Goal: Information Seeking & Learning: Learn about a topic

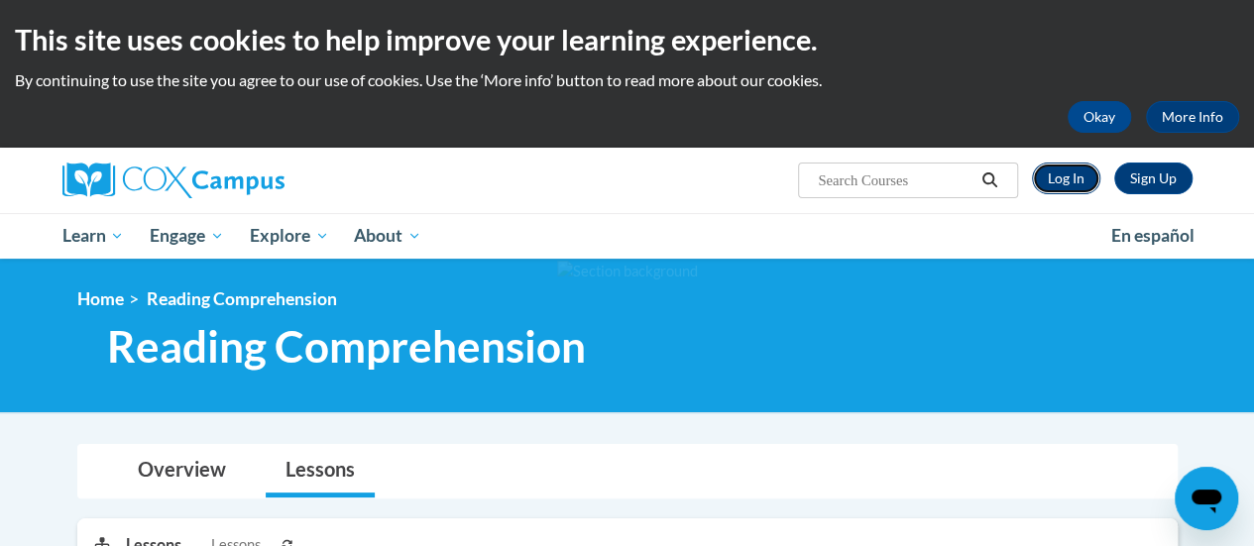
click at [1068, 188] on link "Log In" at bounding box center [1066, 179] width 68 height 32
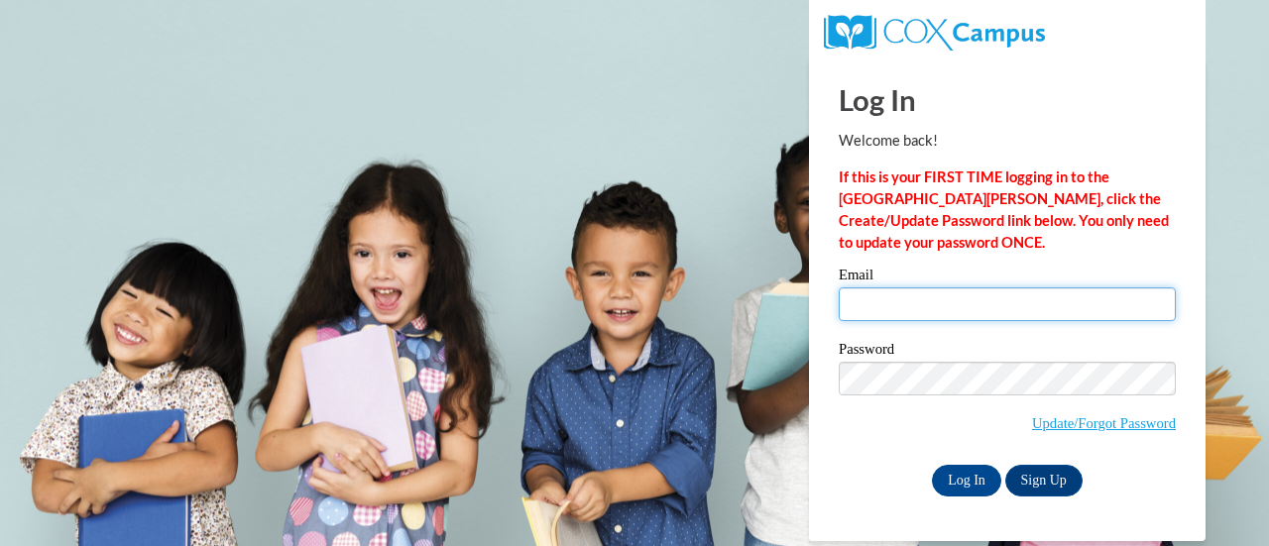
click at [878, 304] on input "Email" at bounding box center [1006, 304] width 337 height 34
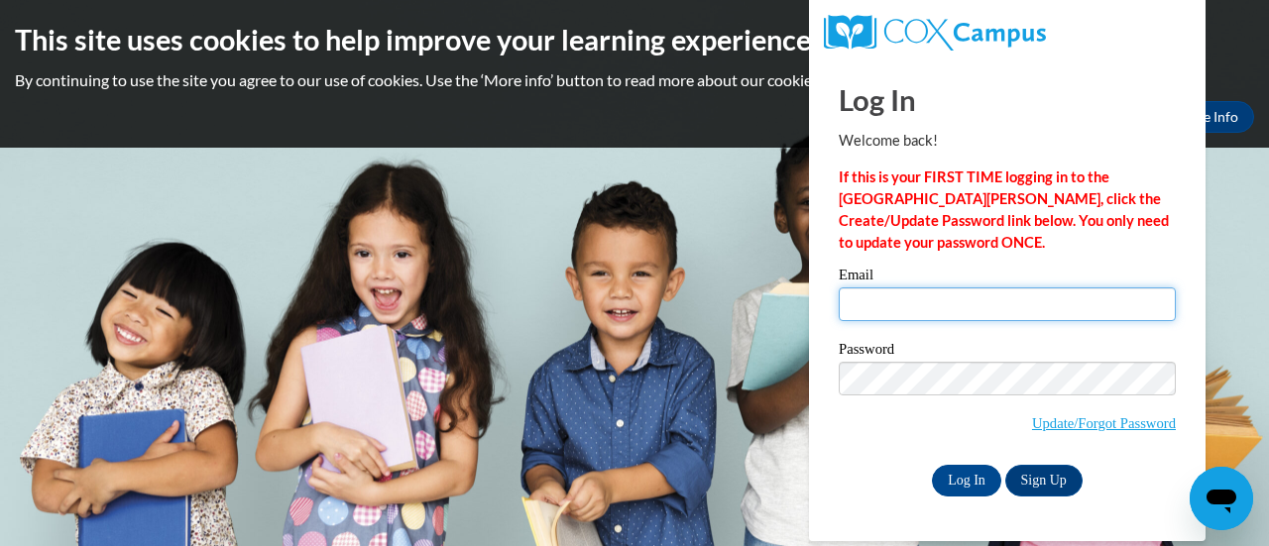
click at [884, 297] on input "Email" at bounding box center [1006, 304] width 337 height 34
click at [878, 294] on input "Email" at bounding box center [1006, 304] width 337 height 34
type input "e050309@muscogee.k12.ga.us"
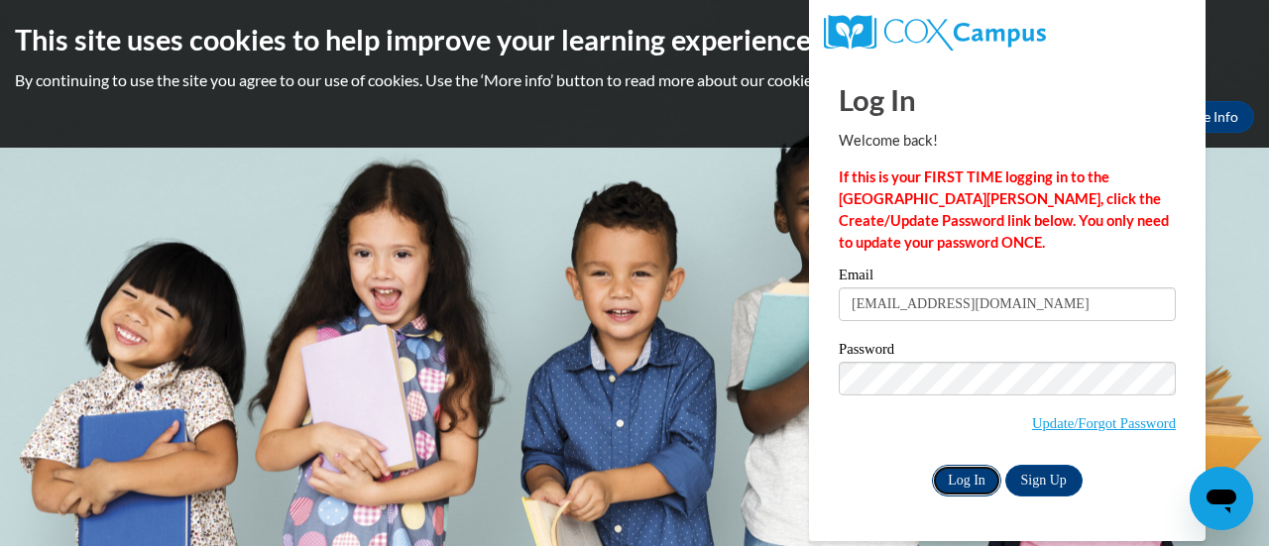
click at [967, 482] on input "Log In" at bounding box center [966, 481] width 69 height 32
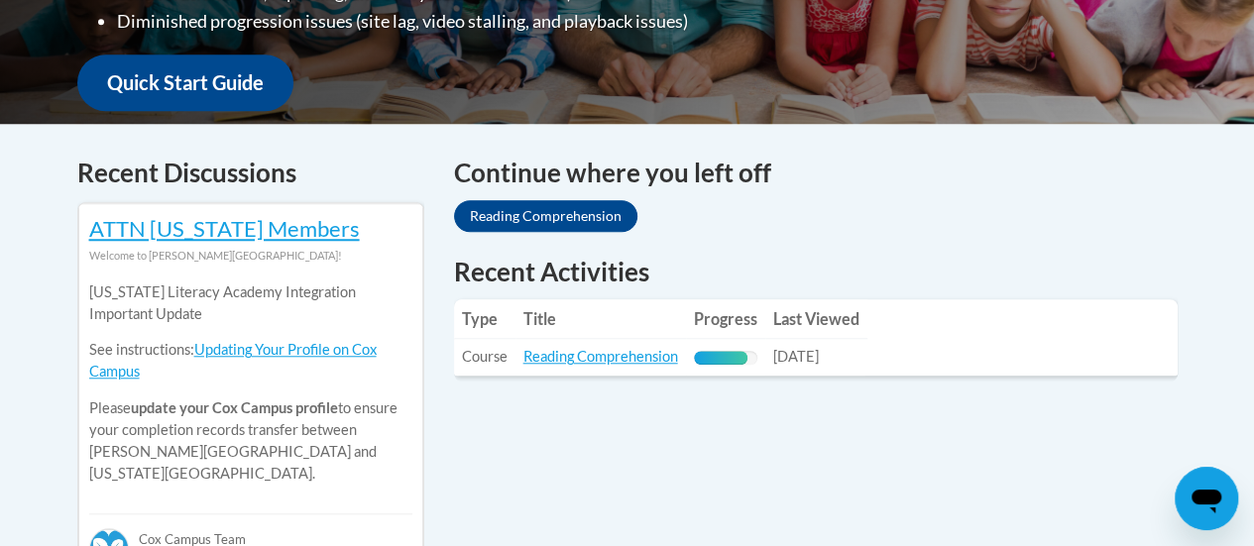
scroll to position [790, 0]
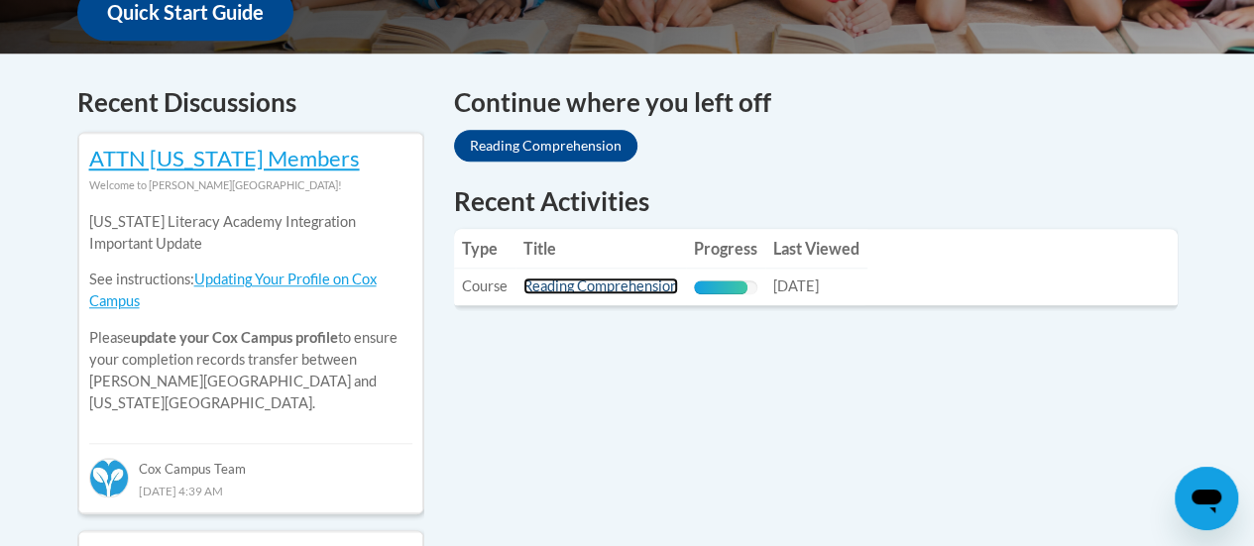
click at [588, 287] on link "Reading Comprehension" at bounding box center [600, 286] width 155 height 17
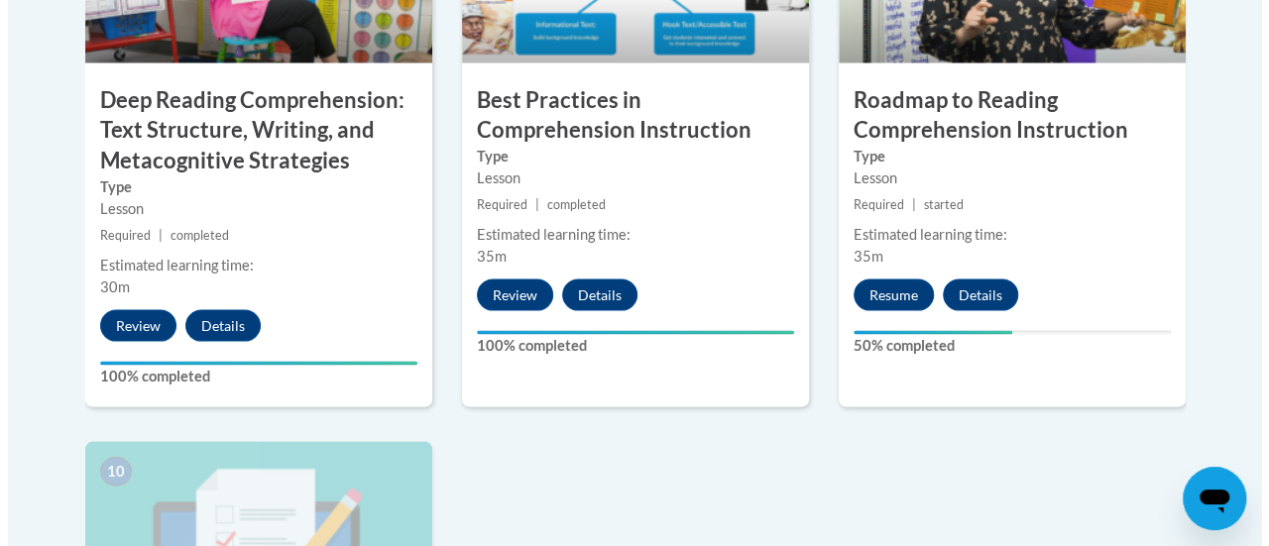
scroll to position [1892, 0]
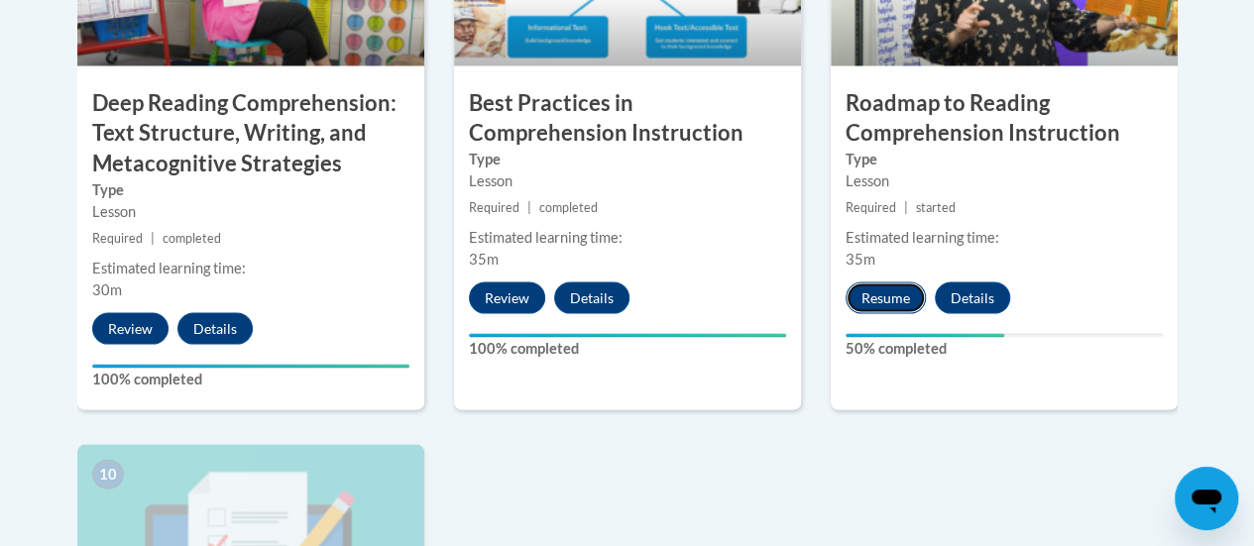
click at [878, 296] on button "Resume" at bounding box center [885, 298] width 80 height 32
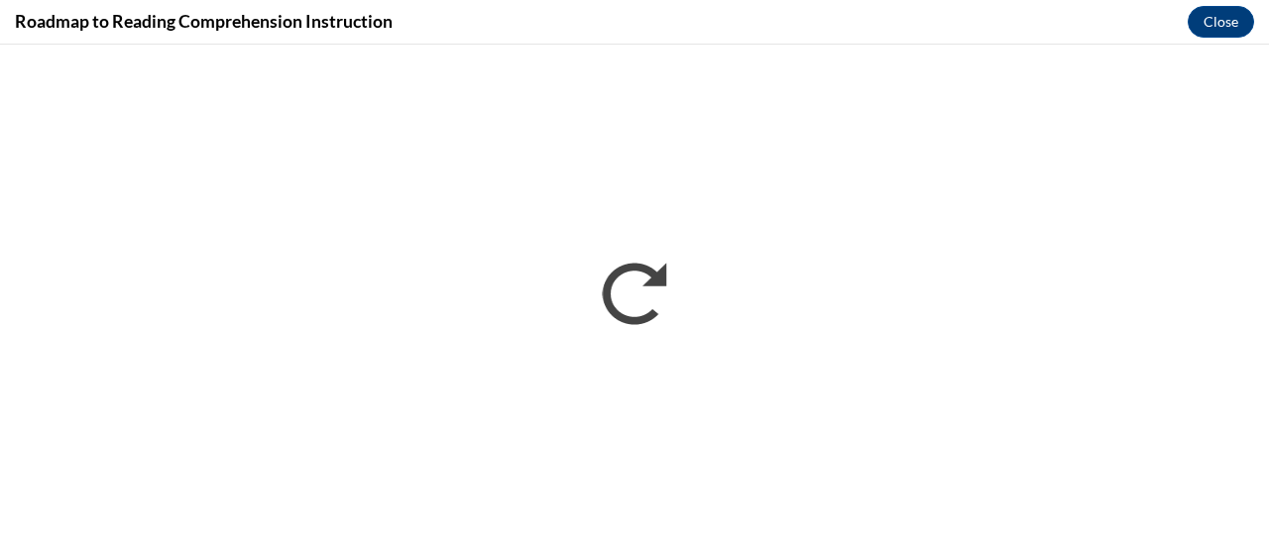
scroll to position [0, 0]
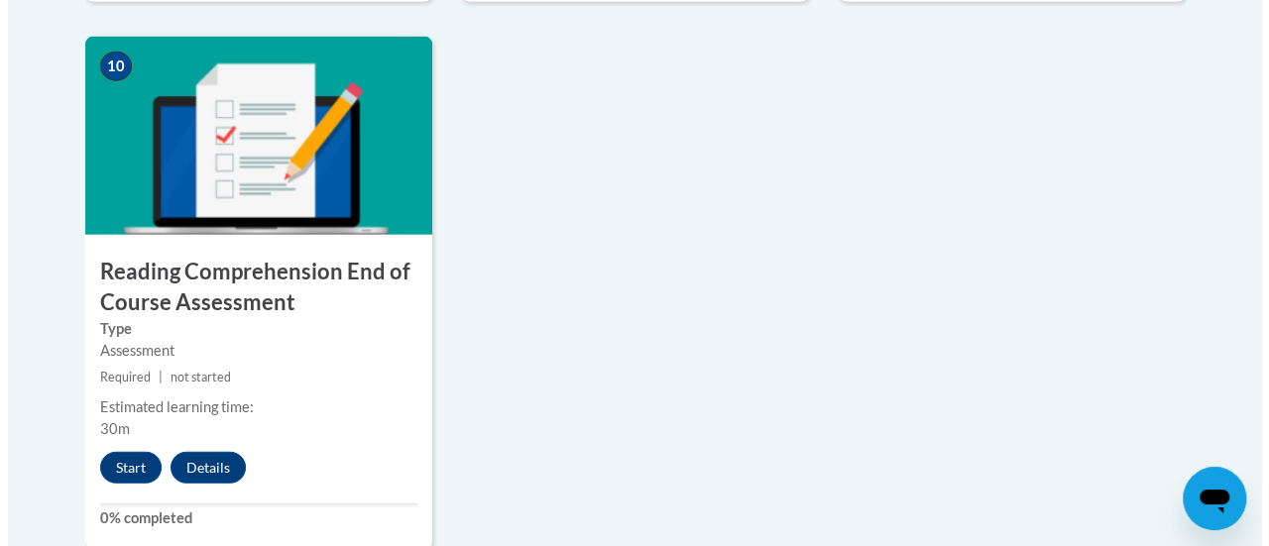
scroll to position [2315, 0]
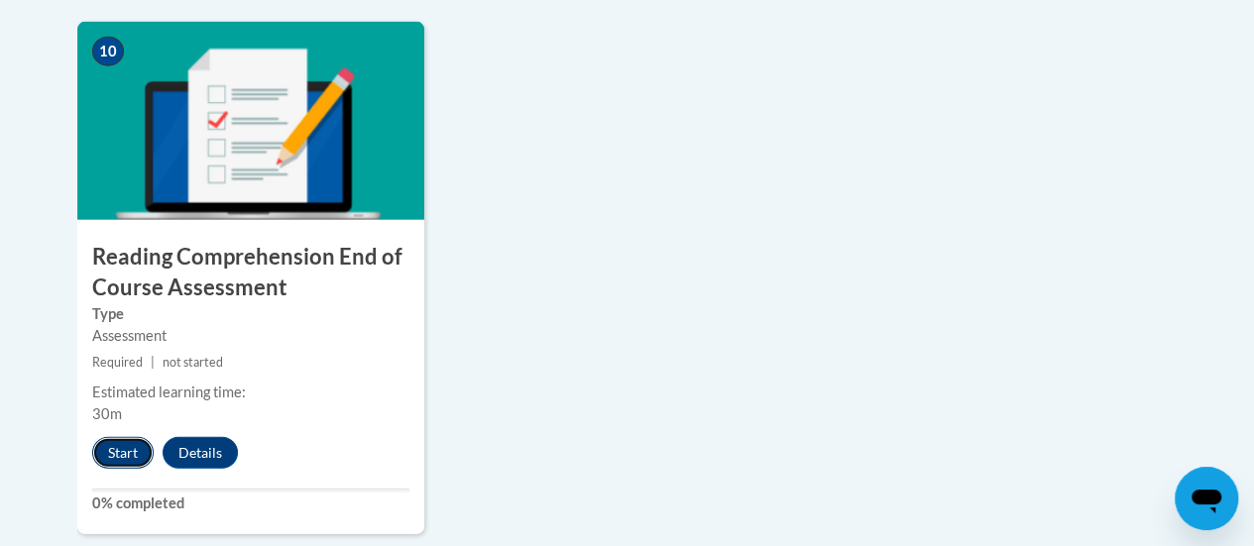
click at [119, 445] on button "Start" at bounding box center [122, 453] width 61 height 32
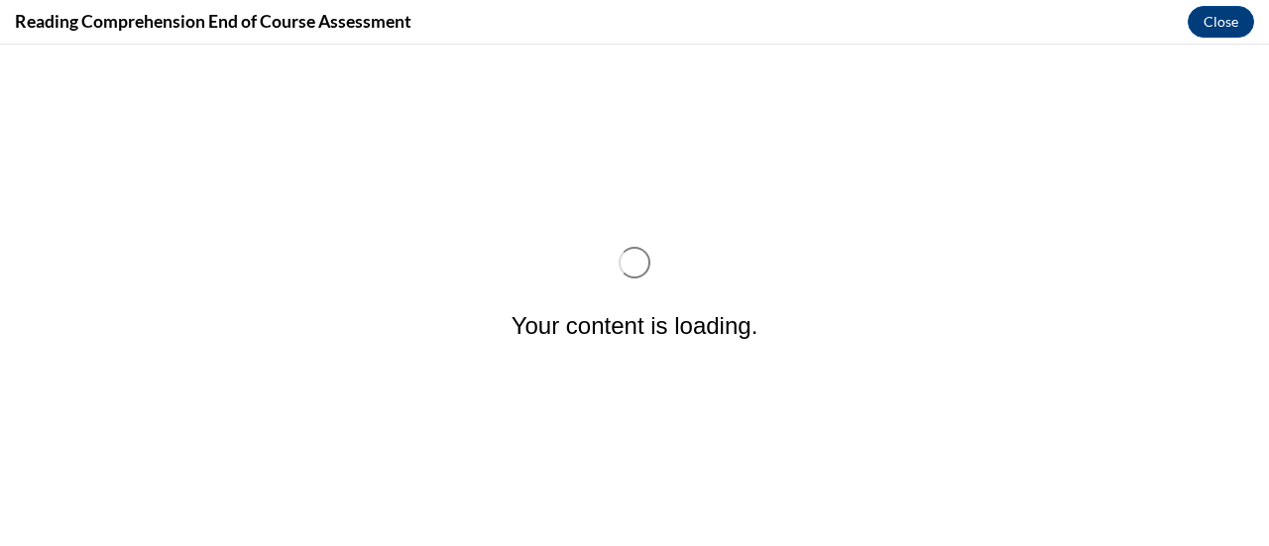
scroll to position [0, 0]
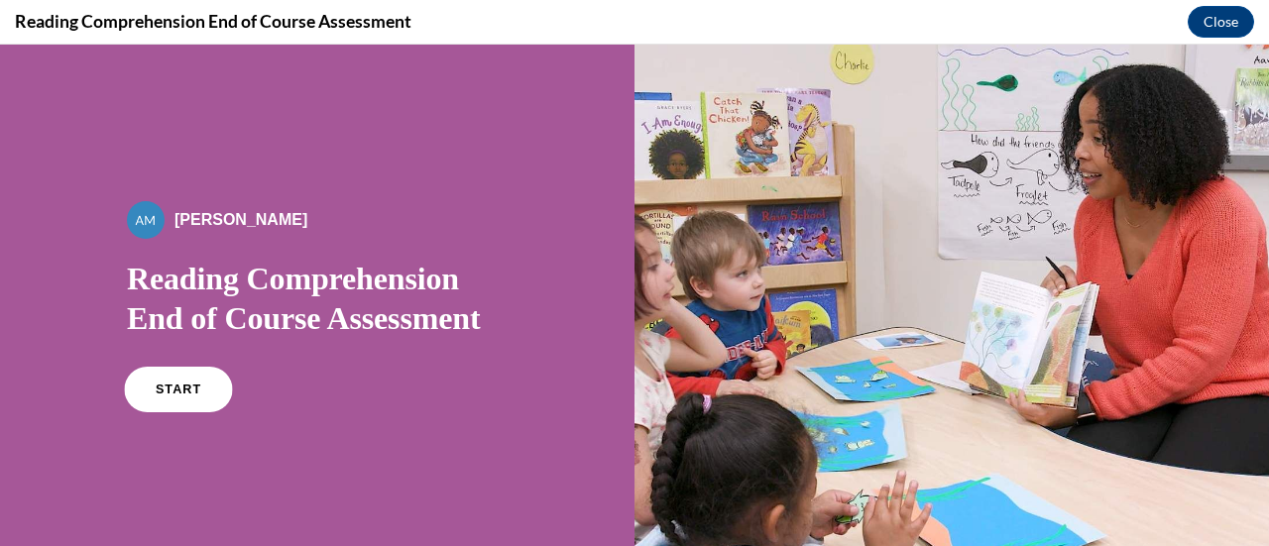
click at [181, 394] on span "START" at bounding box center [179, 390] width 46 height 15
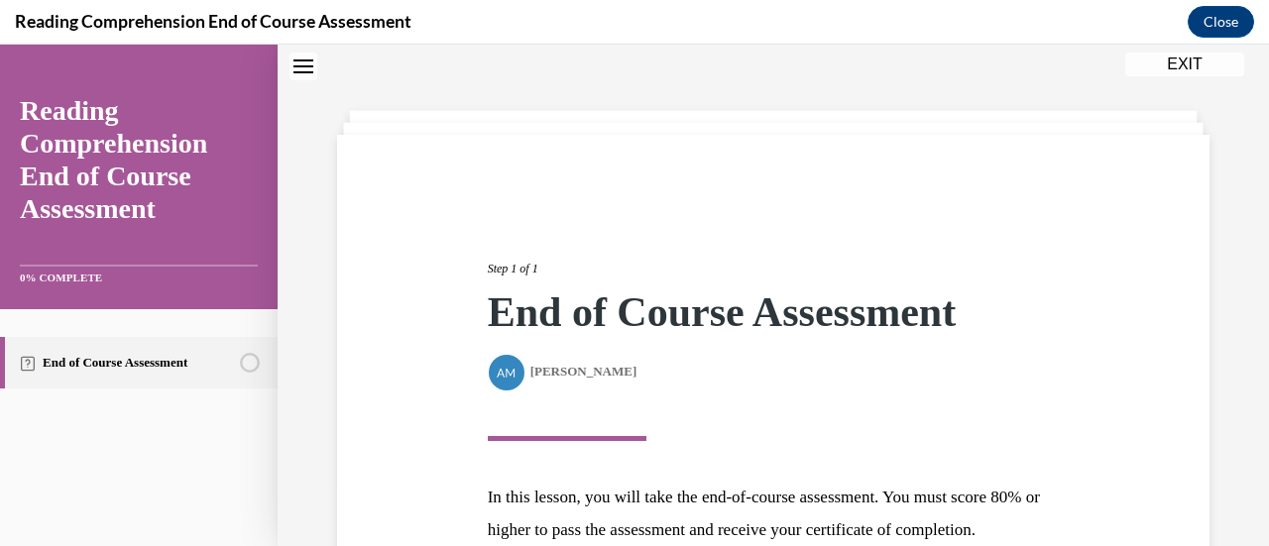
scroll to position [290, 0]
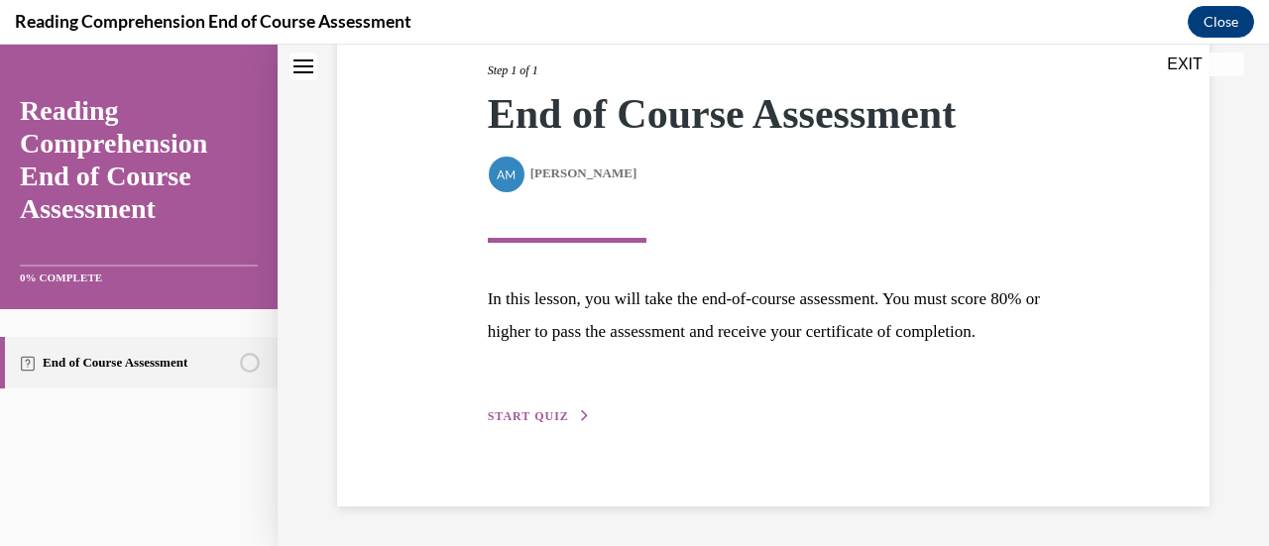
click at [528, 412] on span "START QUIZ" at bounding box center [528, 416] width 81 height 14
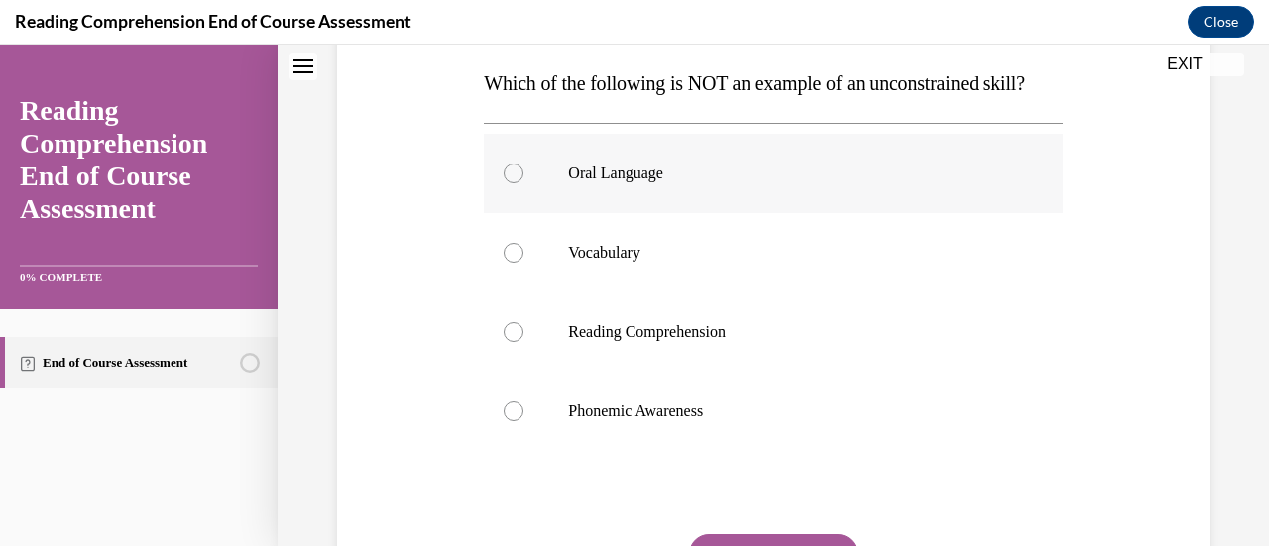
scroll to position [315, 0]
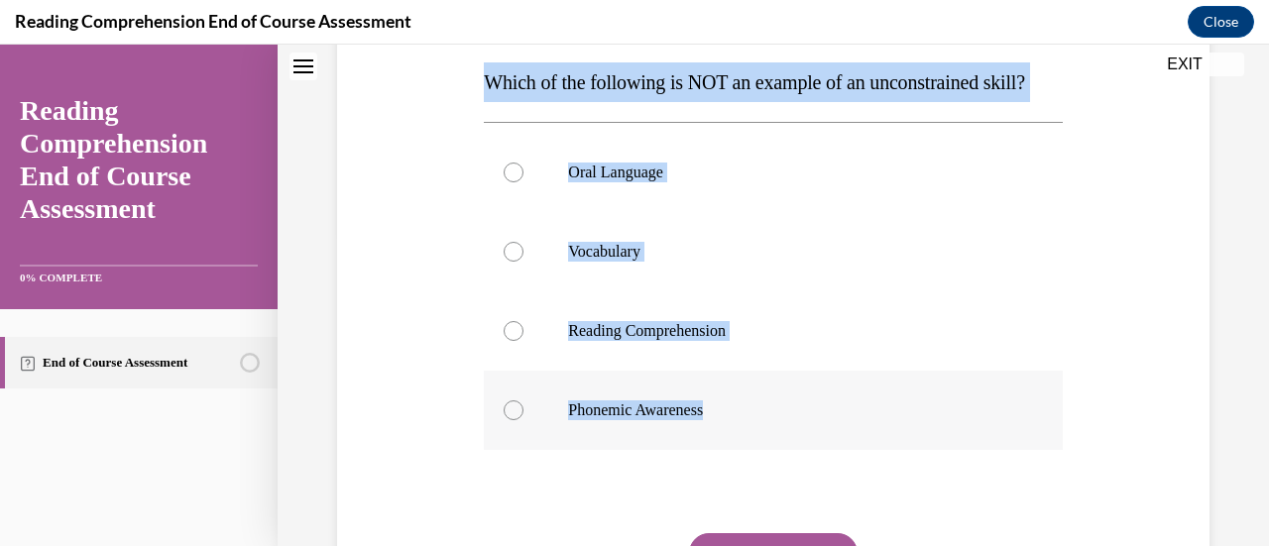
drag, startPoint x: 474, startPoint y: 70, endPoint x: 848, endPoint y: 487, distance: 560.0
click at [848, 487] on div "Question 01/20 Which of the following is NOT an example of an unconstrained ski…" at bounding box center [773, 298] width 882 height 795
copy div "Which of the following is NOT an example of an unconstrained skill? Oral Langua…"
click at [578, 439] on label "Phonemic Awareness" at bounding box center [773, 410] width 578 height 79
click at [523, 420] on input "Phonemic Awareness" at bounding box center [513, 410] width 20 height 20
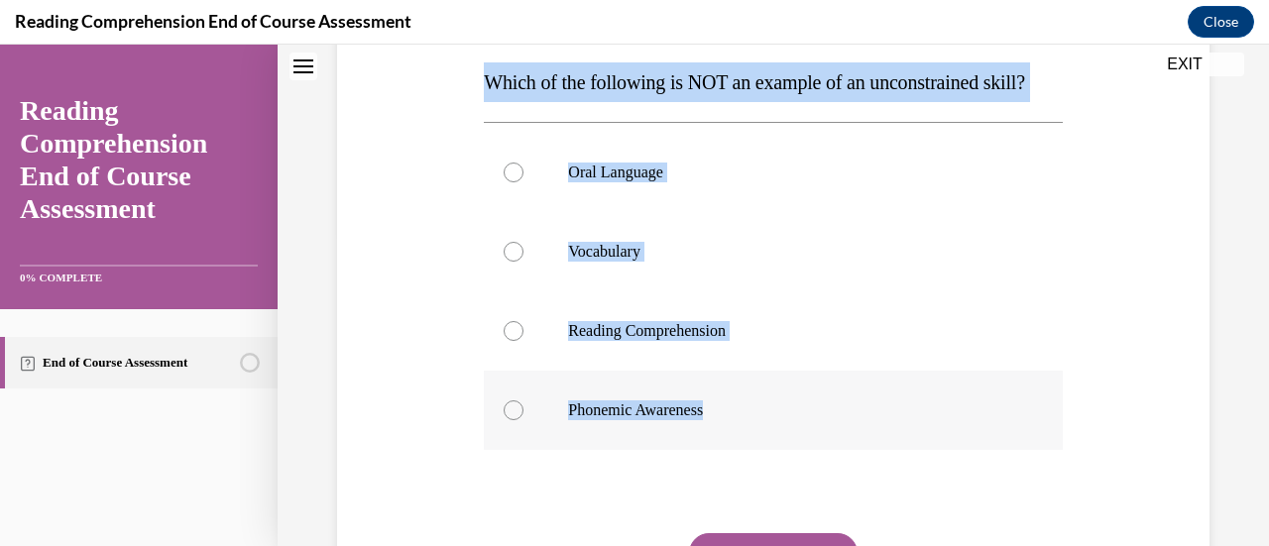
radio input "true"
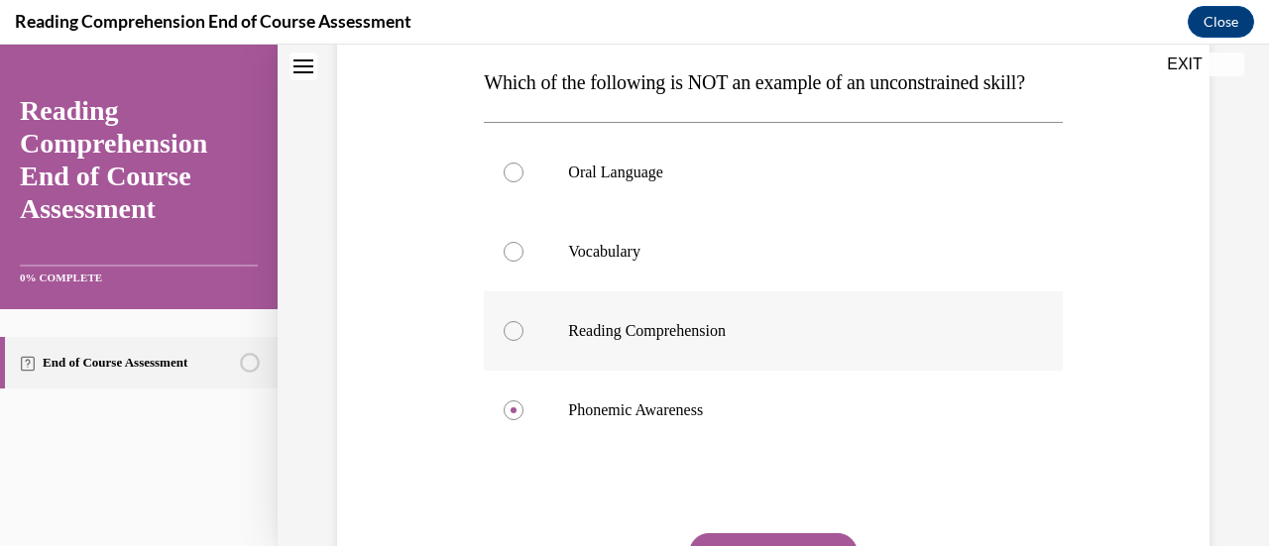
scroll to position [543, 0]
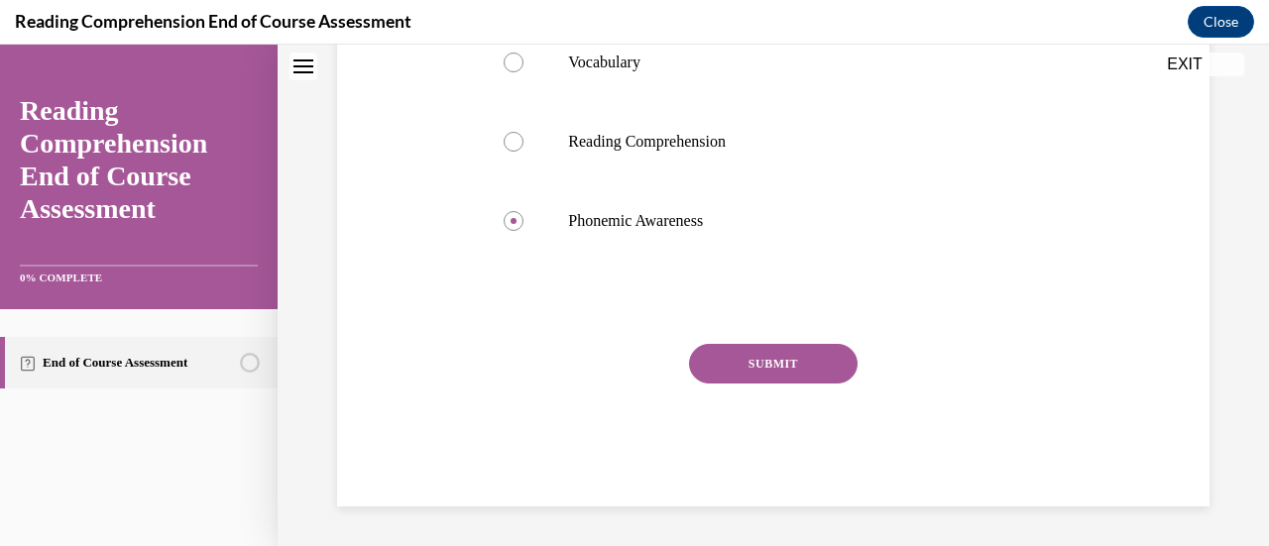
click at [790, 373] on button "SUBMIT" at bounding box center [773, 364] width 168 height 40
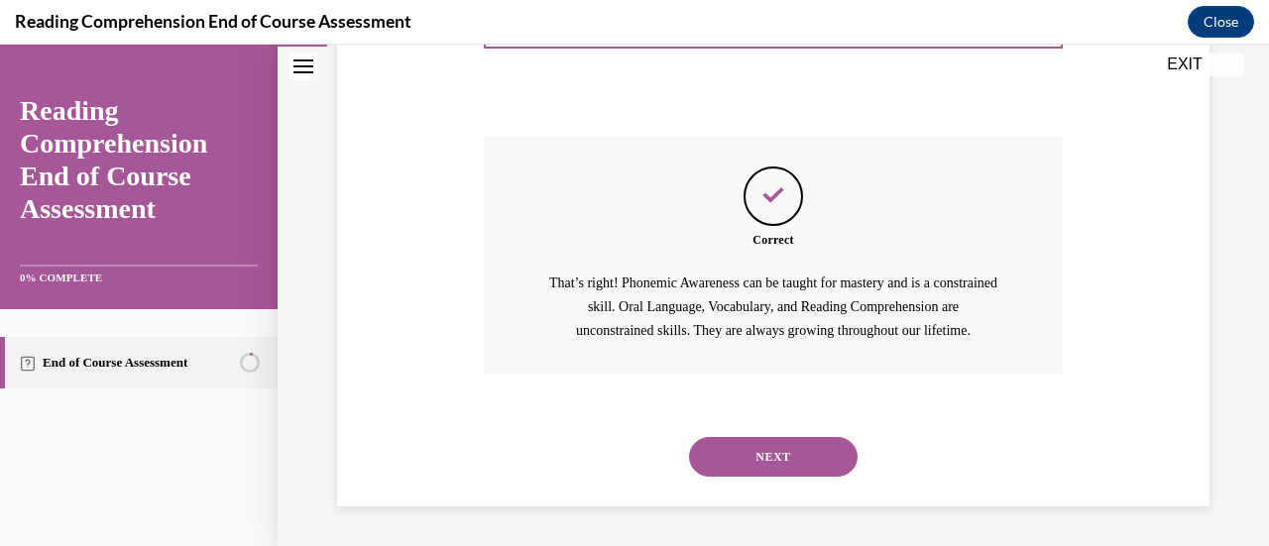
scroll to position [750, 0]
click at [767, 447] on button "NEXT" at bounding box center [773, 457] width 168 height 40
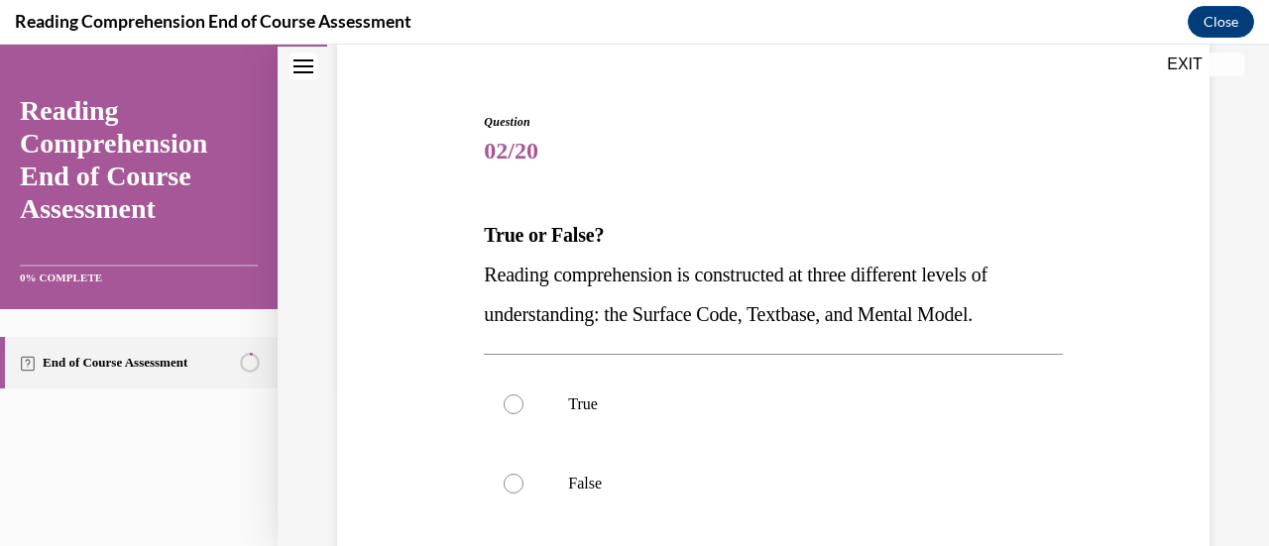
scroll to position [167, 0]
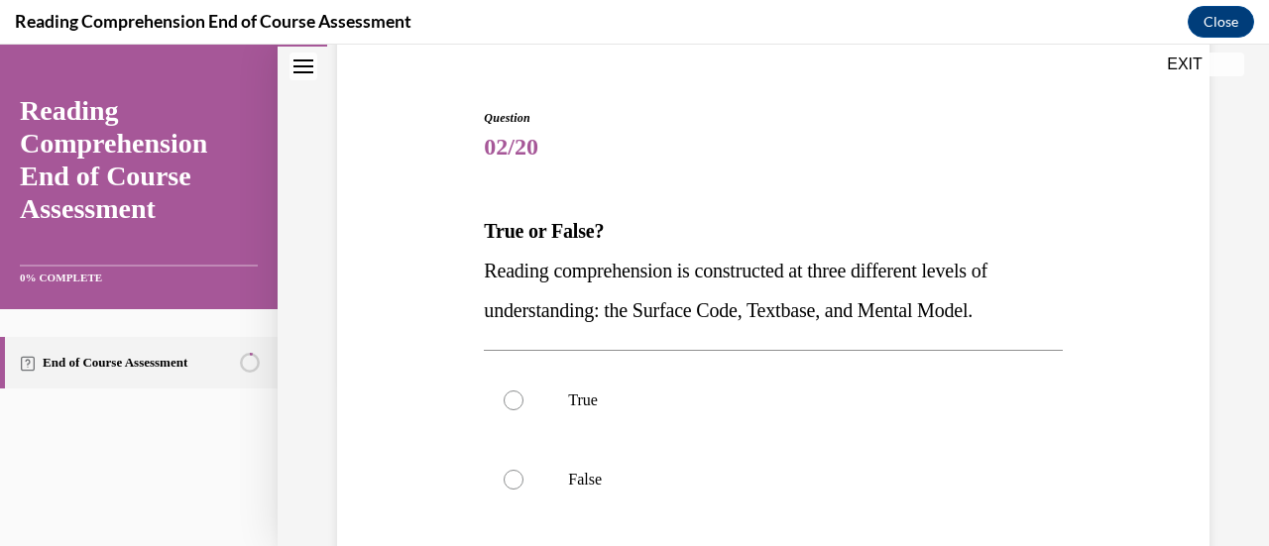
drag, startPoint x: 472, startPoint y: 227, endPoint x: 1066, endPoint y: 314, distance: 601.0
click at [1066, 314] on div "Question 02/20 True or False? Reading comprehension is constructed at three dif…" at bounding box center [773, 408] width 882 height 716
copy div "True or False? Reading comprehension is constructed at three different levels o…"
click at [490, 402] on label "True" at bounding box center [773, 400] width 578 height 79
click at [503, 402] on input "True" at bounding box center [513, 400] width 20 height 20
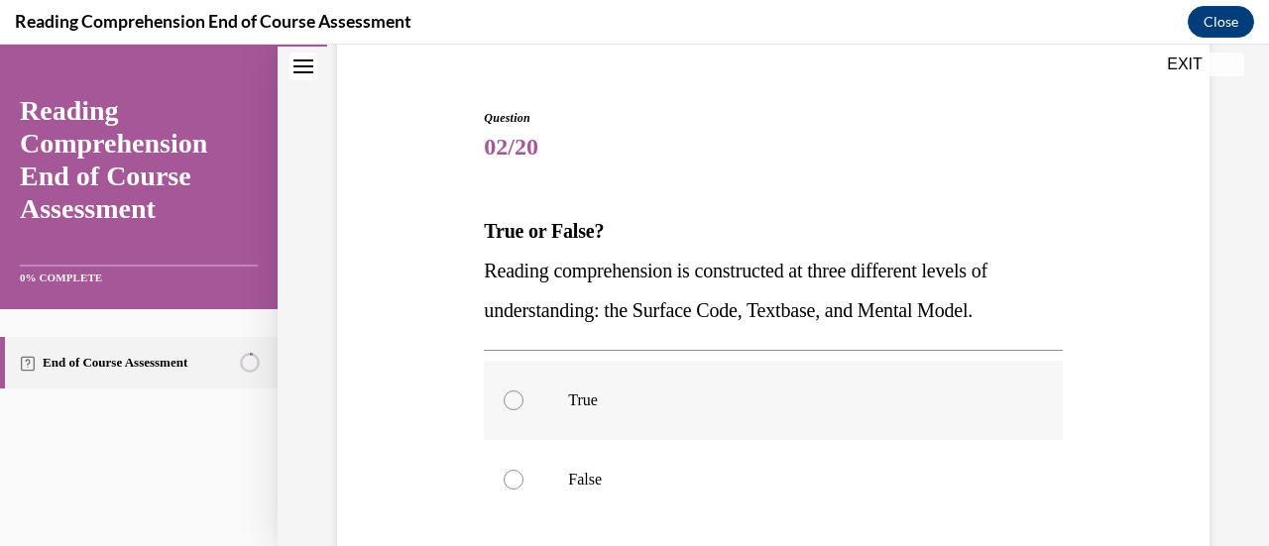
radio input "true"
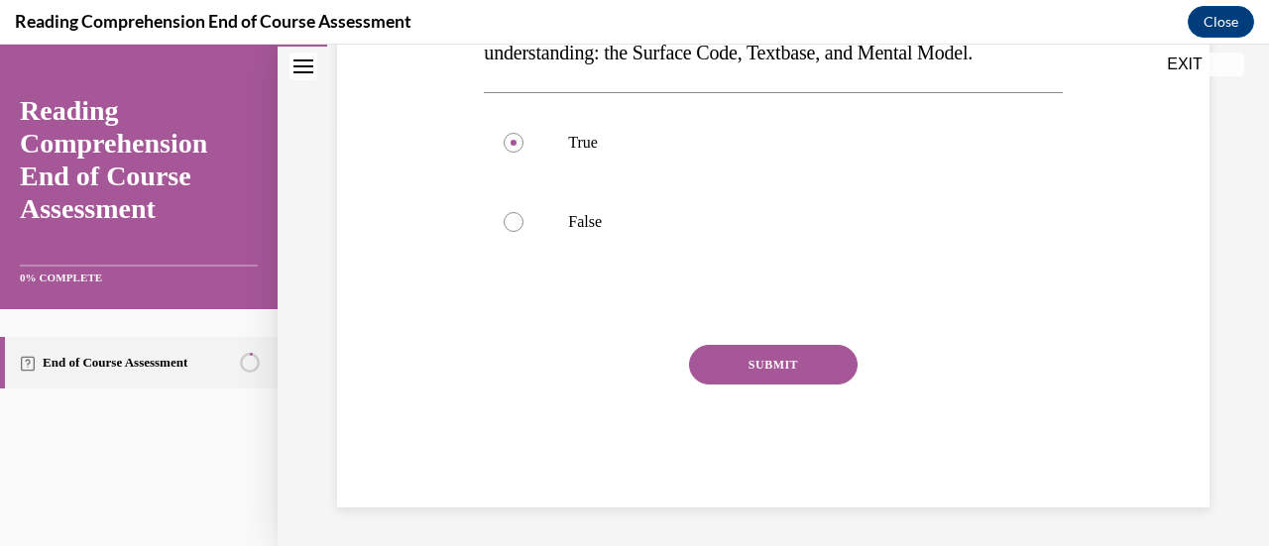
click at [769, 369] on button "SUBMIT" at bounding box center [773, 365] width 168 height 40
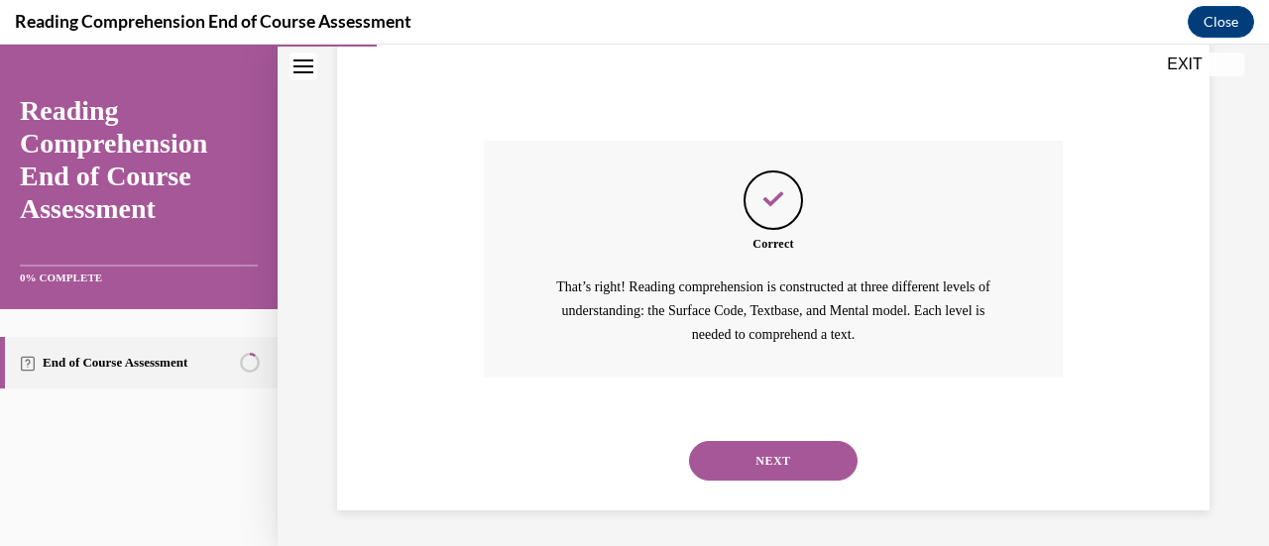
scroll to position [631, 0]
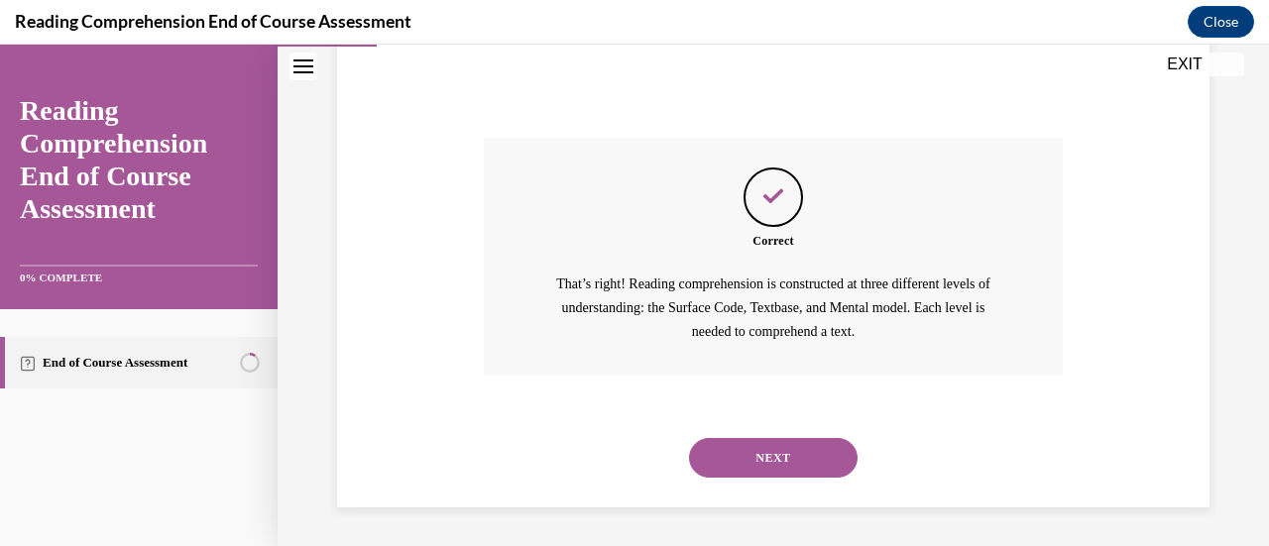
click at [774, 457] on button "NEXT" at bounding box center [773, 458] width 168 height 40
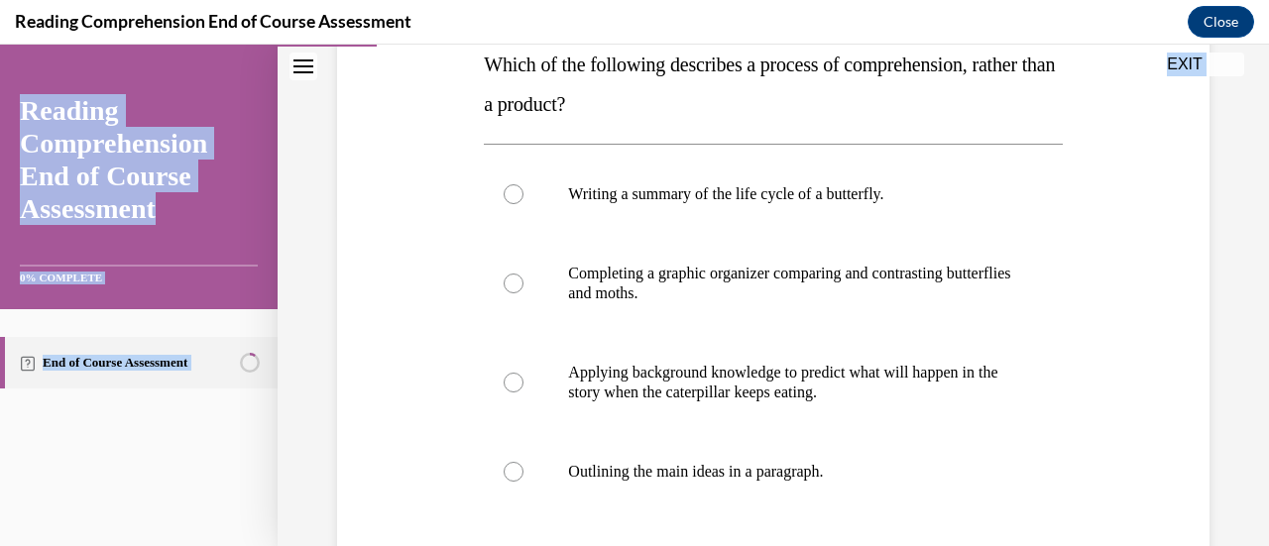
scroll to position [583, 0]
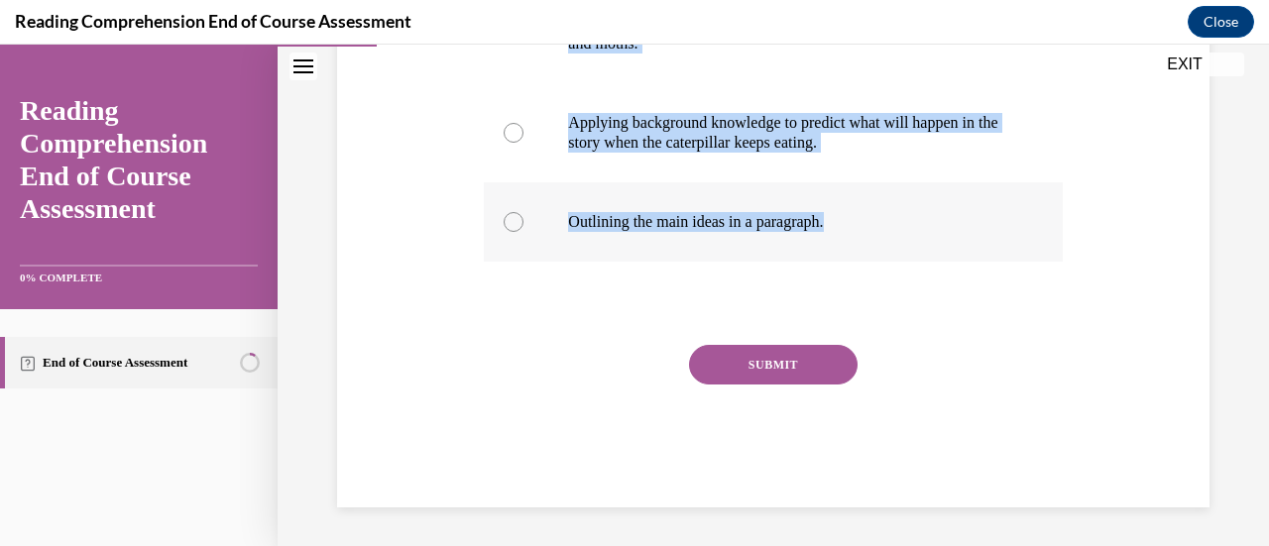
drag, startPoint x: 476, startPoint y: 222, endPoint x: 895, endPoint y: 249, distance: 420.1
click at [895, 249] on div "Question 03/20 Which of the following describes a process of comprehension, rat…" at bounding box center [773, 85] width 588 height 844
copy div "Which of the following describes a process of comprehension, rather than a prod…"
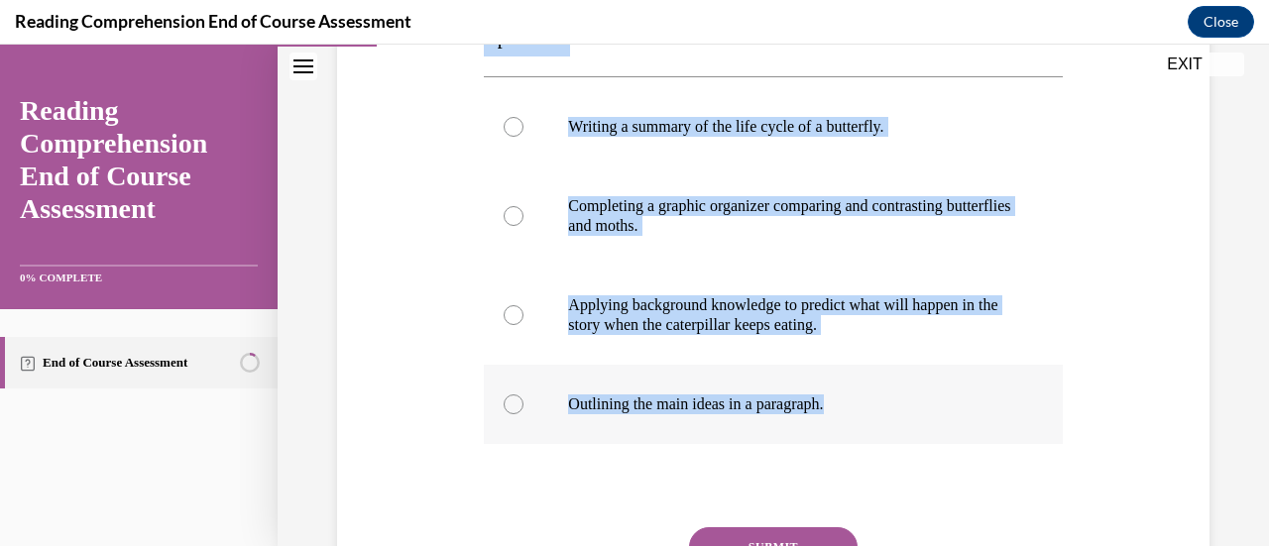
scroll to position [398, 0]
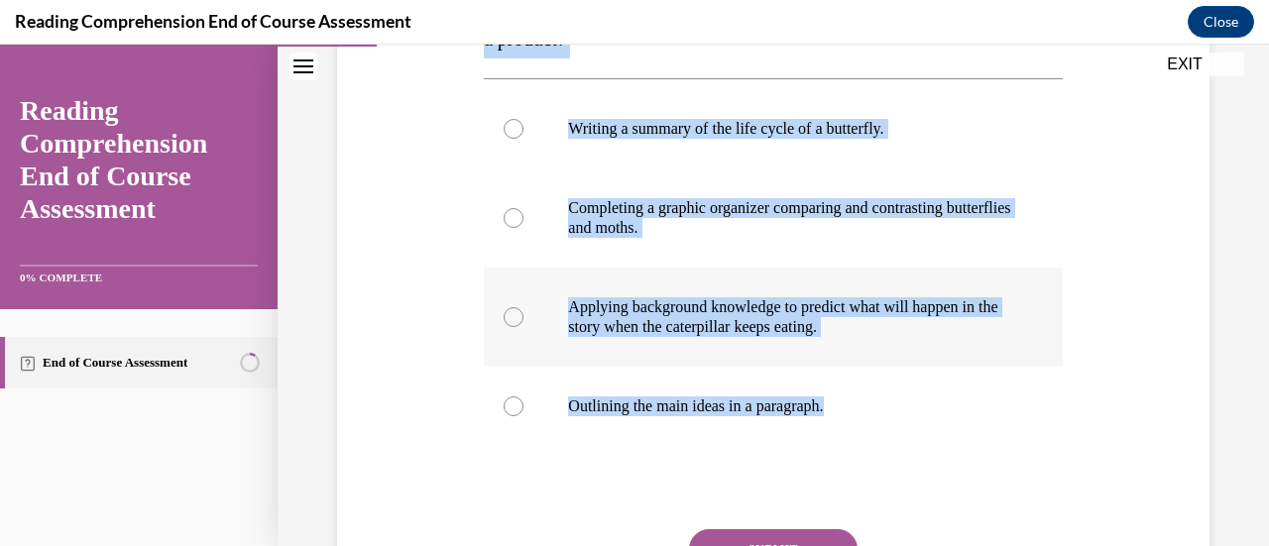
click at [509, 317] on div at bounding box center [513, 317] width 20 height 20
click at [509, 317] on input "Applying background knowledge to predict what will happen in the story when the…" at bounding box center [513, 317] width 20 height 20
radio input "true"
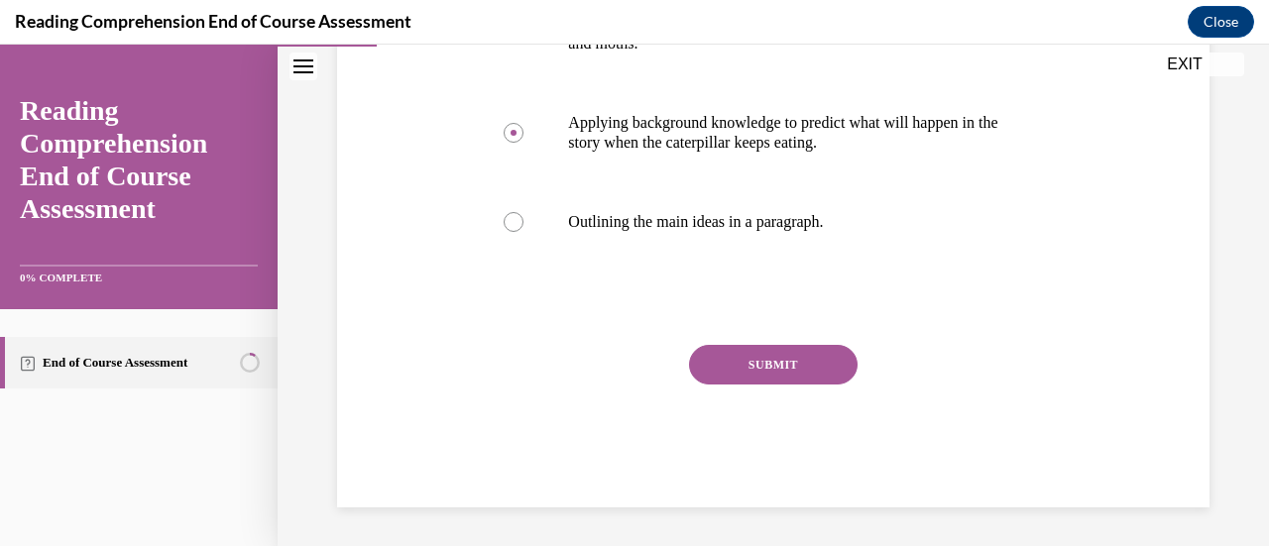
click at [748, 383] on button "SUBMIT" at bounding box center [773, 365] width 168 height 40
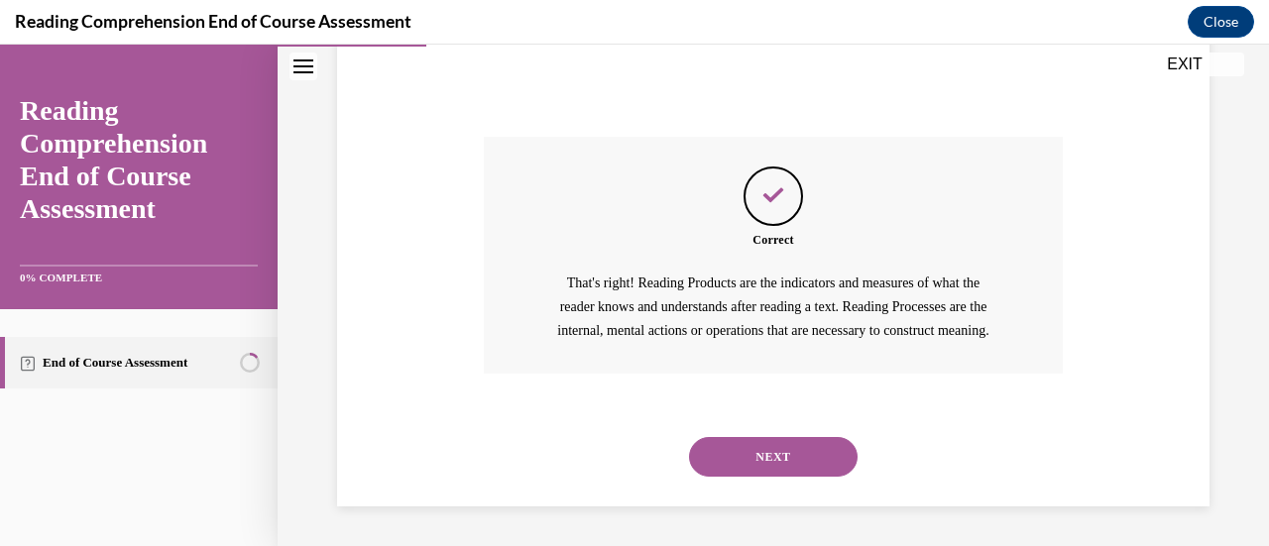
scroll to position [814, 0]
click at [744, 455] on button "NEXT" at bounding box center [773, 457] width 168 height 40
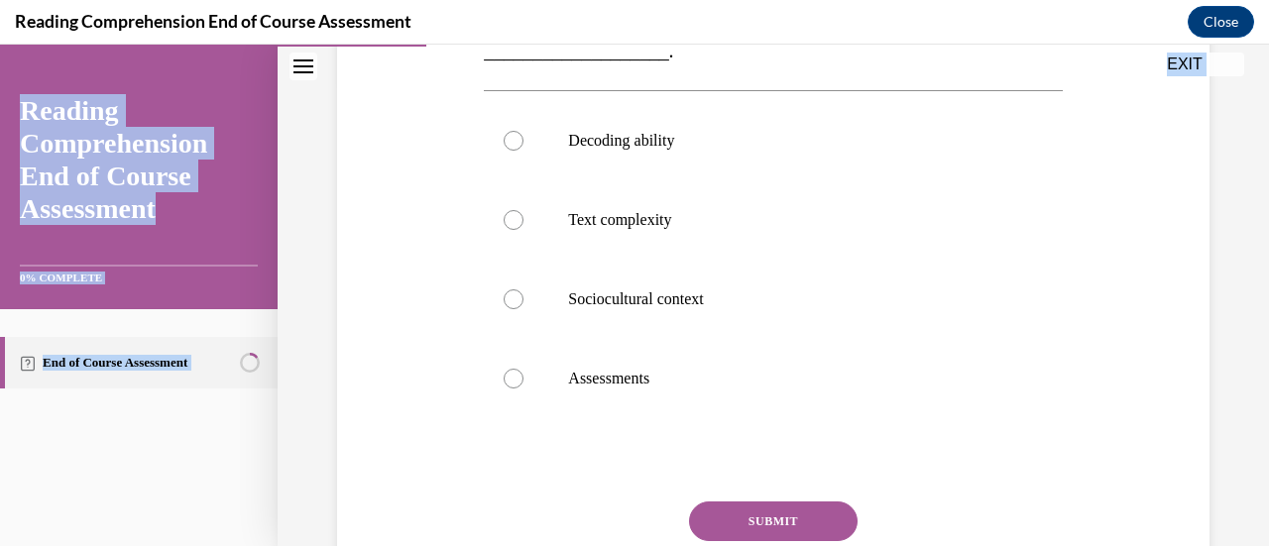
scroll to position [622, 0]
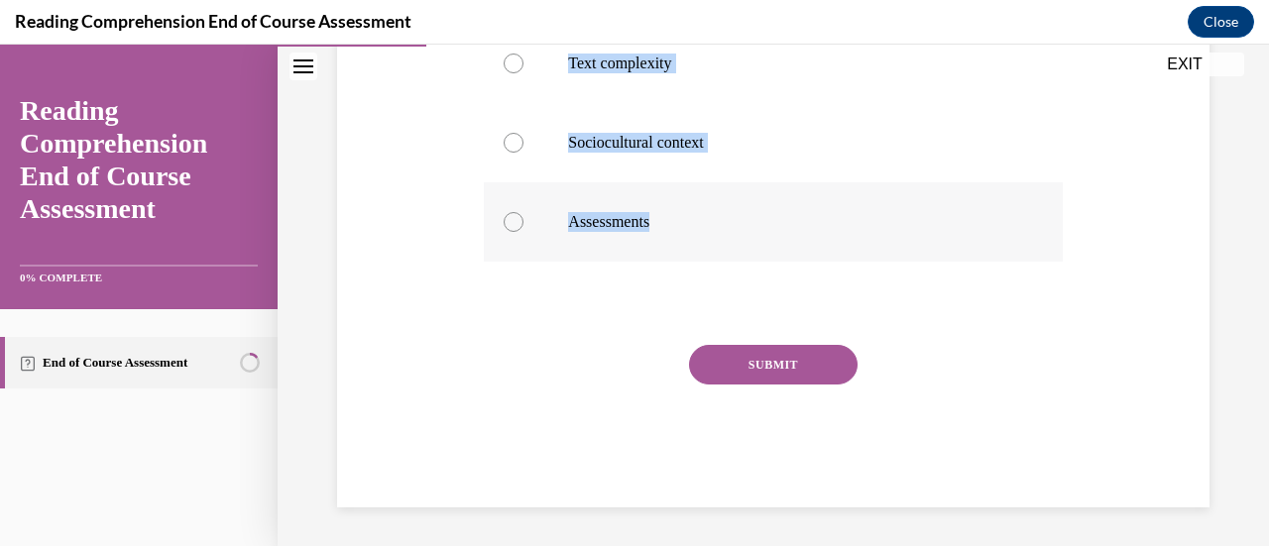
drag, startPoint x: 473, startPoint y: 209, endPoint x: 720, endPoint y: 255, distance: 251.0
click at [720, 255] on div "Question 04/20 The RAND reading model outlines three major factors that influen…" at bounding box center [773, 51] width 882 height 914
copy div "The RAND reading model outlines three major factors that influence reading comp…"
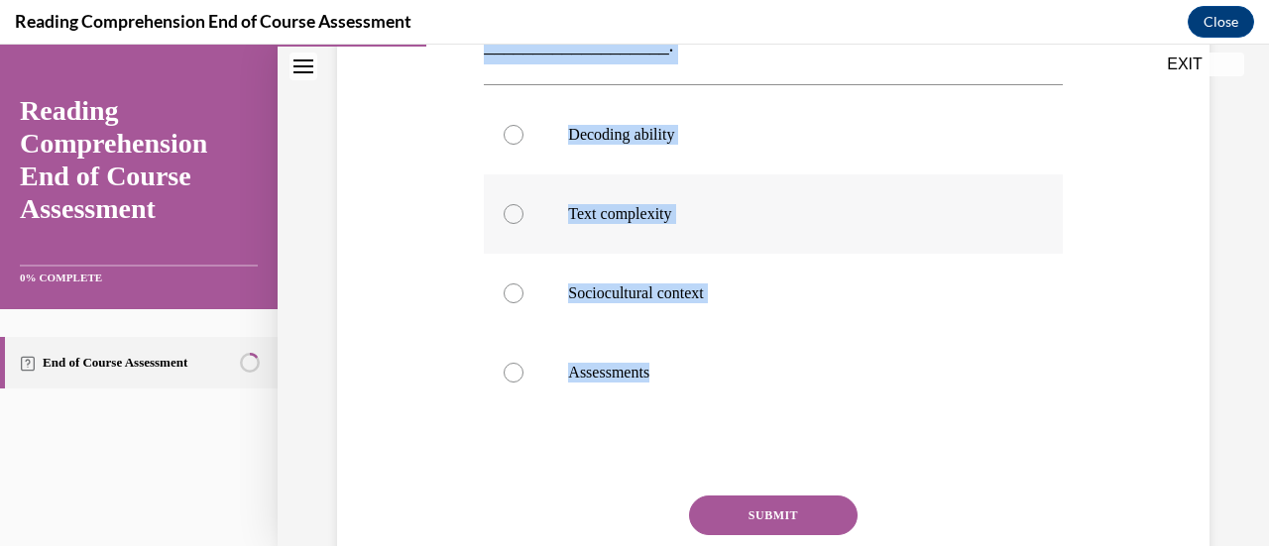
scroll to position [465, 0]
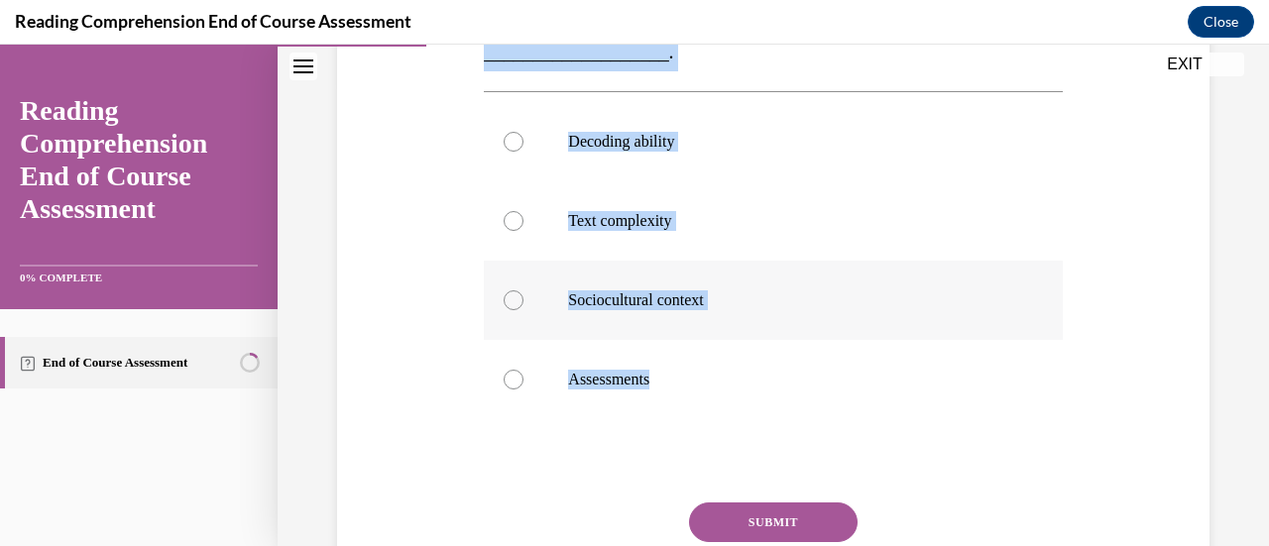
click at [510, 299] on div at bounding box center [513, 300] width 20 height 20
click at [510, 299] on input "Sociocultural context" at bounding box center [513, 300] width 20 height 20
radio input "true"
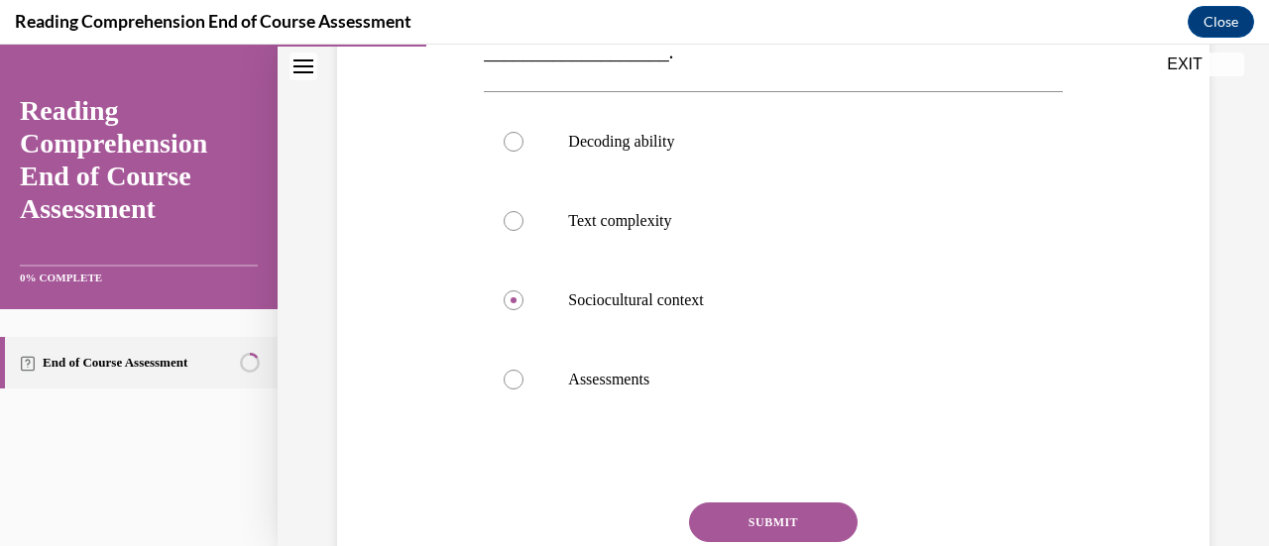
click at [746, 522] on button "SUBMIT" at bounding box center [773, 522] width 168 height 40
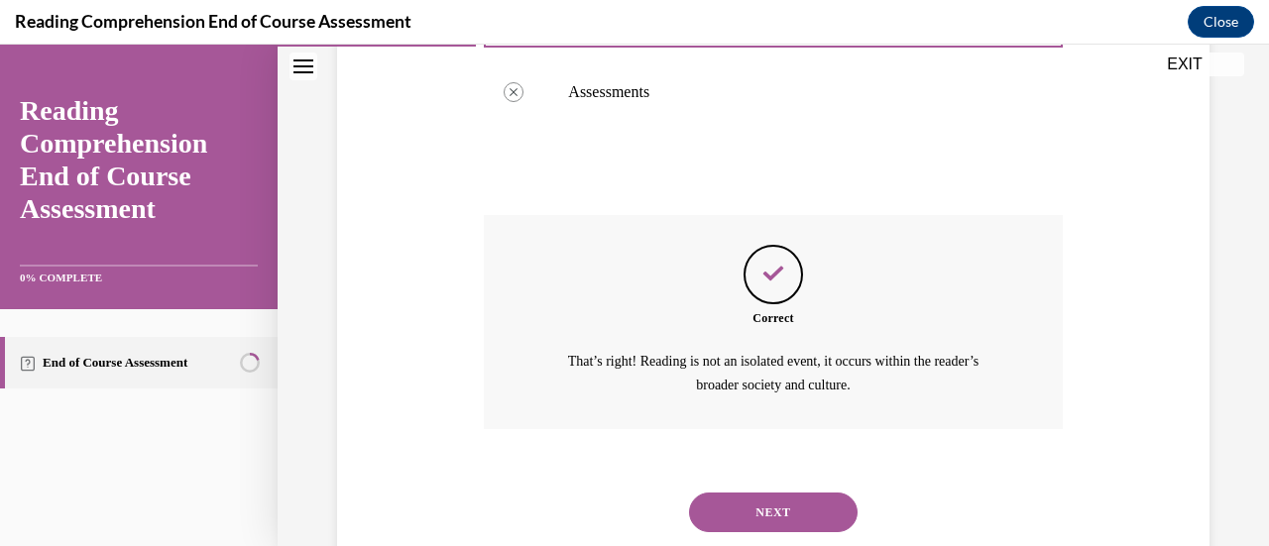
scroll to position [806, 0]
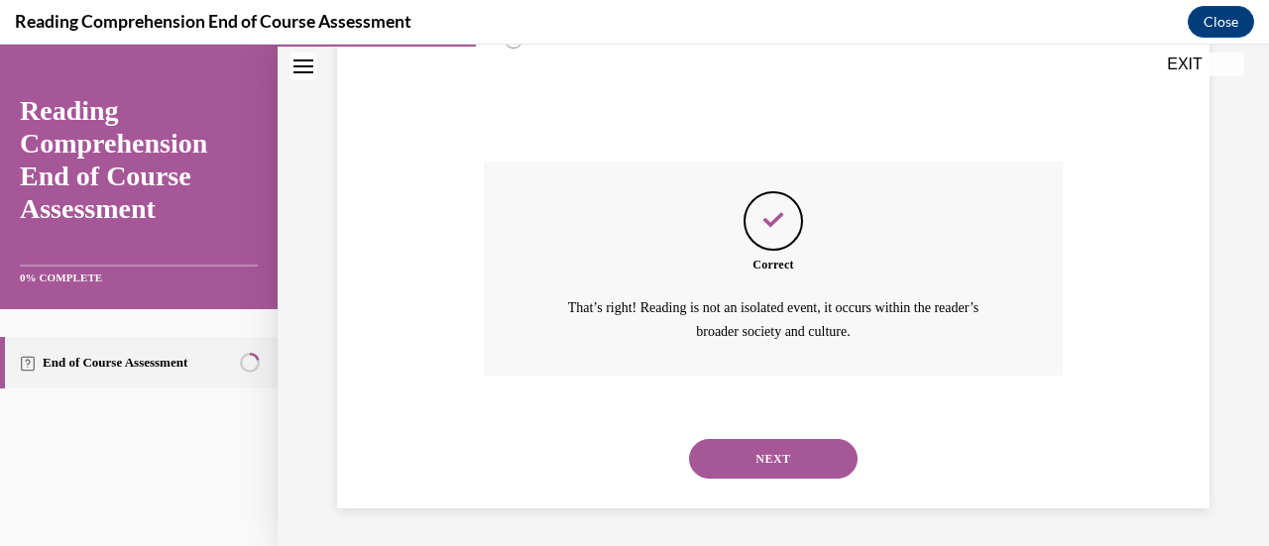
click at [781, 451] on button "NEXT" at bounding box center [773, 459] width 168 height 40
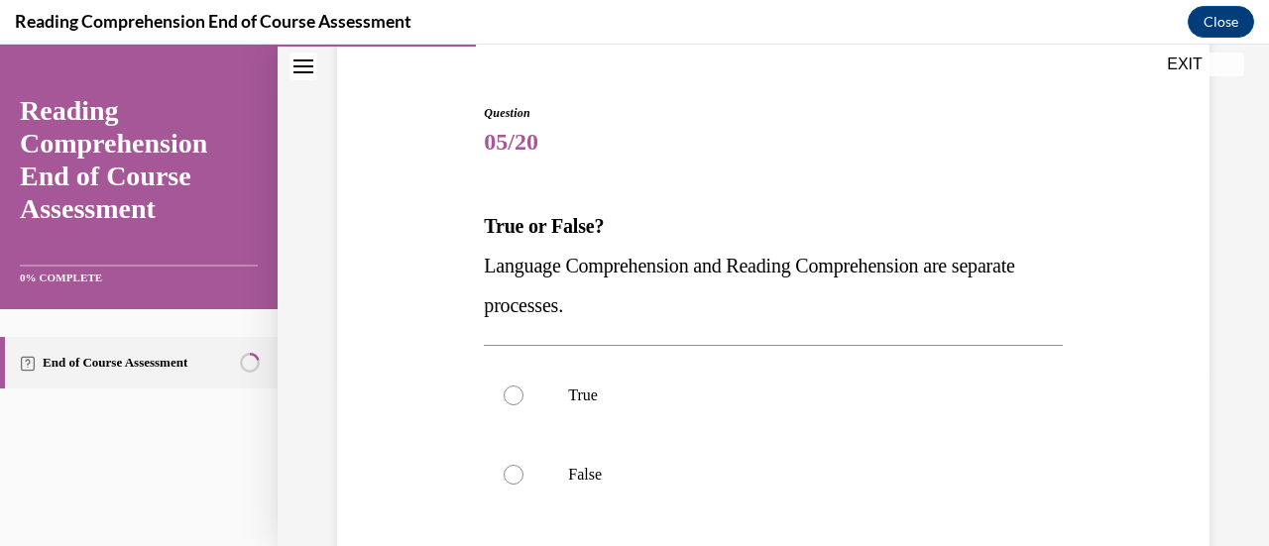
scroll to position [175, 0]
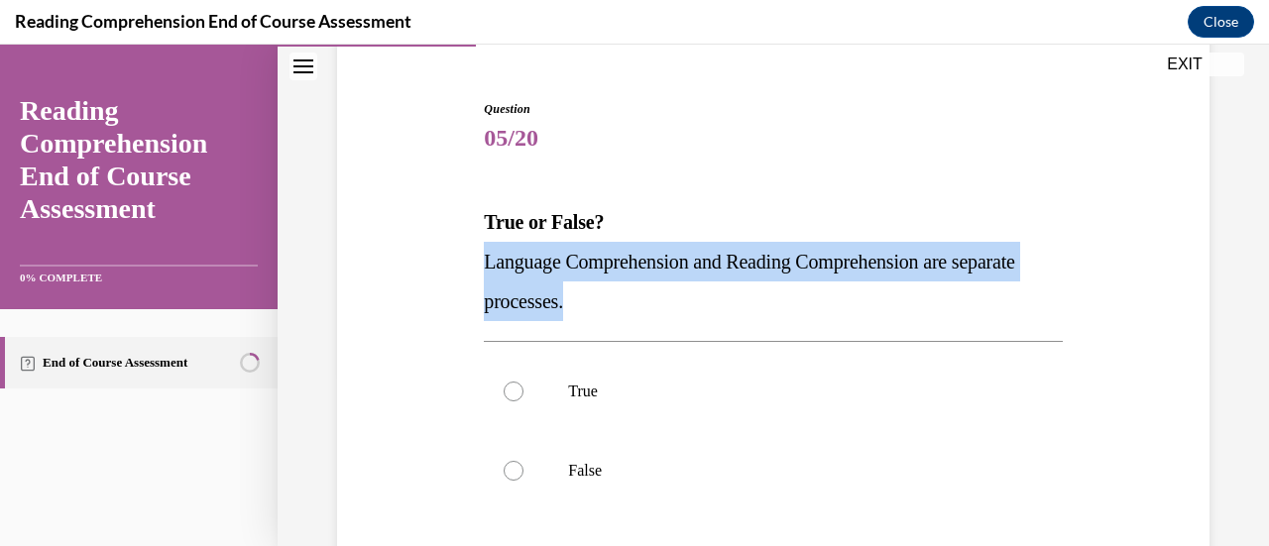
drag, startPoint x: 475, startPoint y: 255, endPoint x: 697, endPoint y: 300, distance: 226.6
click at [697, 300] on div "Question 05/20 True or False? Language Comprehension and Reading Comprehension …" at bounding box center [773, 399] width 882 height 716
copy span "Language Comprehension and Reading Comprehension are separate processes."
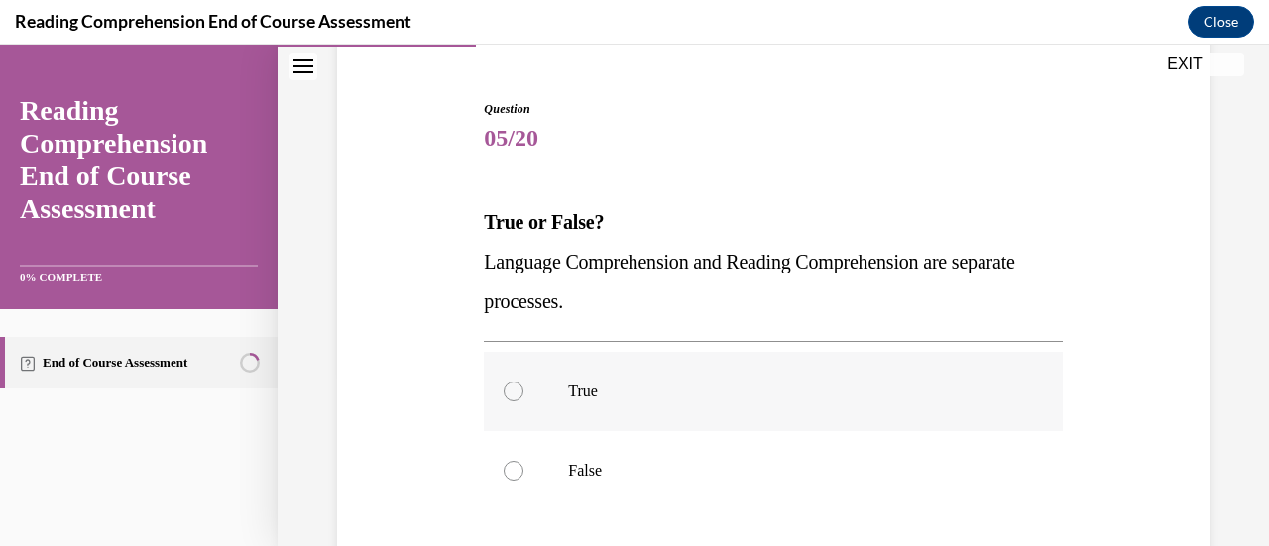
click at [495, 390] on label "True" at bounding box center [773, 391] width 578 height 79
click at [503, 390] on input "True" at bounding box center [513, 392] width 20 height 20
radio input "true"
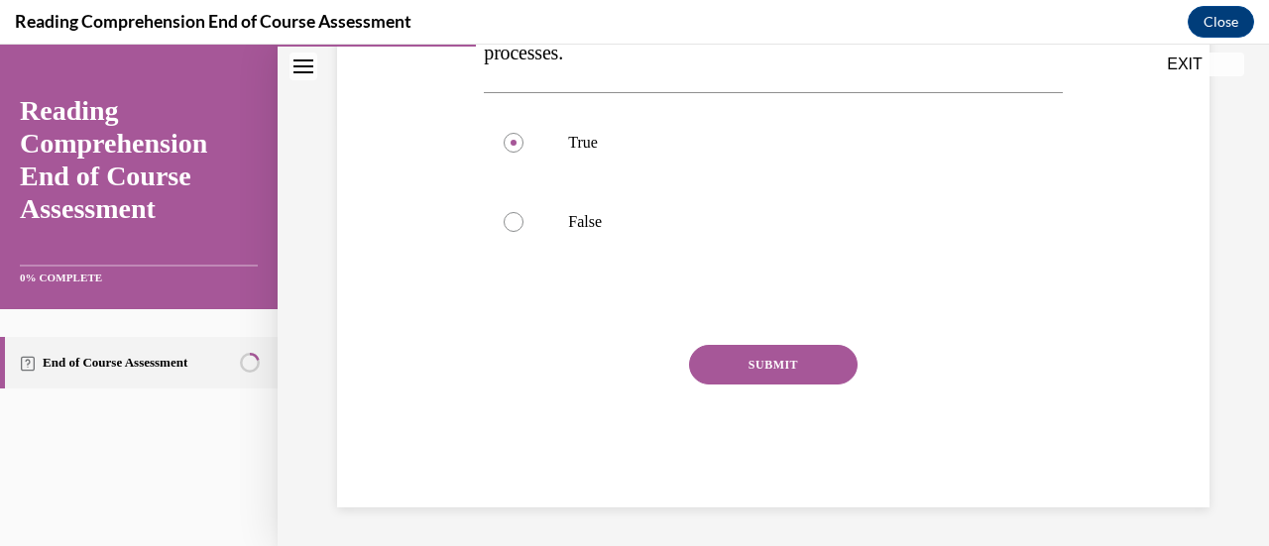
click at [770, 352] on button "SUBMIT" at bounding box center [773, 365] width 168 height 40
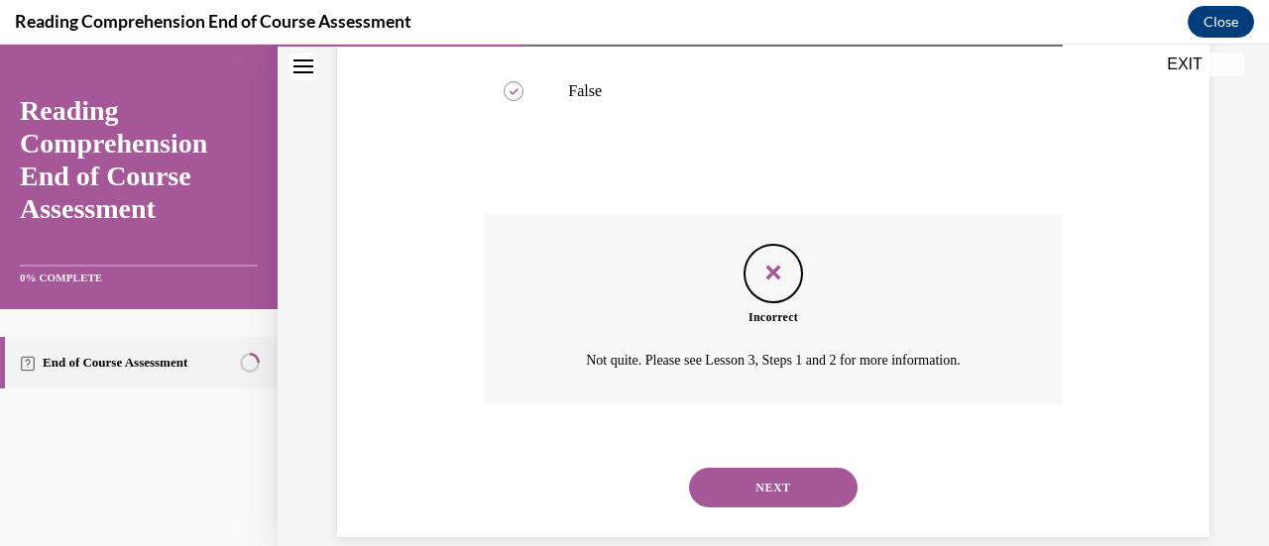
scroll to position [585, 0]
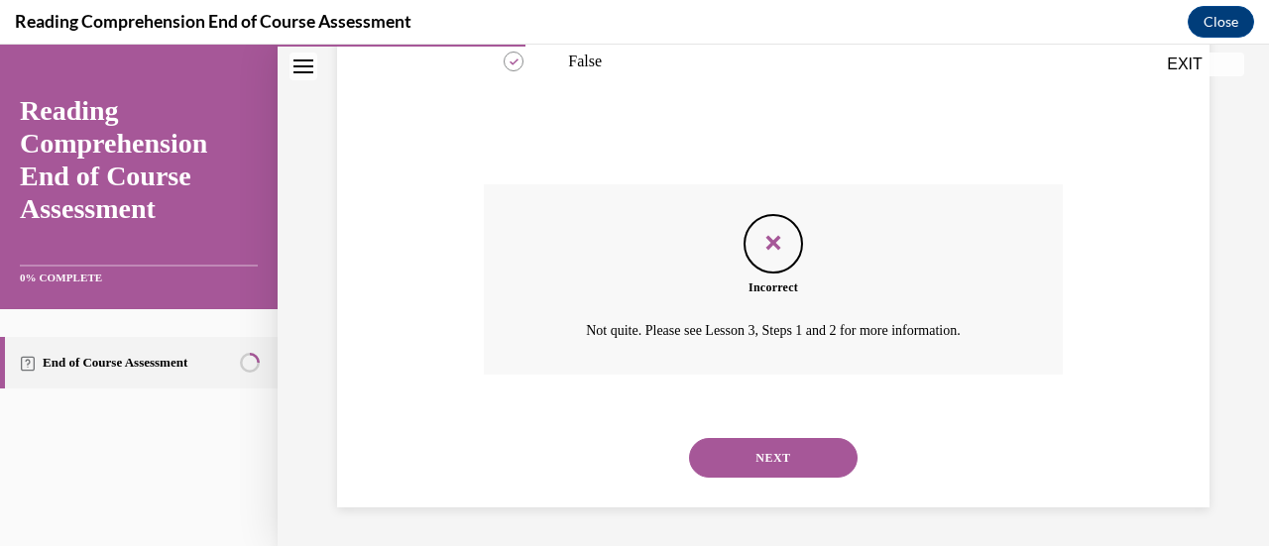
click at [758, 456] on button "NEXT" at bounding box center [773, 458] width 168 height 40
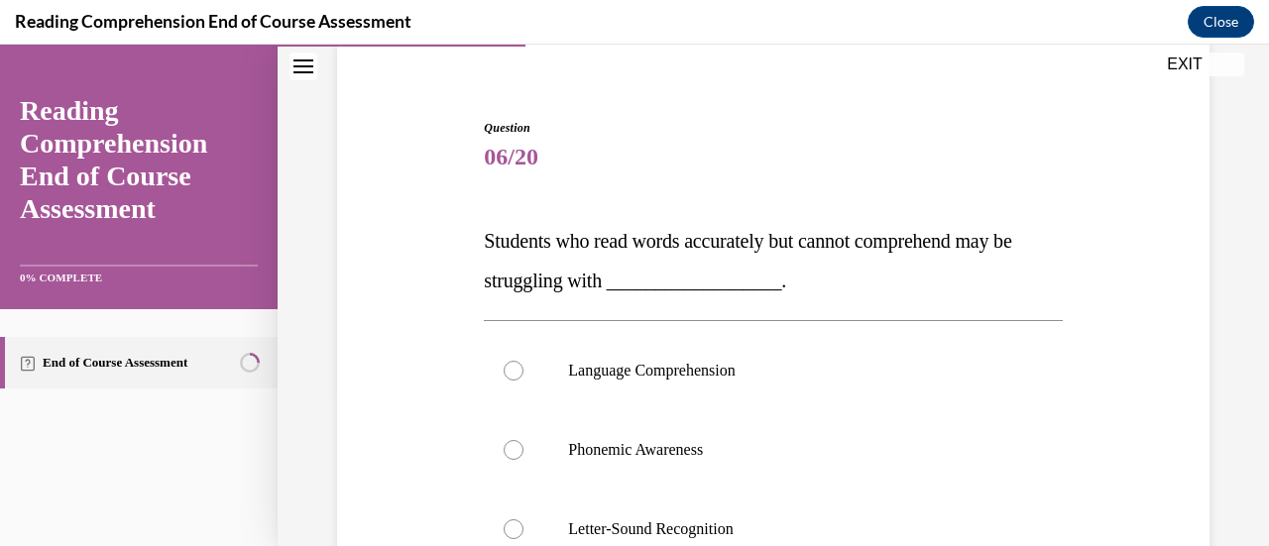
scroll to position [163, 0]
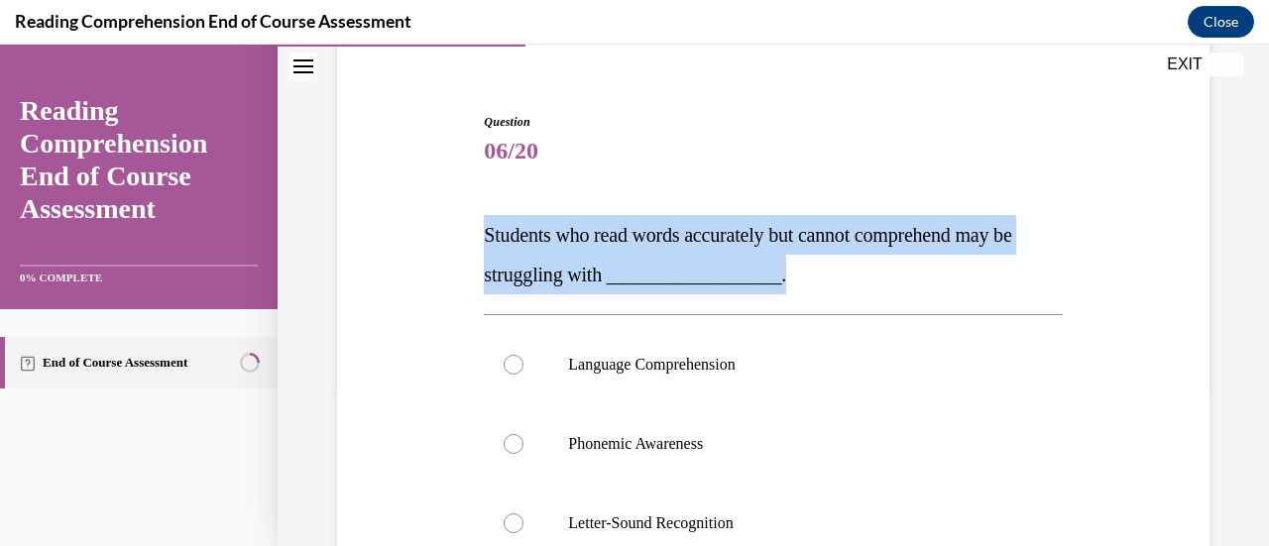
drag, startPoint x: 473, startPoint y: 229, endPoint x: 920, endPoint y: 272, distance: 449.0
click at [920, 272] on div "Question 06/20 Students who read words accurately but cannot comprehend may be …" at bounding box center [773, 471] width 882 height 834
click at [424, 217] on div "Question 06/20 Students who read words accurately but cannot comprehend may be …" at bounding box center [773, 471] width 882 height 834
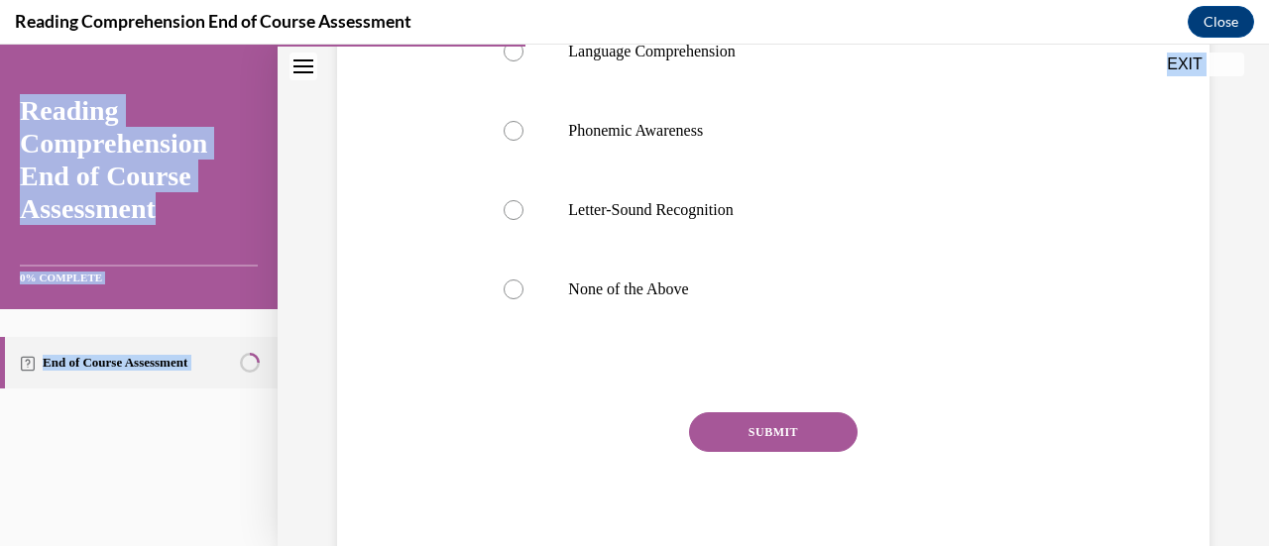
scroll to position [543, 0]
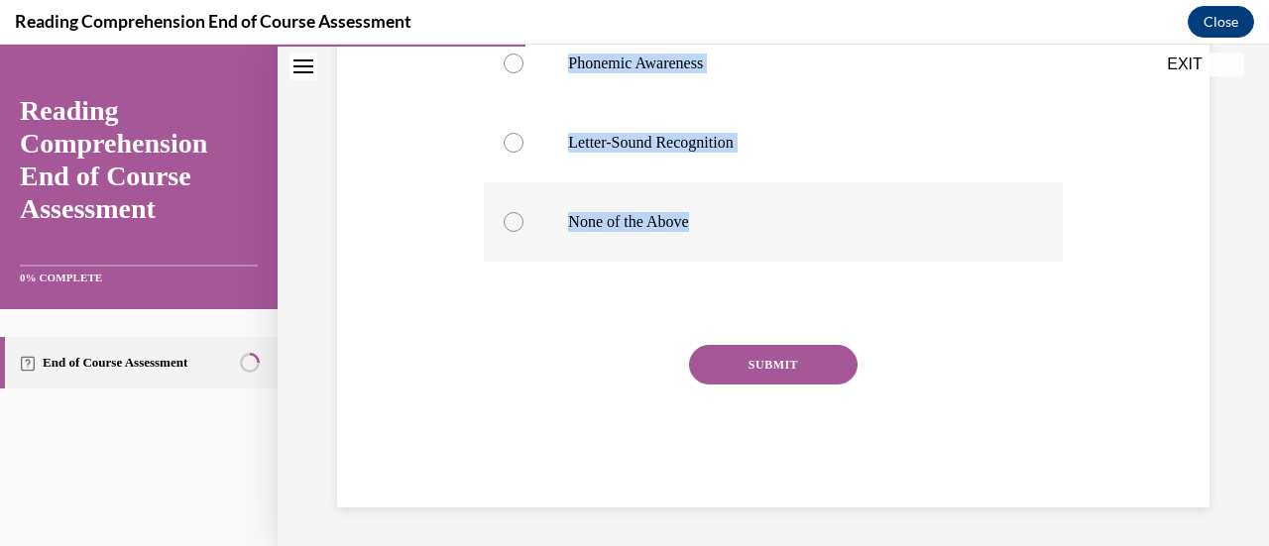
drag, startPoint x: 477, startPoint y: 231, endPoint x: 720, endPoint y: 235, distance: 242.8
click at [720, 235] on div "Question 06/20 Students who read words accurately but cannot comprehend may be …" at bounding box center [773, 105] width 588 height 805
copy div "Students who read words accurately but cannot comprehend may be struggling with…"
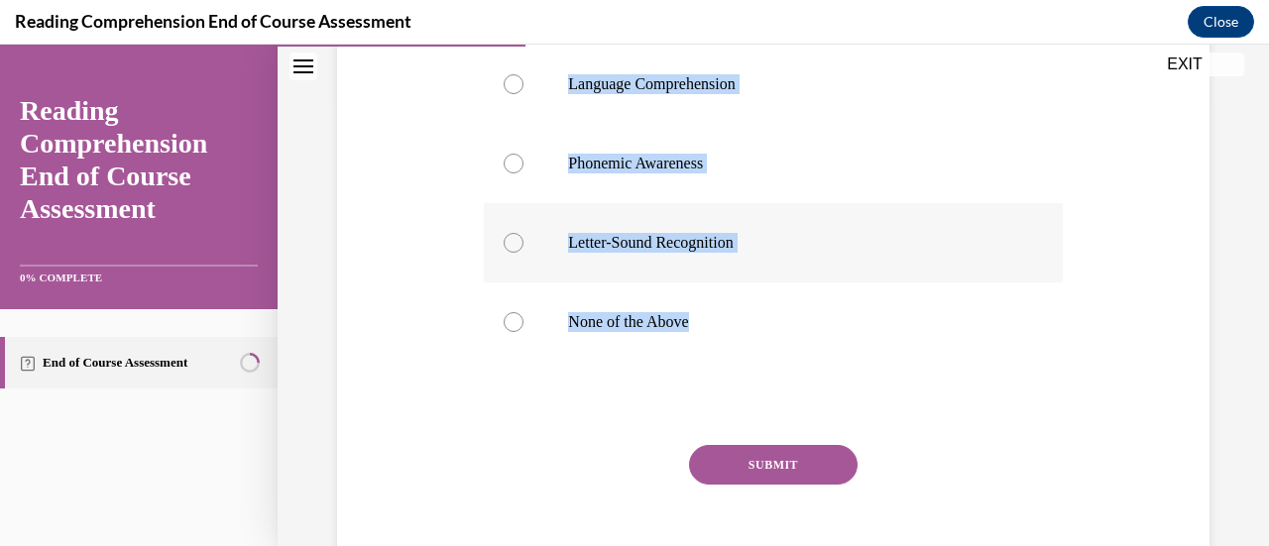
scroll to position [414, 0]
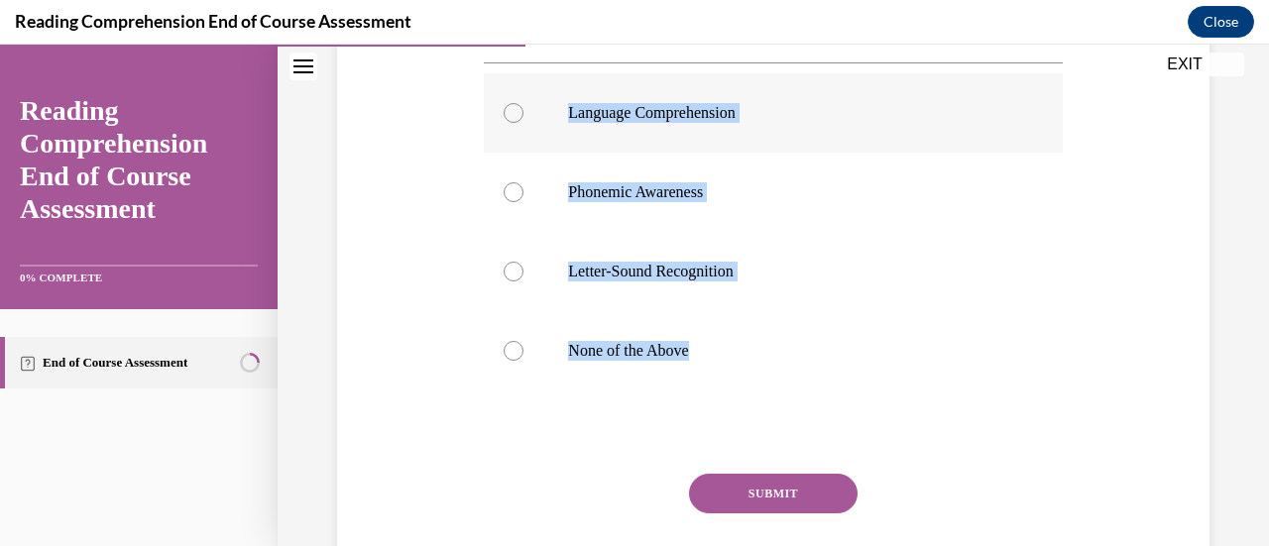
click at [503, 125] on label "Language Comprehension" at bounding box center [773, 112] width 578 height 79
click at [503, 123] on input "Language Comprehension" at bounding box center [513, 113] width 20 height 20
radio input "true"
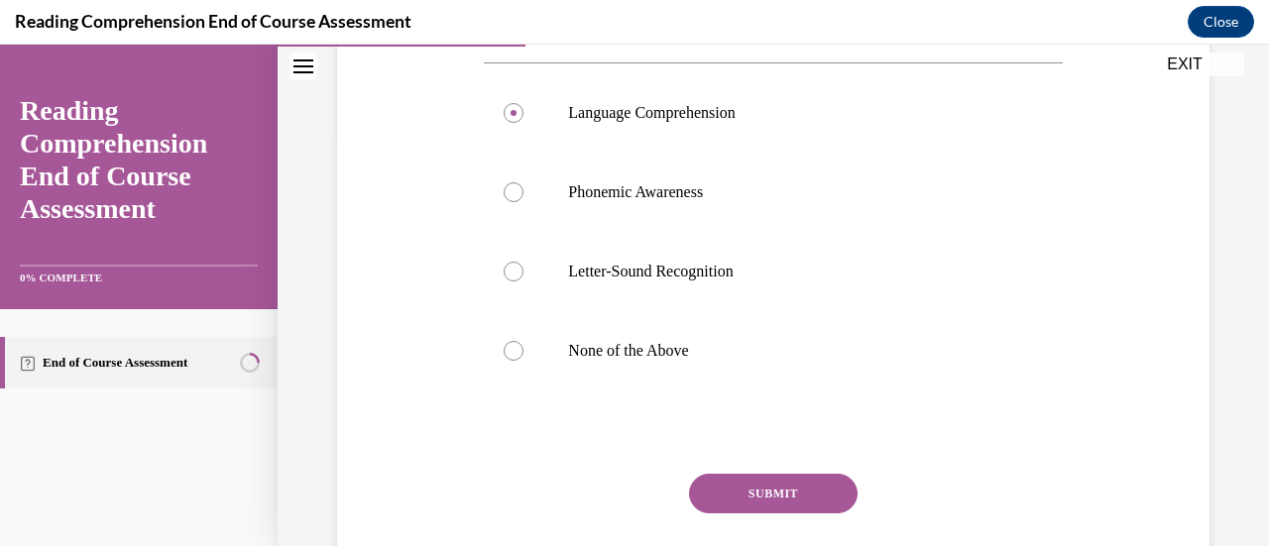
click at [763, 489] on button "SUBMIT" at bounding box center [773, 494] width 168 height 40
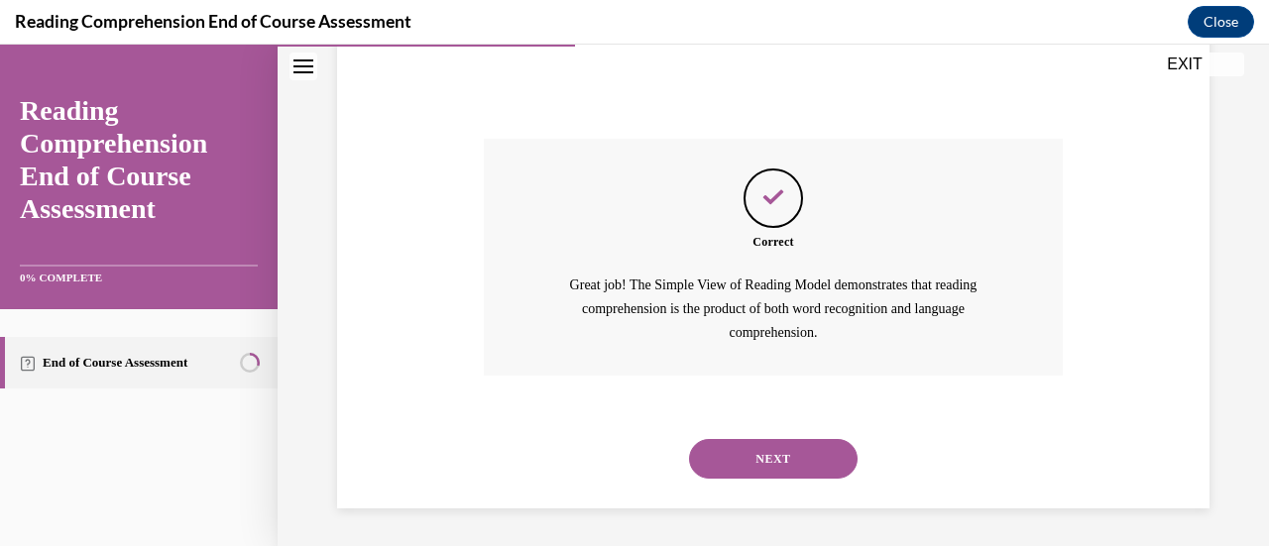
scroll to position [750, 0]
click at [753, 460] on button "NEXT" at bounding box center [773, 458] width 168 height 40
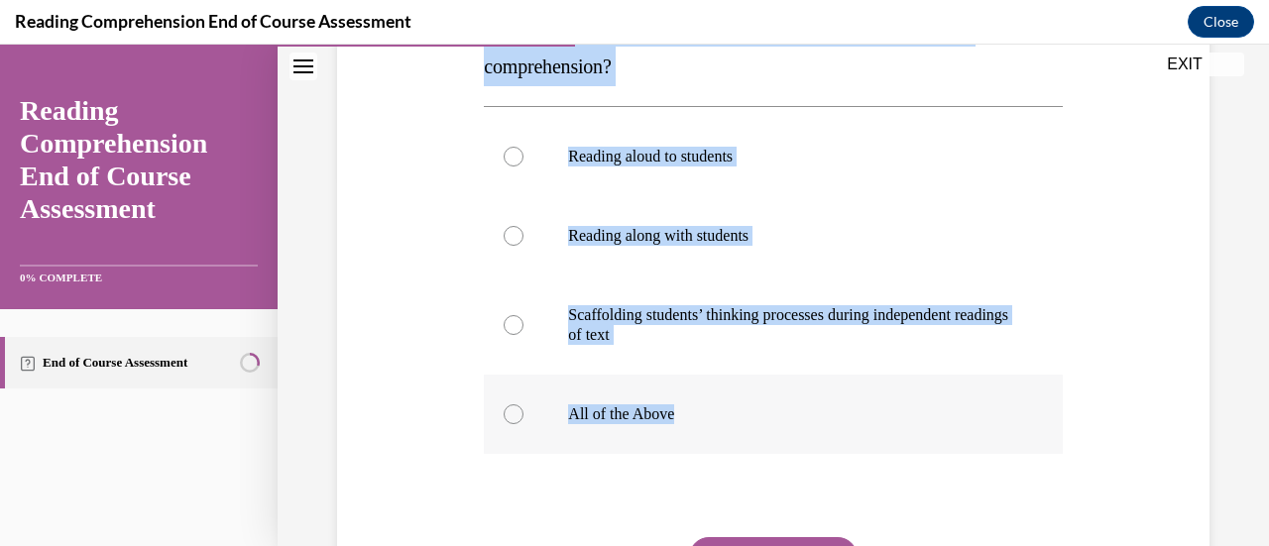
scroll to position [381, 0]
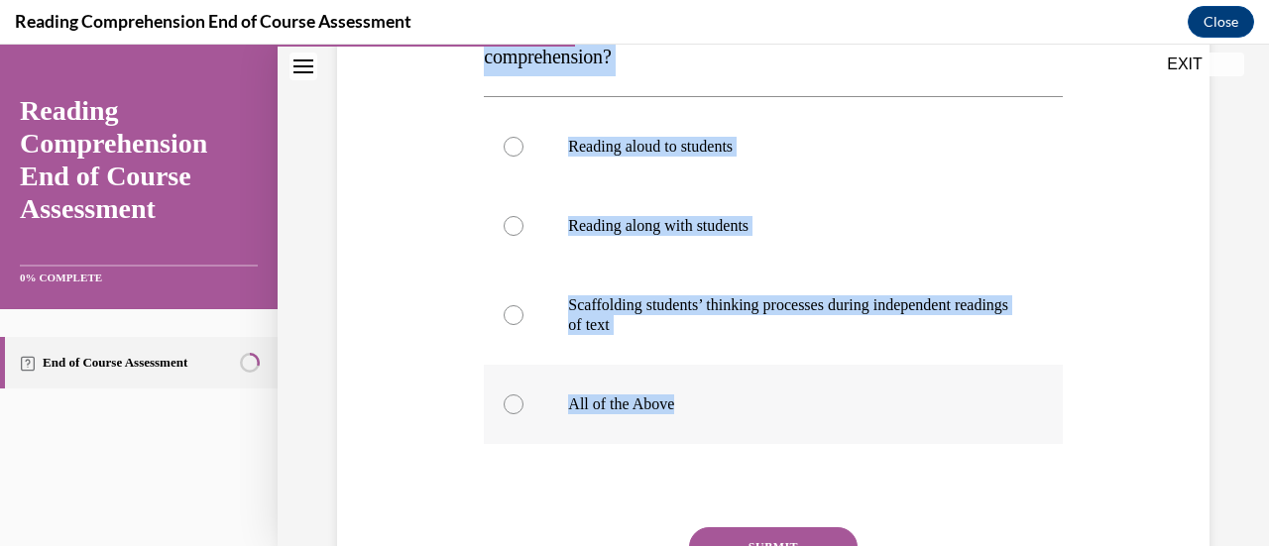
drag, startPoint x: 475, startPoint y: 225, endPoint x: 717, endPoint y: 388, distance: 291.4
click at [717, 388] on div "Question 07/20 Which is an effective instructional environment for developing c…" at bounding box center [773, 262] width 882 height 854
copy div "Which is an effective instructional environment for developing comprehension? R…"
click at [519, 401] on div at bounding box center [513, 404] width 20 height 20
click at [519, 401] on input "All of the Above" at bounding box center [513, 404] width 20 height 20
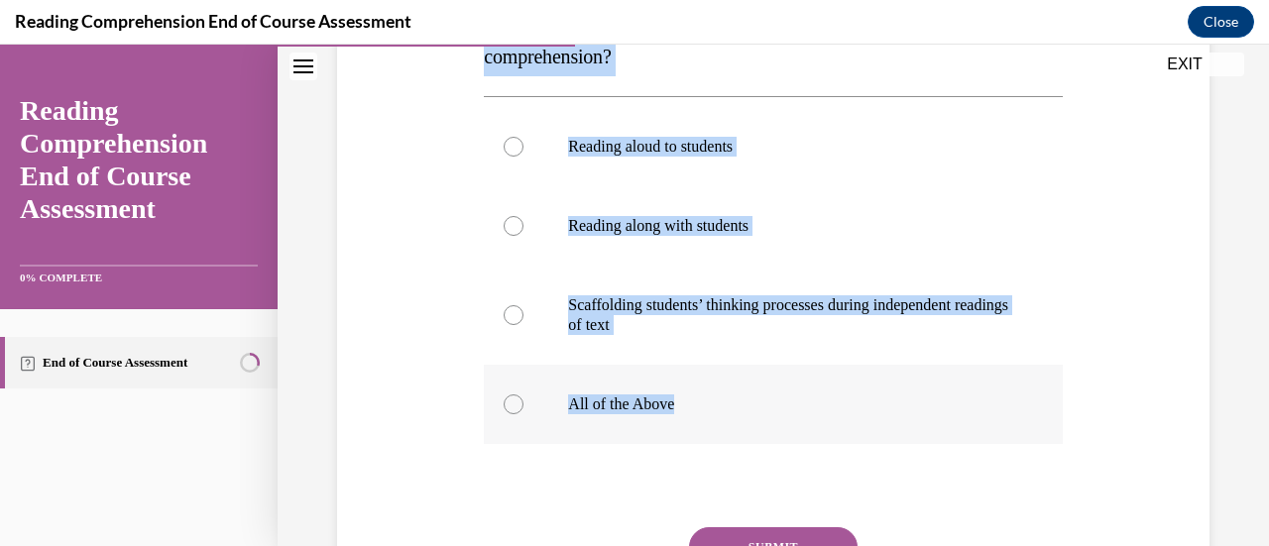
radio input "true"
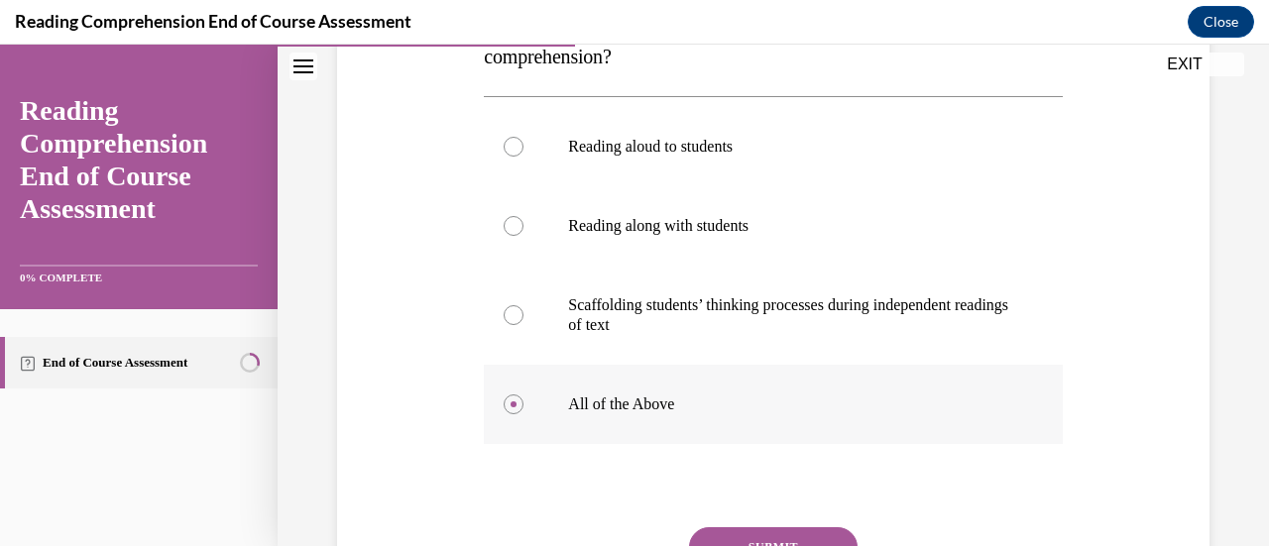
scroll to position [563, 0]
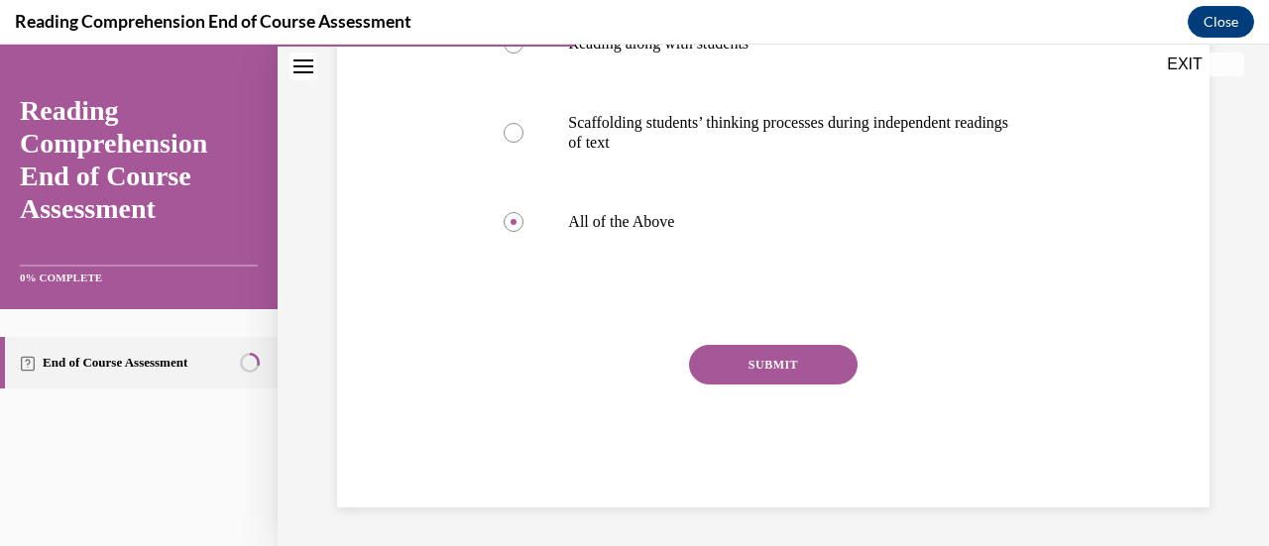
click at [788, 376] on button "SUBMIT" at bounding box center [773, 365] width 168 height 40
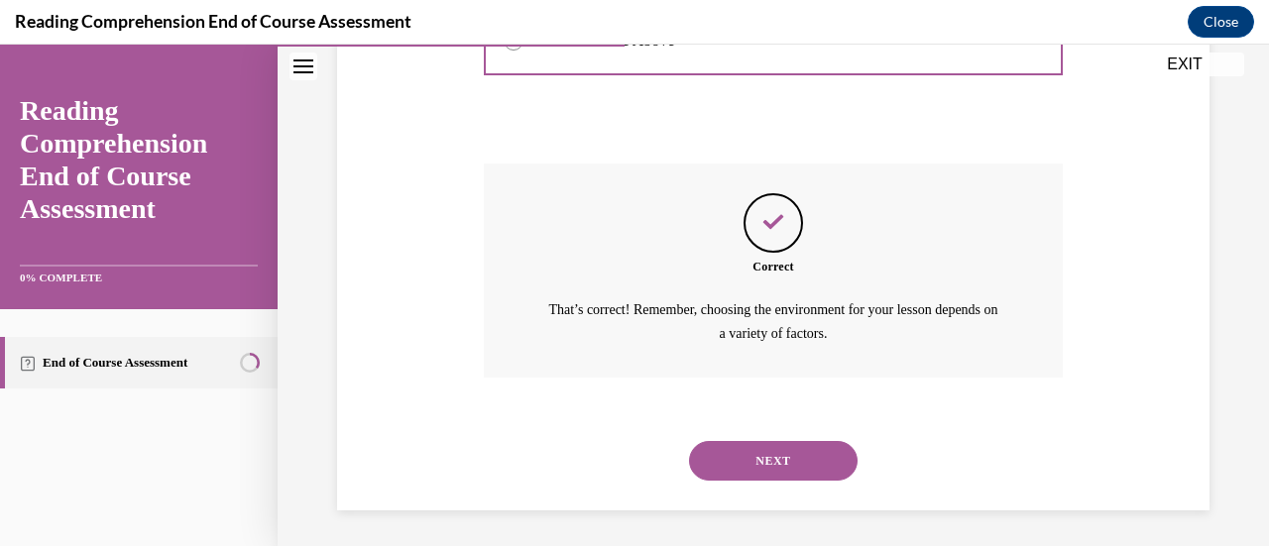
scroll to position [746, 0]
click at [767, 477] on button "NEXT" at bounding box center [773, 459] width 168 height 40
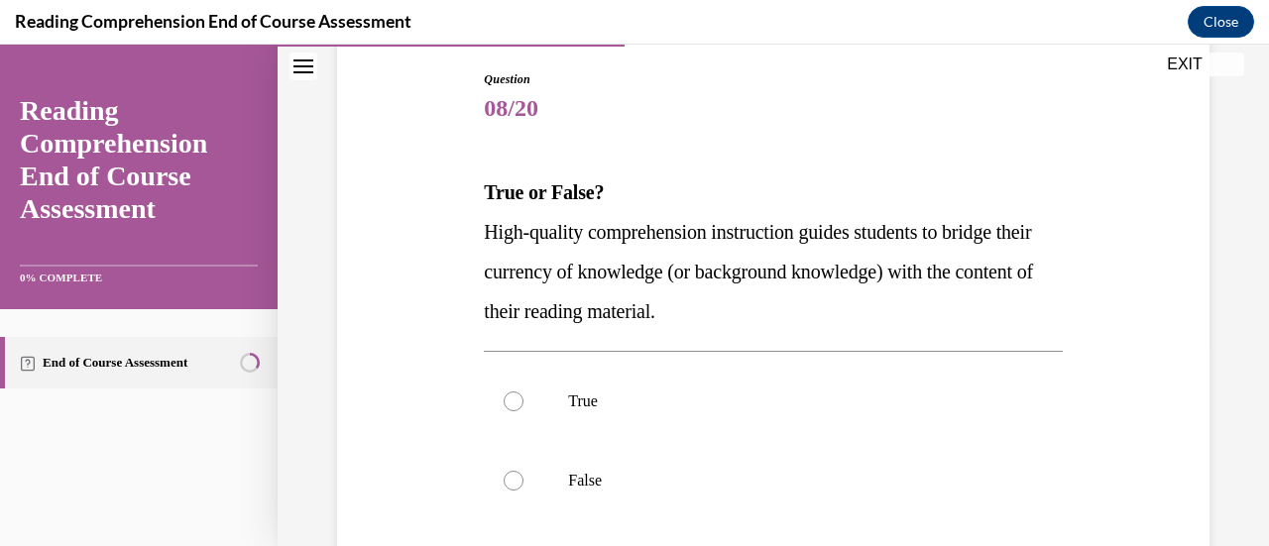
scroll to position [206, 0]
drag, startPoint x: 483, startPoint y: 186, endPoint x: 801, endPoint y: 304, distance: 339.3
click at [801, 304] on div "True or False? High-quality comprehension instruction guides students to bridge…" at bounding box center [773, 250] width 578 height 159
copy div "True or False? High-quality comprehension instruction guides students to bridge…"
click at [507, 405] on div at bounding box center [513, 400] width 20 height 20
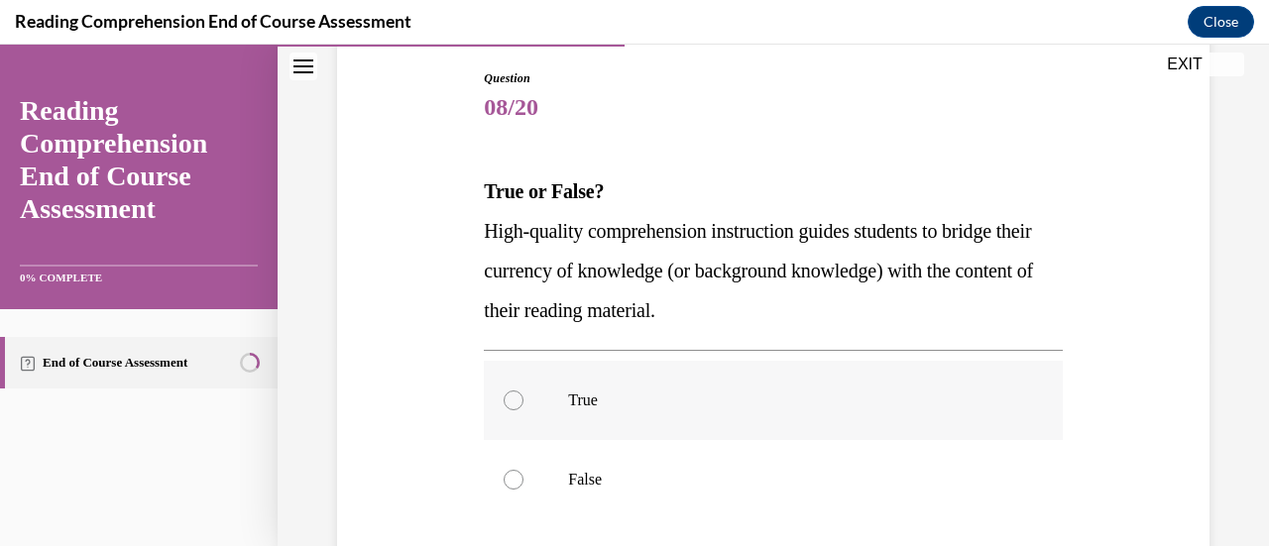
click at [507, 405] on input "True" at bounding box center [513, 400] width 20 height 20
radio input "true"
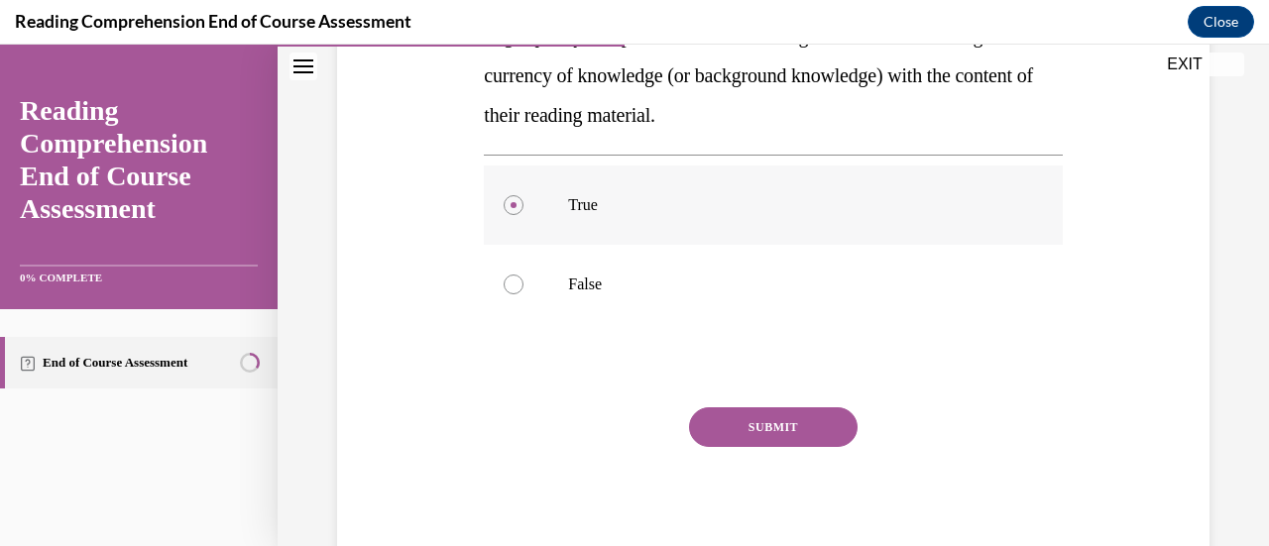
scroll to position [464, 0]
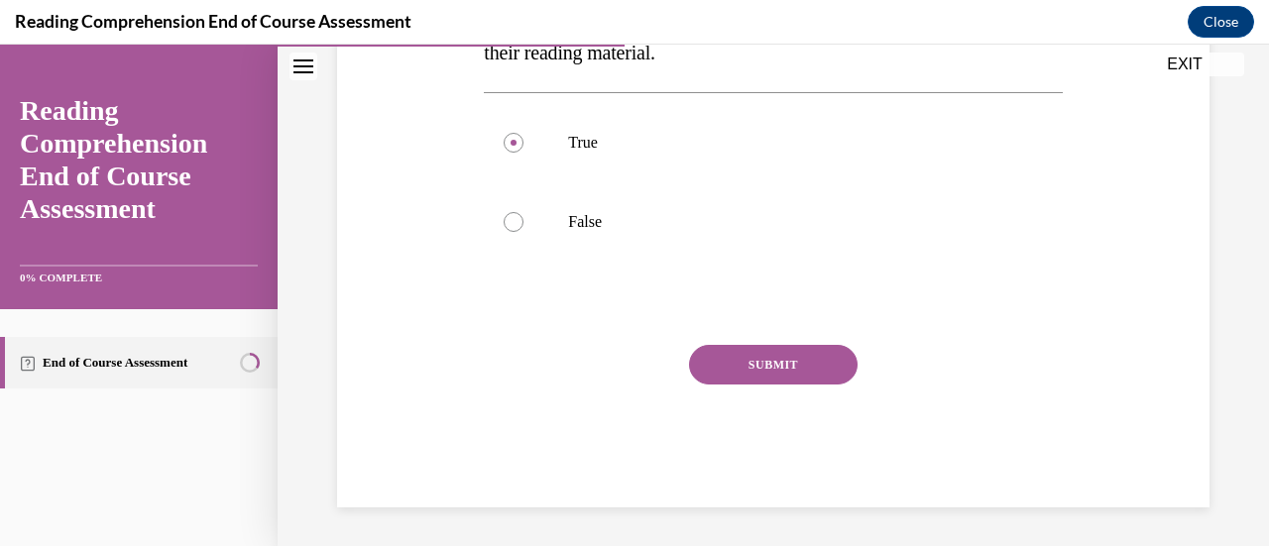
click at [749, 370] on button "SUBMIT" at bounding box center [773, 365] width 168 height 40
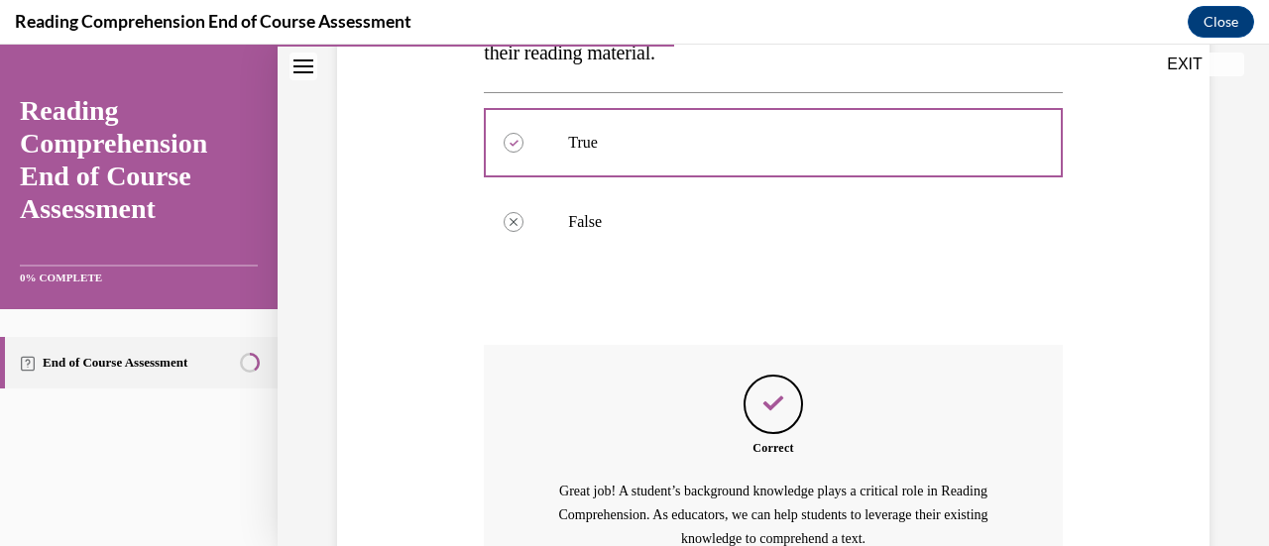
scroll to position [671, 0]
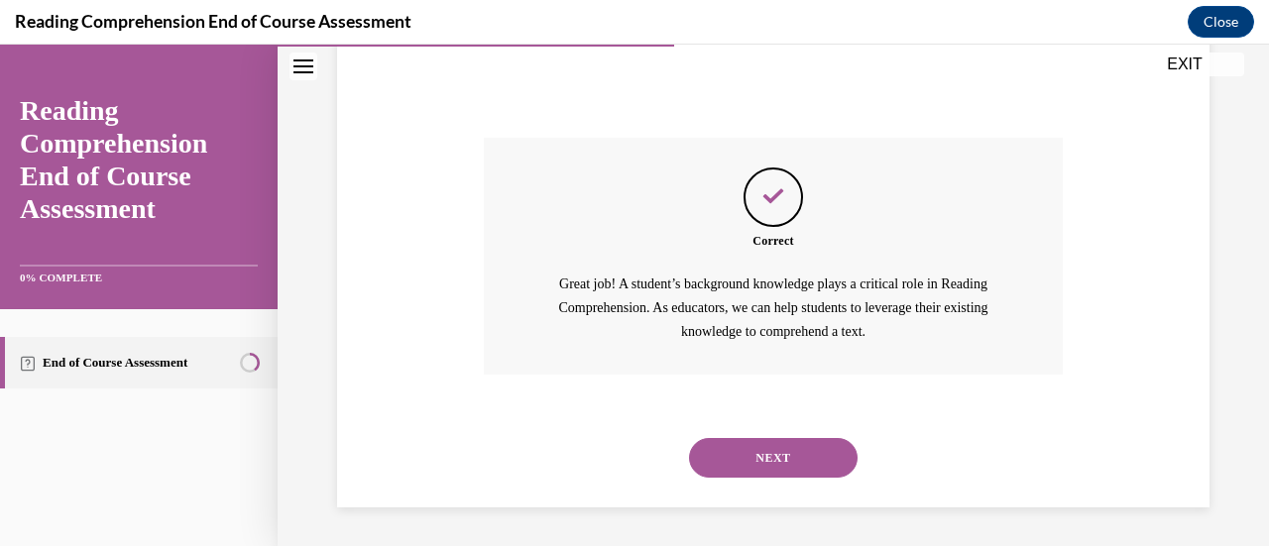
click at [777, 459] on button "NEXT" at bounding box center [773, 458] width 168 height 40
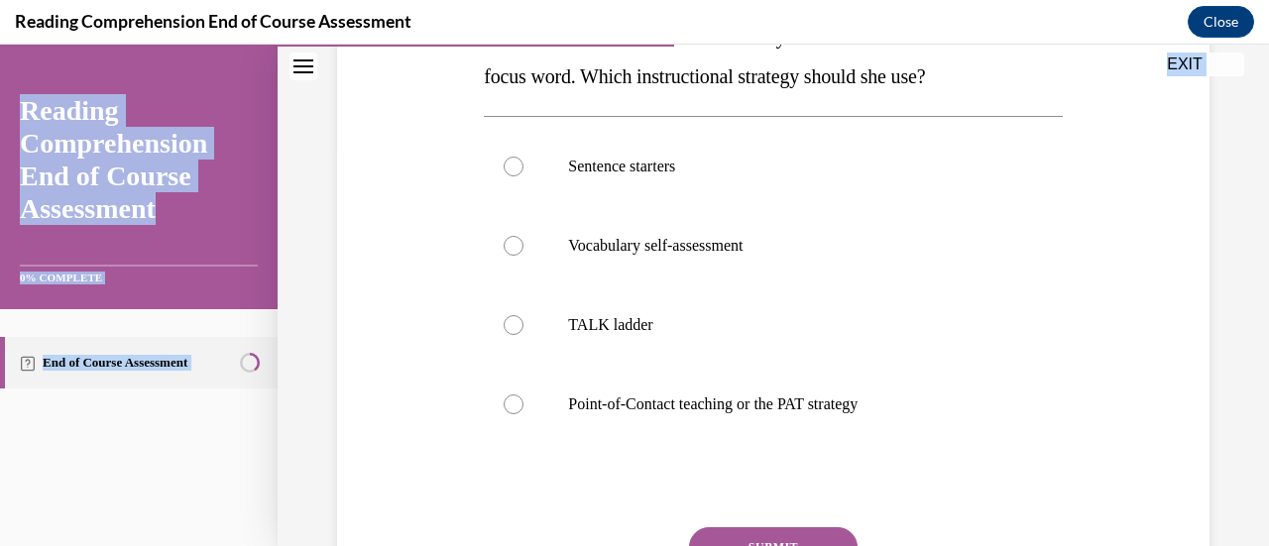
scroll to position [583, 0]
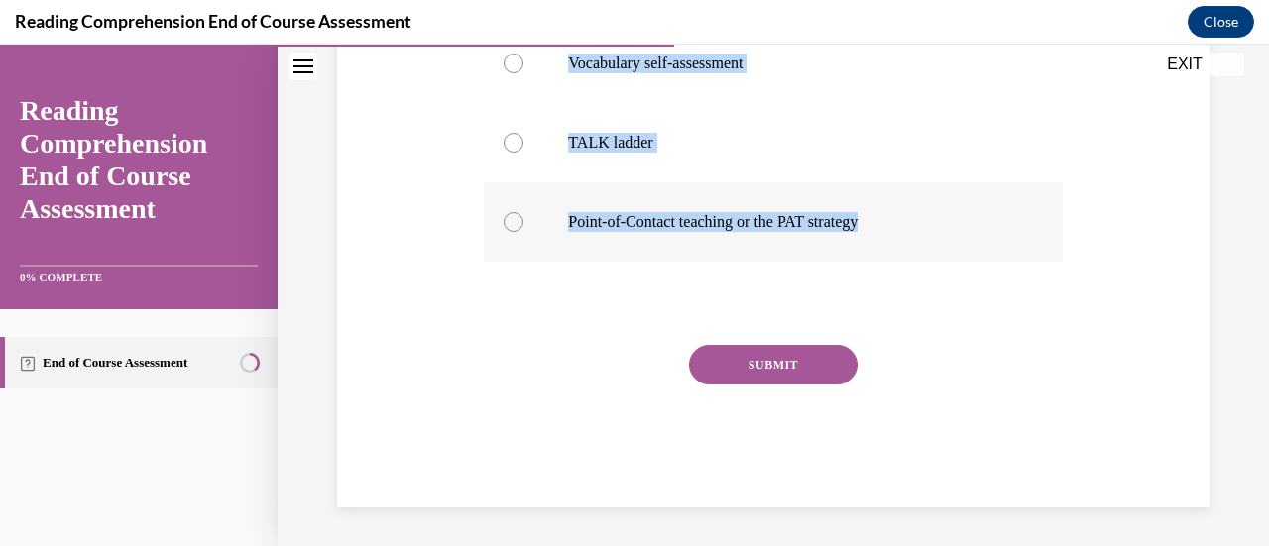
drag, startPoint x: 478, startPoint y: 179, endPoint x: 914, endPoint y: 255, distance: 442.5
click at [914, 255] on div "Question 09/20 Mrs. Ivie needs to define a word during a read-aloud in order fo…" at bounding box center [773, 85] width 588 height 844
copy div "Mrs. Ivie needs to define a word during a read-aloud in order for her students …"
click at [773, 221] on p "Point-of-Contact teaching or the PAT strategy" at bounding box center [790, 222] width 444 height 20
click at [523, 221] on input "Point-of-Contact teaching or the PAT strategy" at bounding box center [513, 222] width 20 height 20
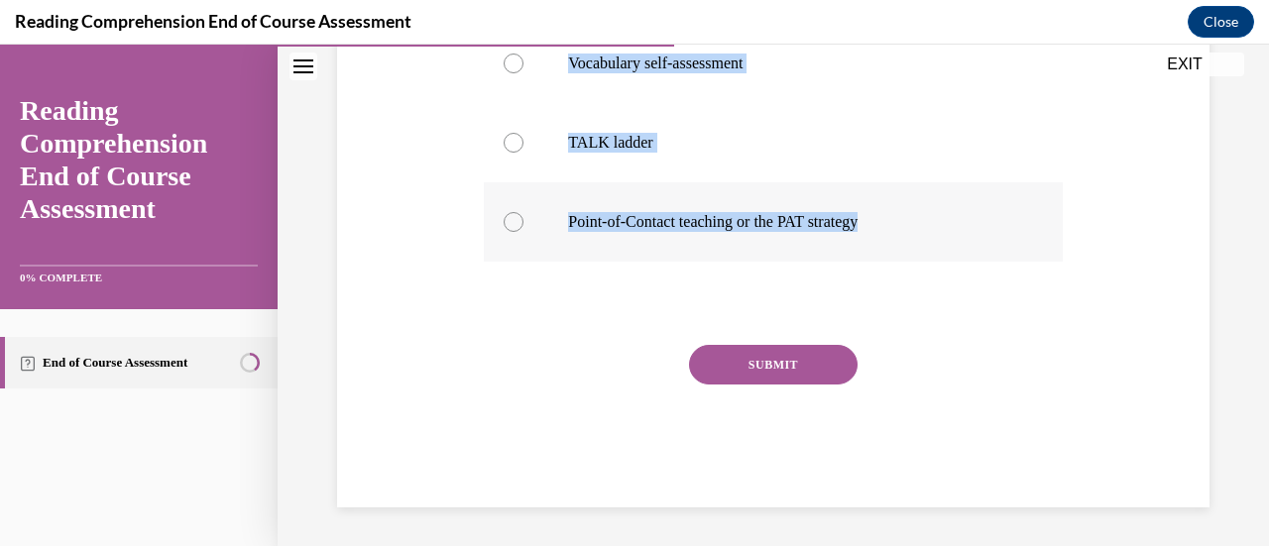
radio input "true"
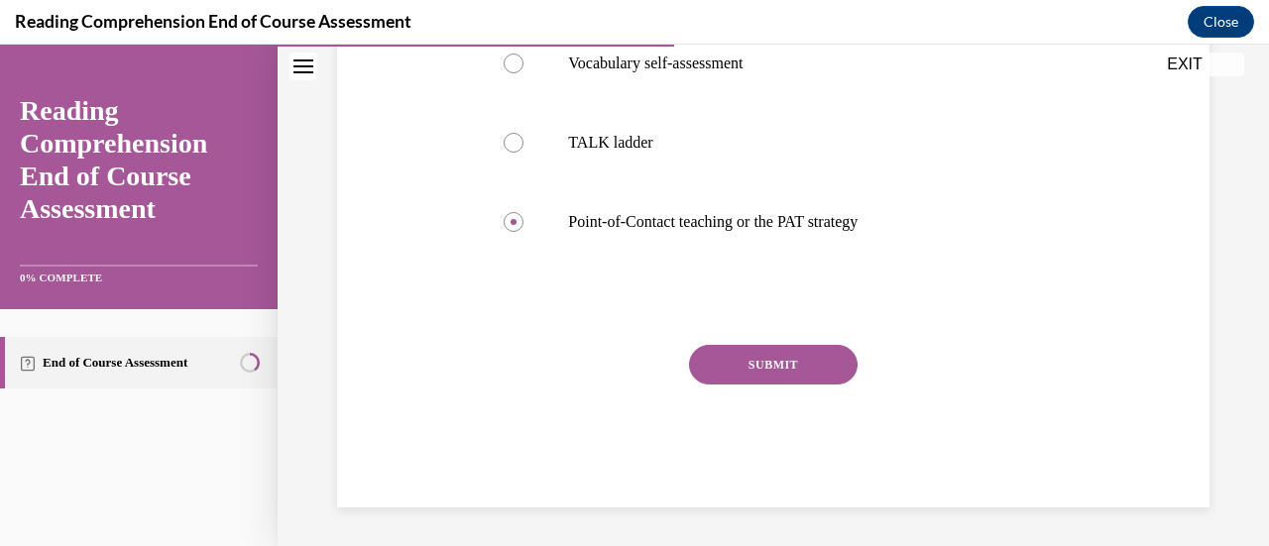
click at [752, 379] on button "SUBMIT" at bounding box center [773, 365] width 168 height 40
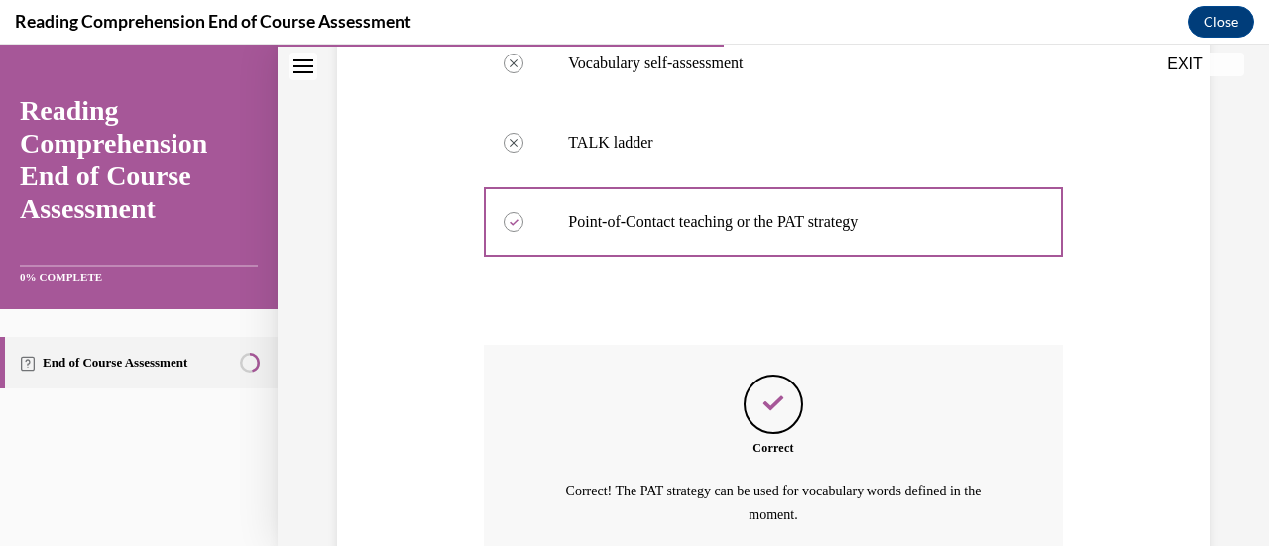
scroll to position [766, 0]
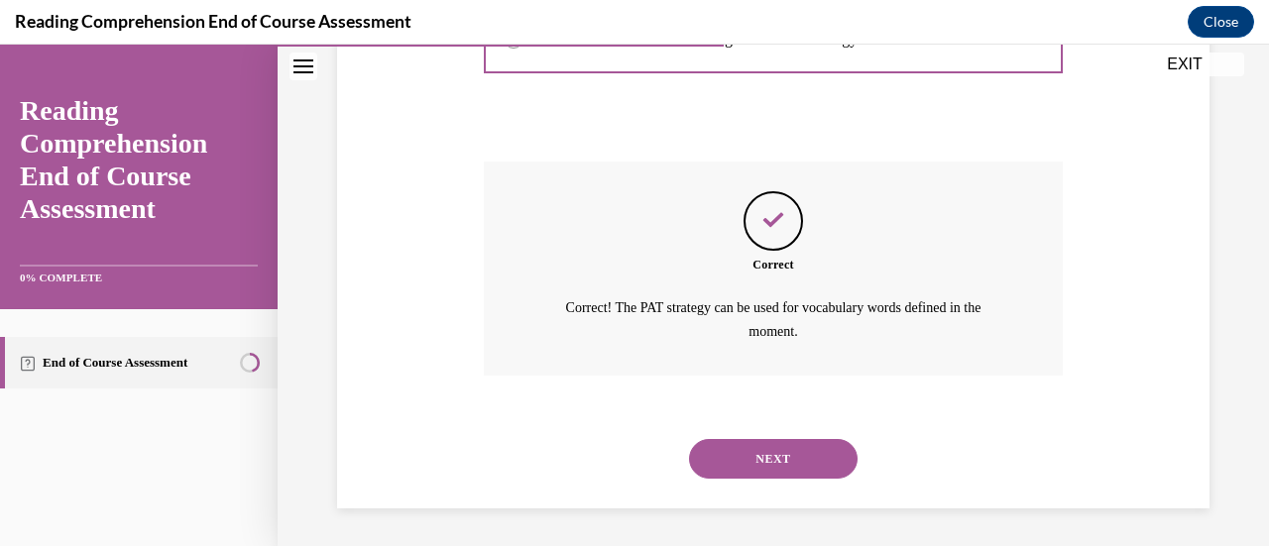
click at [803, 477] on button "NEXT" at bounding box center [773, 459] width 168 height 40
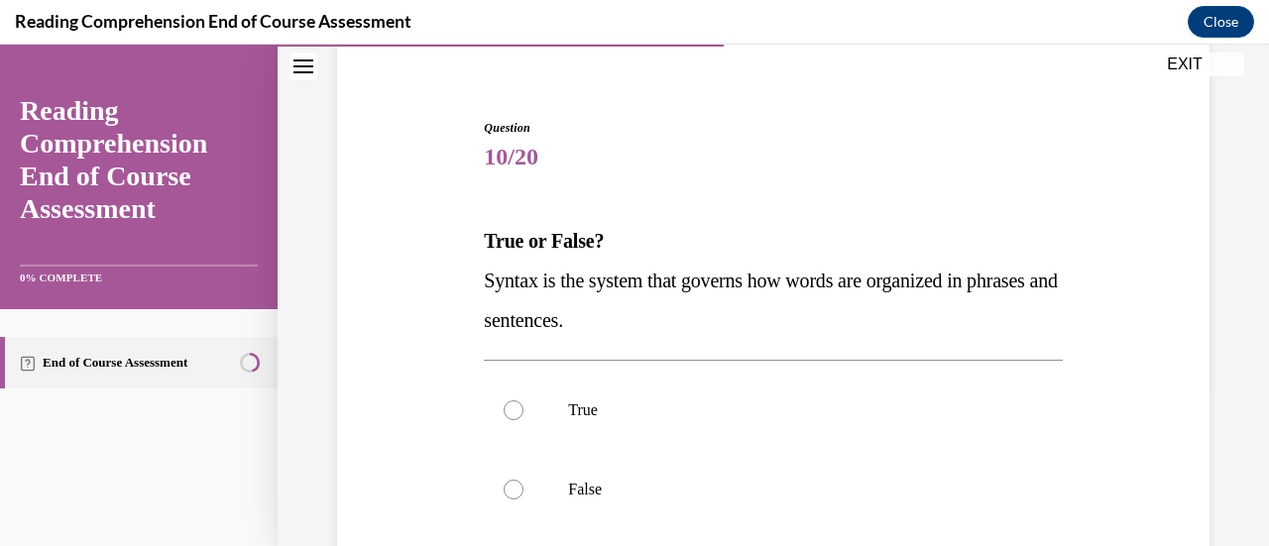
scroll to position [164, 0]
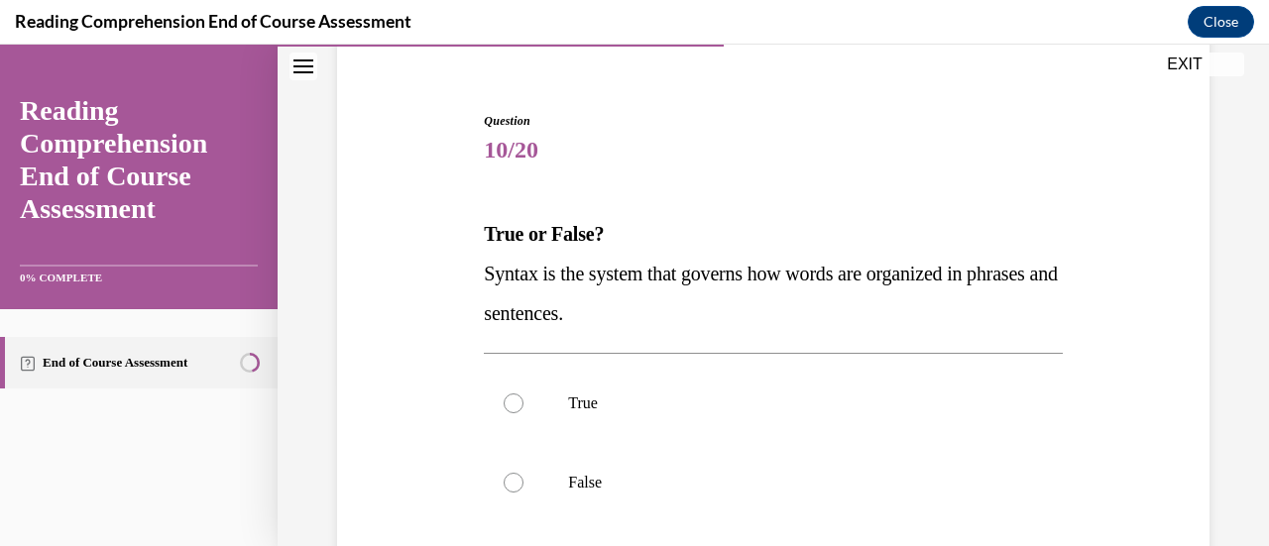
drag, startPoint x: 482, startPoint y: 231, endPoint x: 700, endPoint y: 302, distance: 229.4
click at [700, 302] on div "True or False? Syntax is the system that governs how words are organized in phr…" at bounding box center [773, 273] width 578 height 119
copy div "True or False? Syntax is the system that governs how words are organized in phr…"
click at [513, 393] on div at bounding box center [513, 403] width 20 height 20
click at [513, 393] on input "True" at bounding box center [513, 403] width 20 height 20
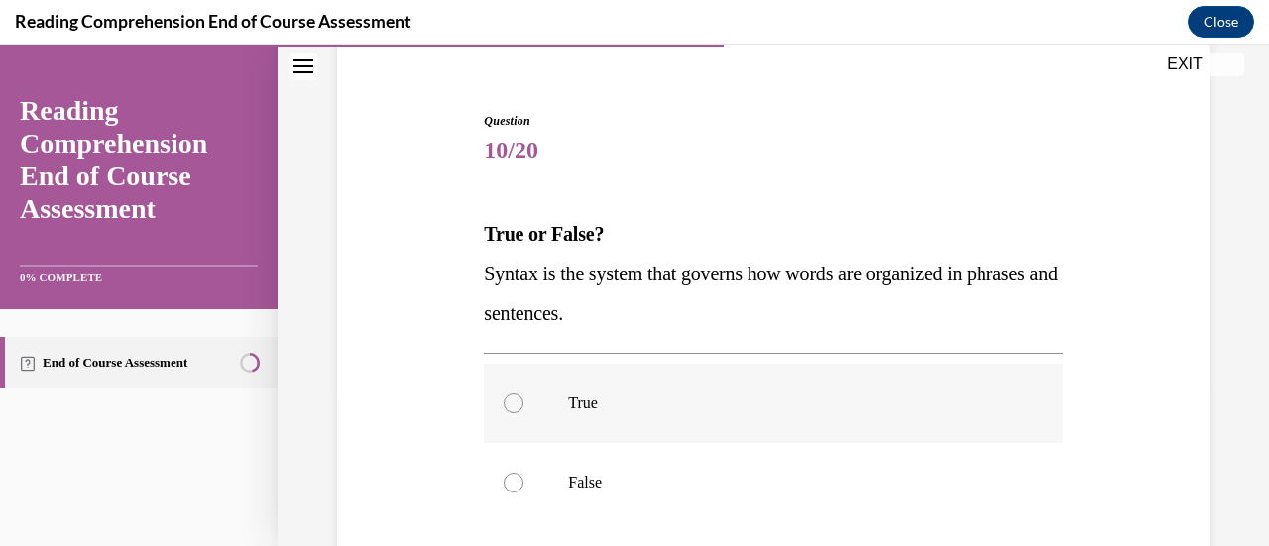
radio input "true"
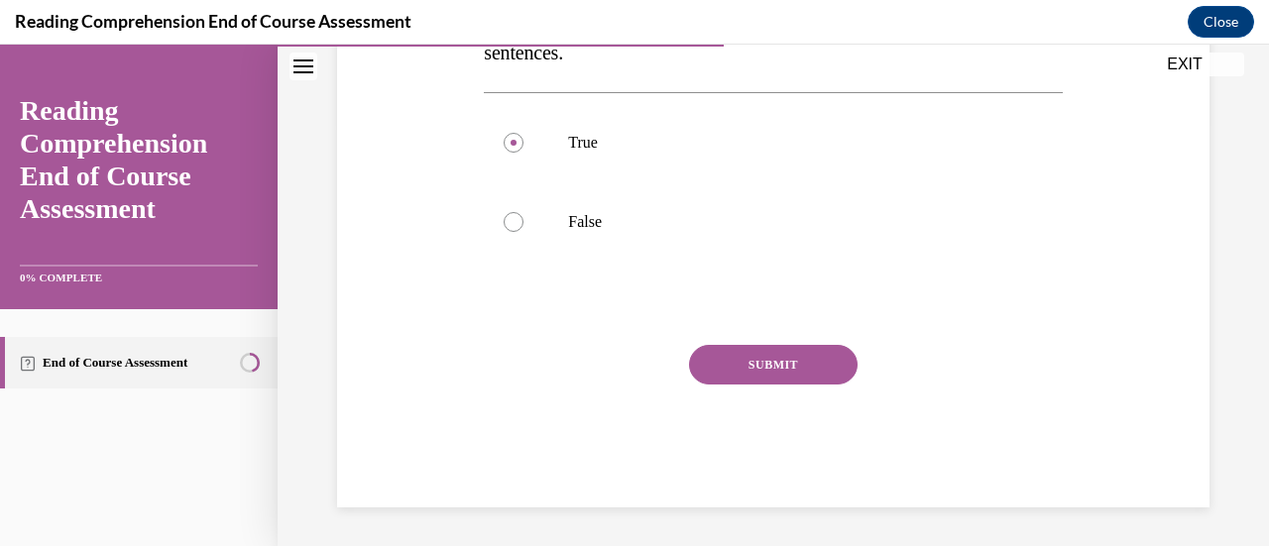
click at [785, 363] on button "SUBMIT" at bounding box center [773, 365] width 168 height 40
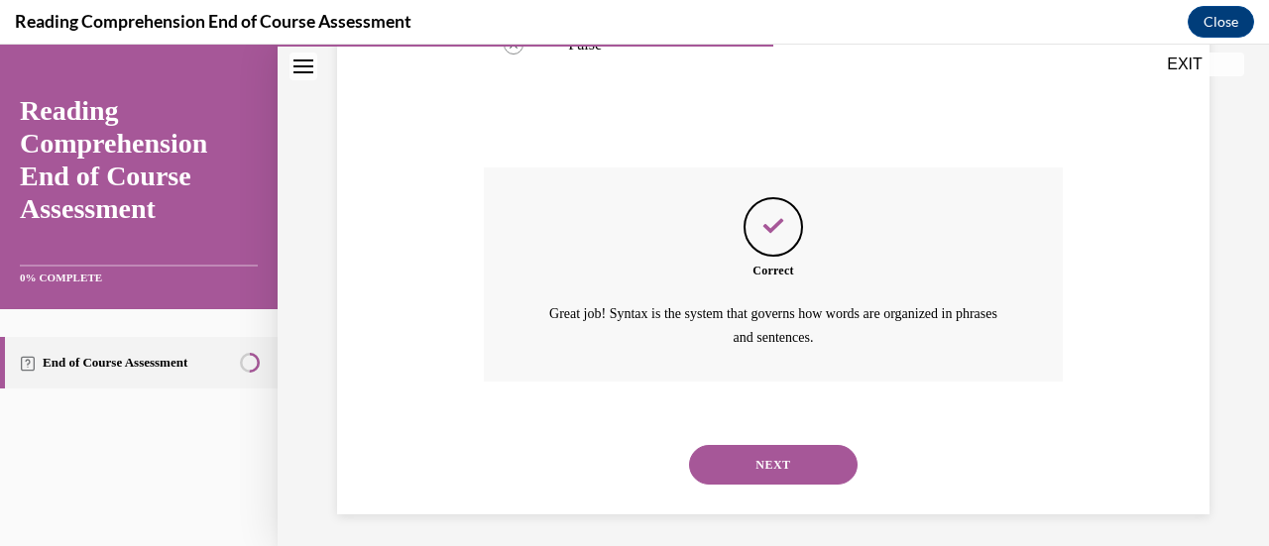
scroll to position [608, 0]
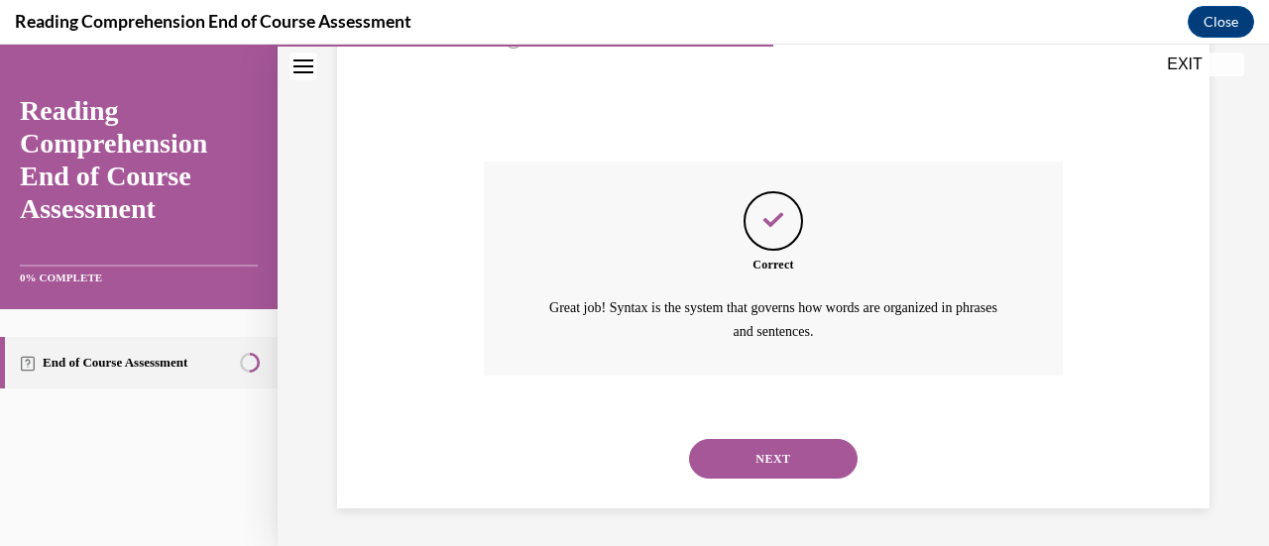
click at [761, 452] on button "NEXT" at bounding box center [773, 459] width 168 height 40
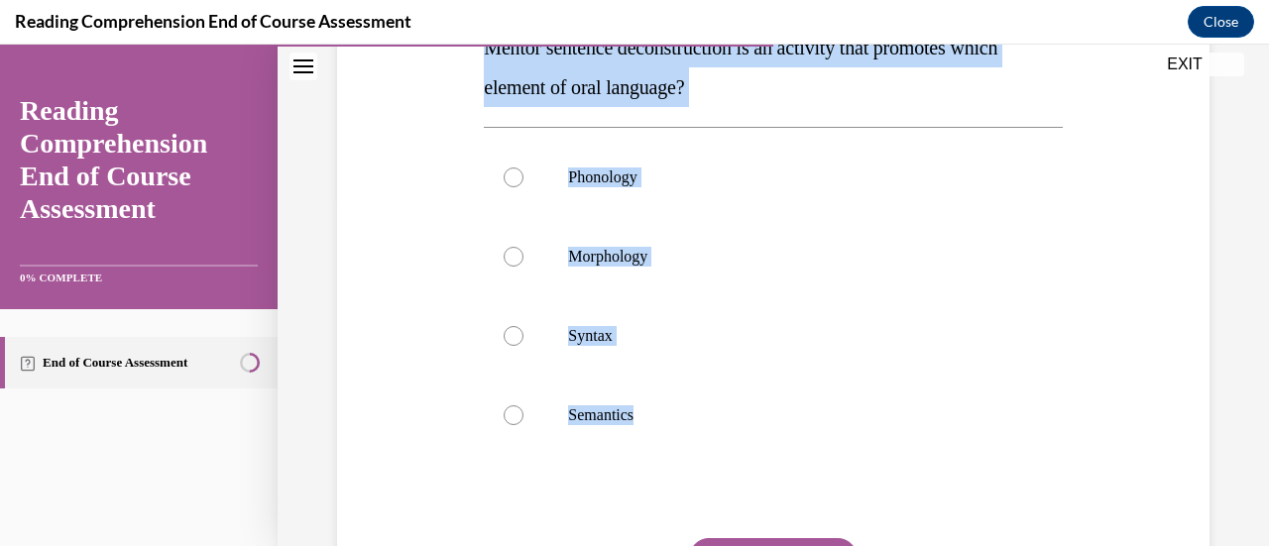
scroll to position [373, 0]
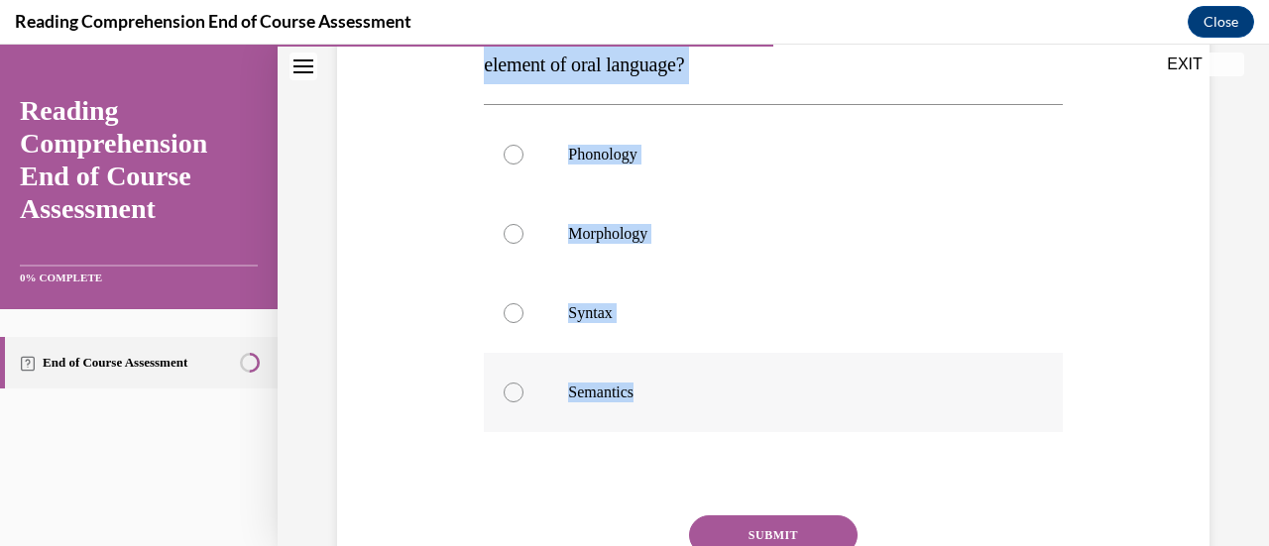
drag, startPoint x: 476, startPoint y: 202, endPoint x: 652, endPoint y: 410, distance: 272.8
click at [652, 410] on div "Question 11/20 Mentor sentence deconstruction is an activity that promotes whic…" at bounding box center [773, 275] width 588 height 805
click at [617, 308] on p "Syntax" at bounding box center [790, 313] width 444 height 20
click at [523, 308] on input "Syntax" at bounding box center [513, 313] width 20 height 20
radio input "true"
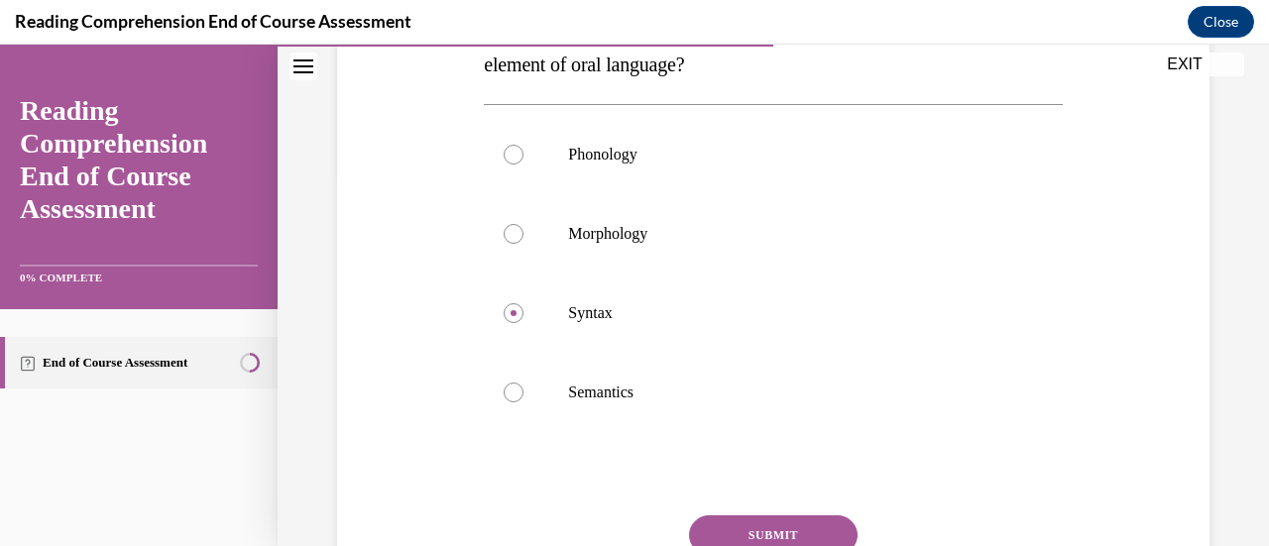
click at [775, 538] on button "SUBMIT" at bounding box center [773, 535] width 168 height 40
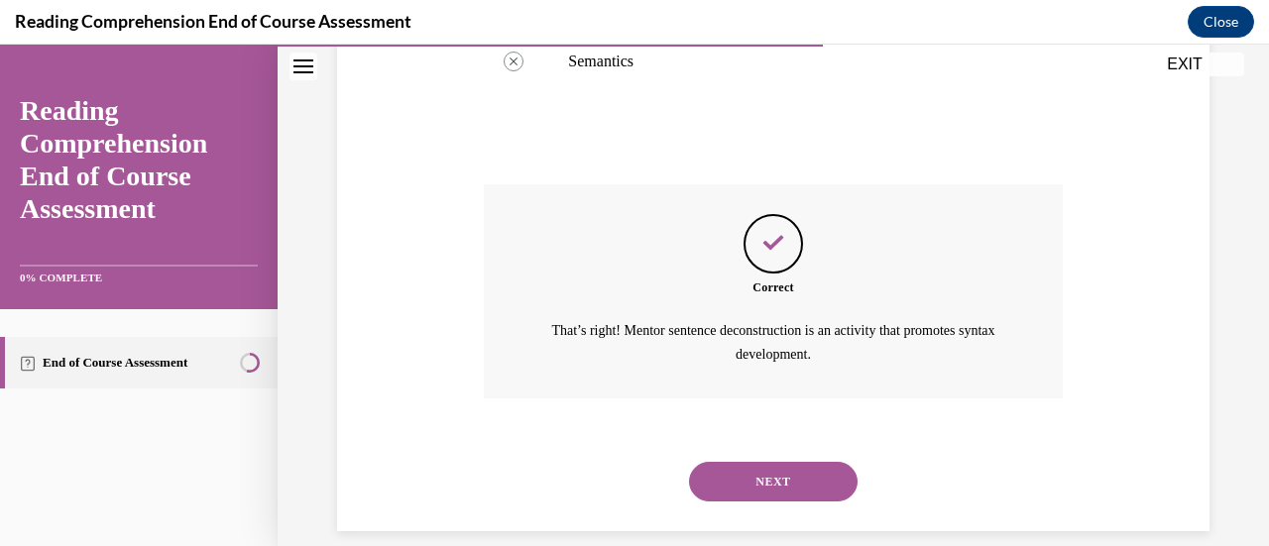
scroll to position [726, 0]
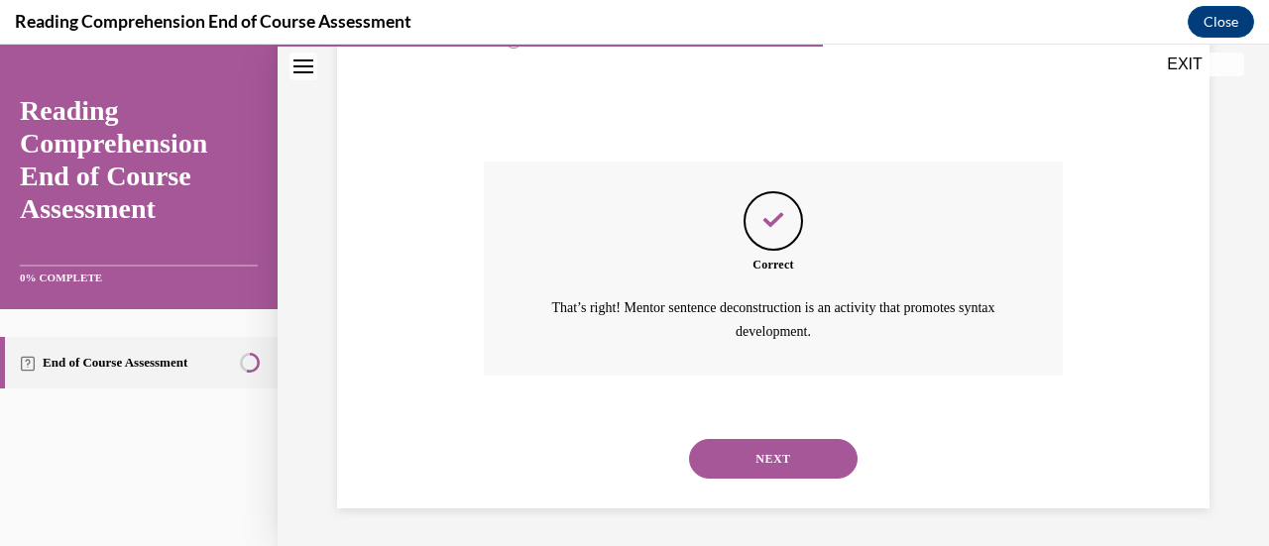
click at [784, 456] on button "NEXT" at bounding box center [773, 459] width 168 height 40
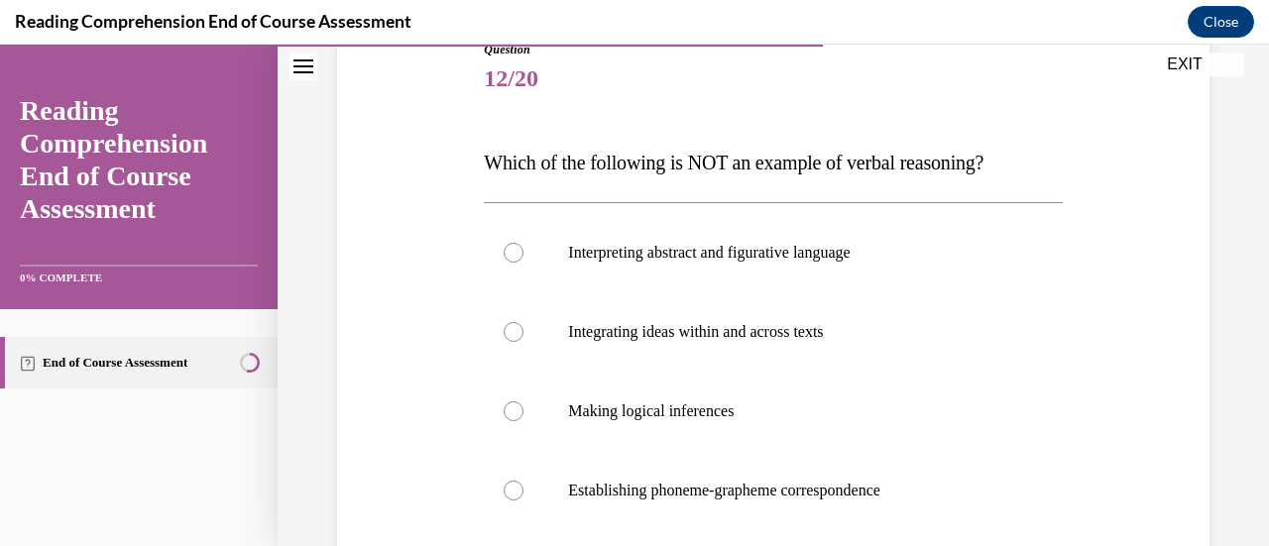
scroll to position [246, 0]
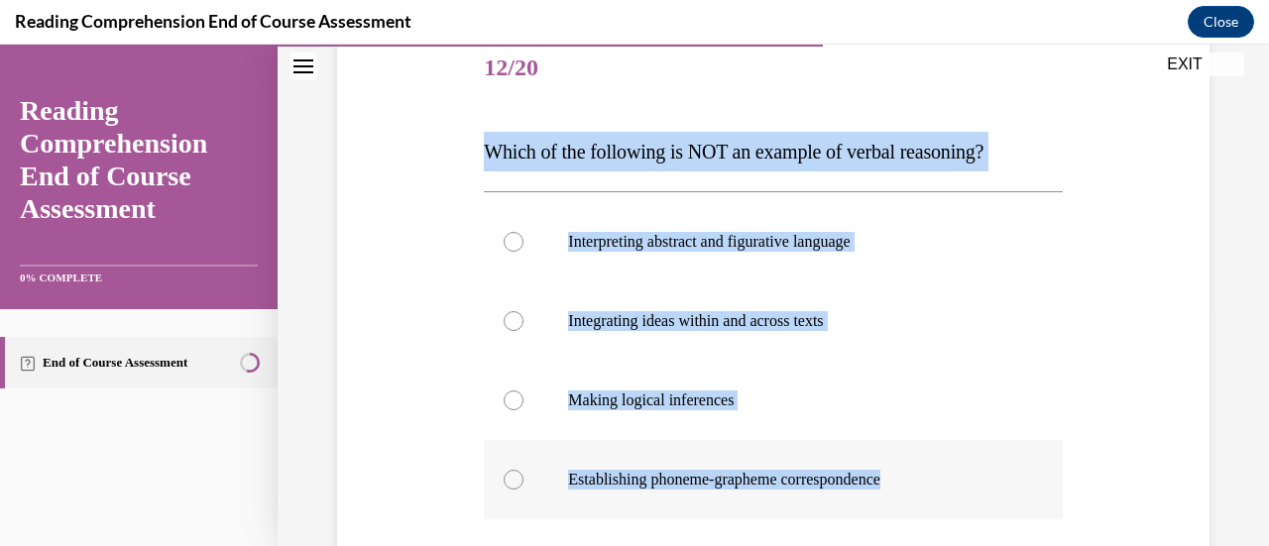
drag, startPoint x: 477, startPoint y: 148, endPoint x: 957, endPoint y: 490, distance: 589.9
click at [957, 490] on div "Question 12/20 Which of the following is NOT an example of verbal reasoning? In…" at bounding box center [773, 382] width 588 height 765
click at [566, 467] on label "Establishing phoneme-grapheme correspondence" at bounding box center [773, 479] width 578 height 79
click at [523, 470] on input "Establishing phoneme-grapheme correspondence" at bounding box center [513, 480] width 20 height 20
radio input "true"
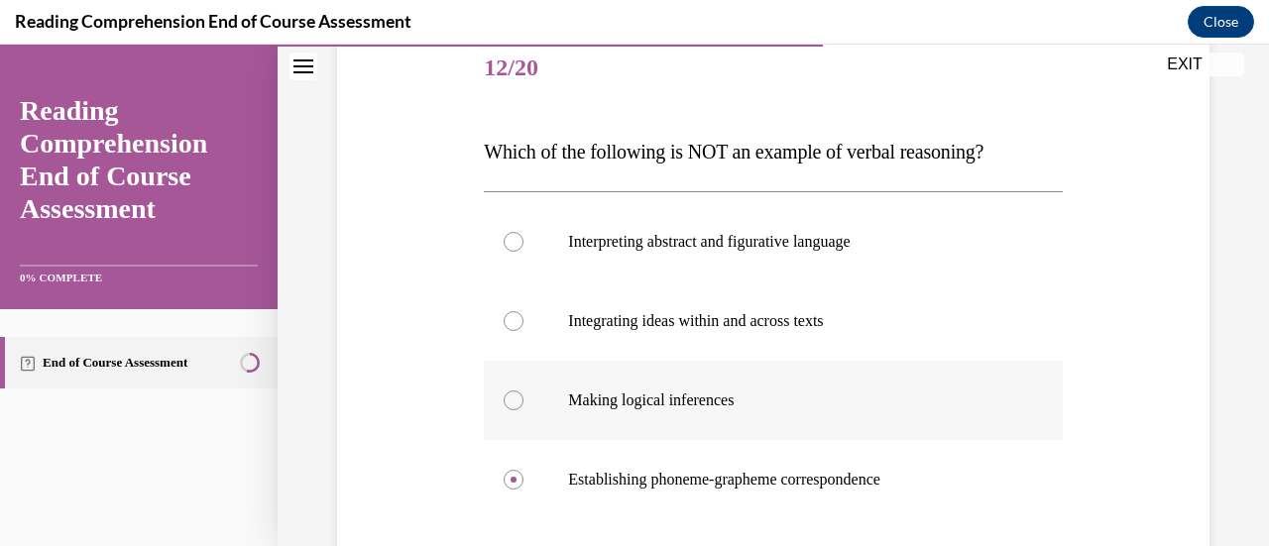
scroll to position [503, 0]
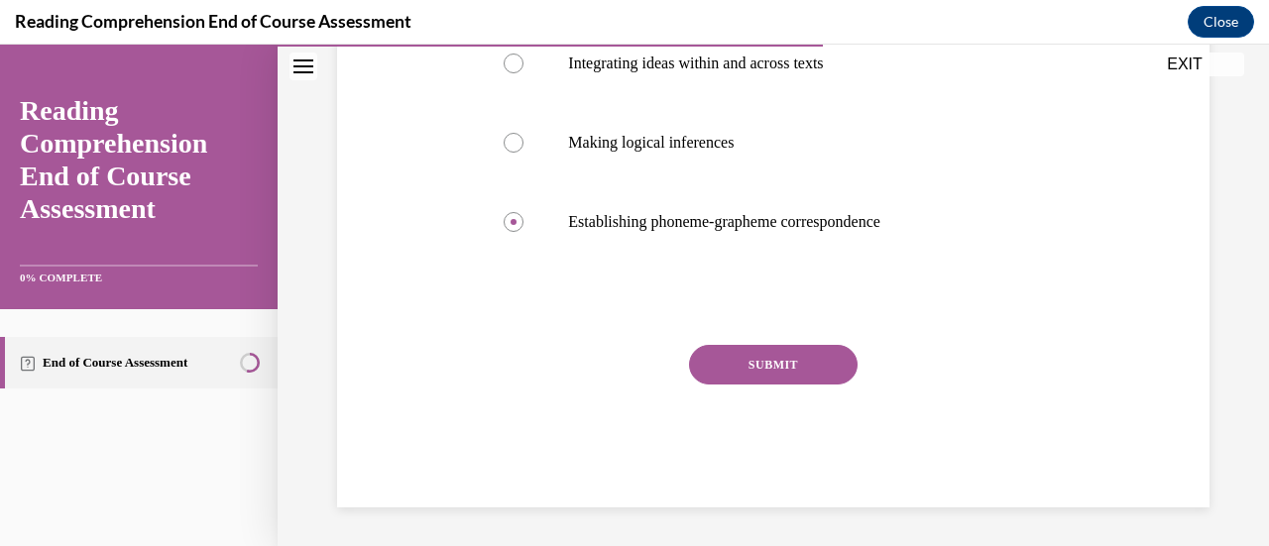
click at [777, 383] on button "SUBMIT" at bounding box center [773, 365] width 168 height 40
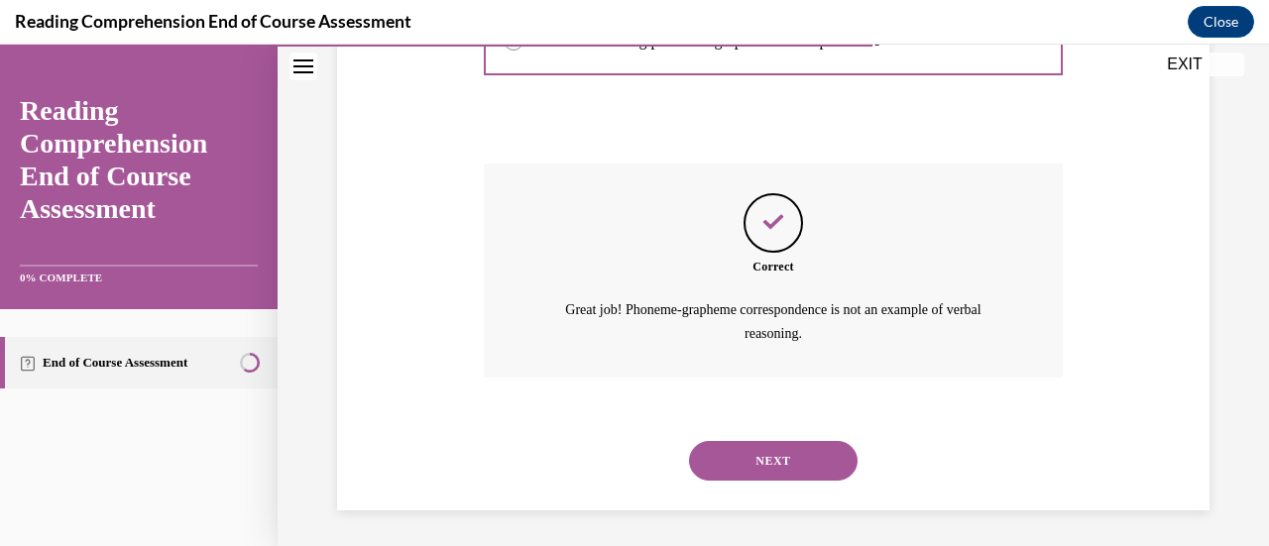
scroll to position [687, 0]
click at [779, 457] on button "NEXT" at bounding box center [773, 459] width 168 height 40
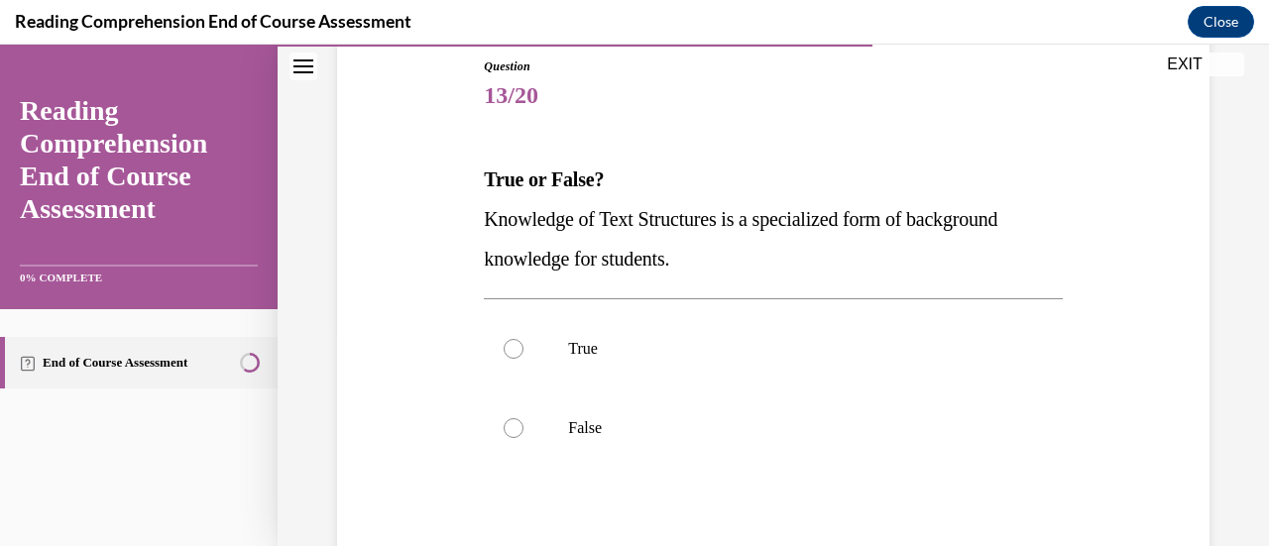
scroll to position [219, 0]
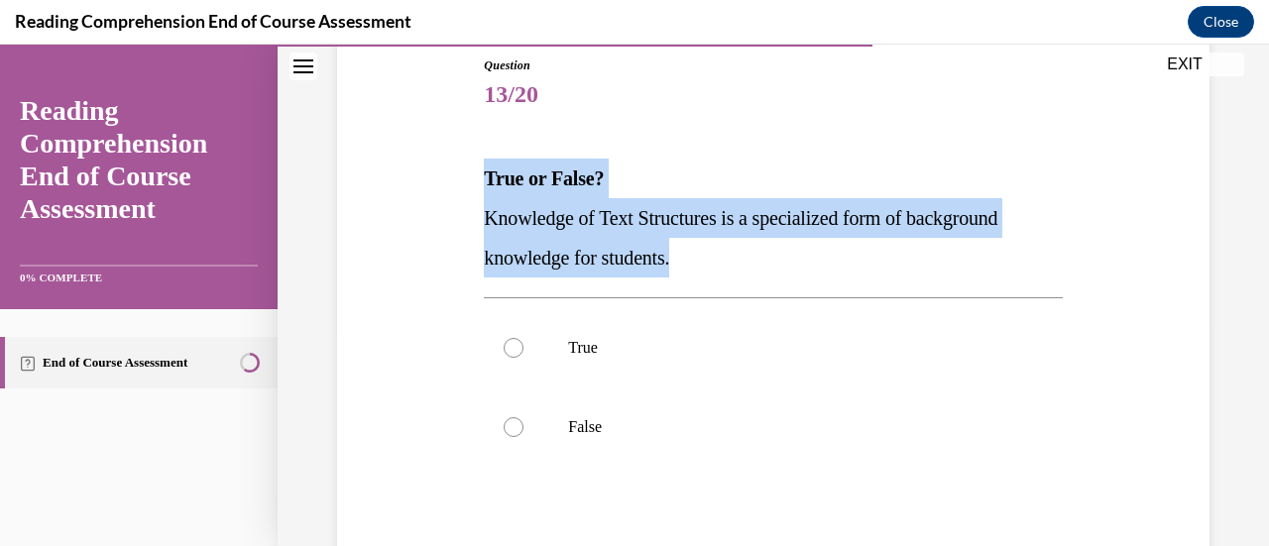
drag, startPoint x: 470, startPoint y: 171, endPoint x: 797, endPoint y: 247, distance: 335.6
click at [797, 247] on div "Question 13/20 True or False? Knowledge of Text Structures is a specialized for…" at bounding box center [773, 355] width 882 height 716
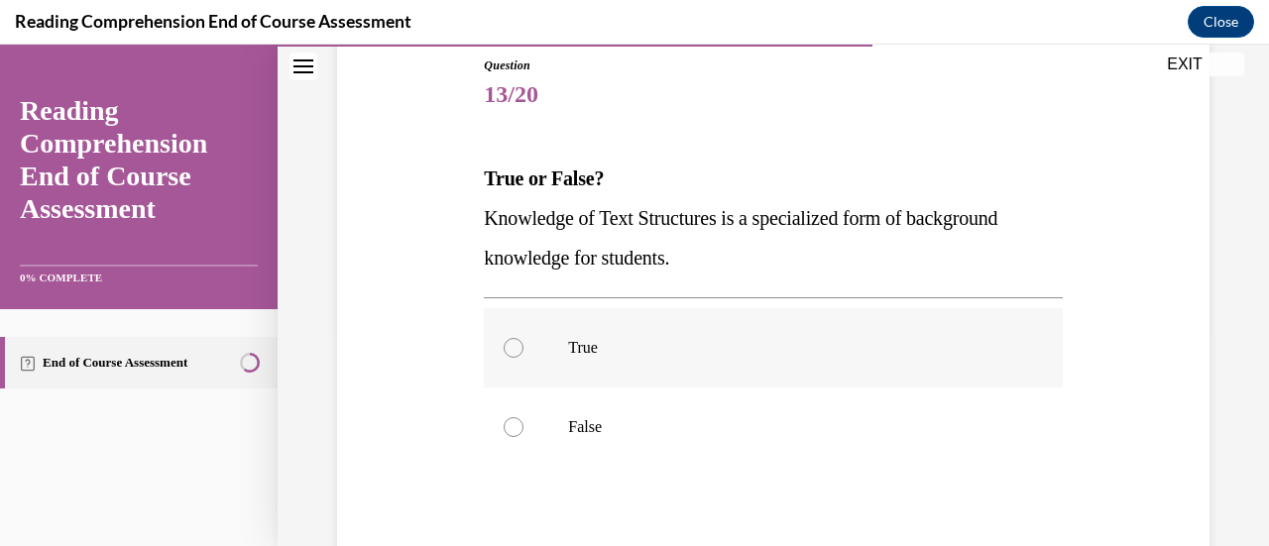
click at [538, 346] on label "True" at bounding box center [773, 347] width 578 height 79
click at [523, 346] on input "True" at bounding box center [513, 348] width 20 height 20
radio input "true"
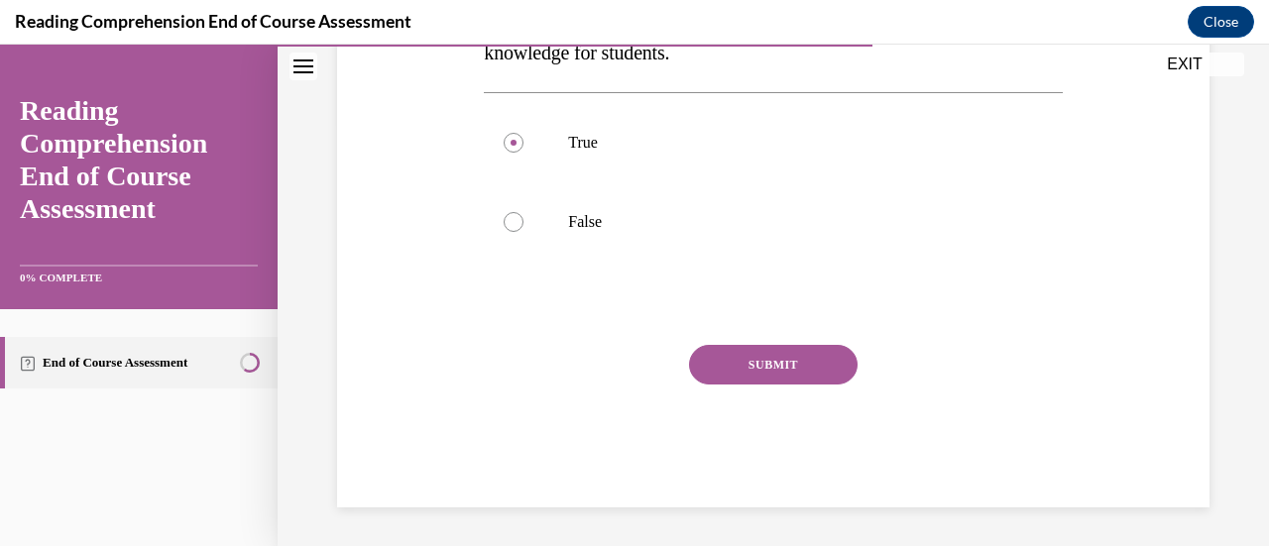
click at [769, 378] on button "SUBMIT" at bounding box center [773, 365] width 168 height 40
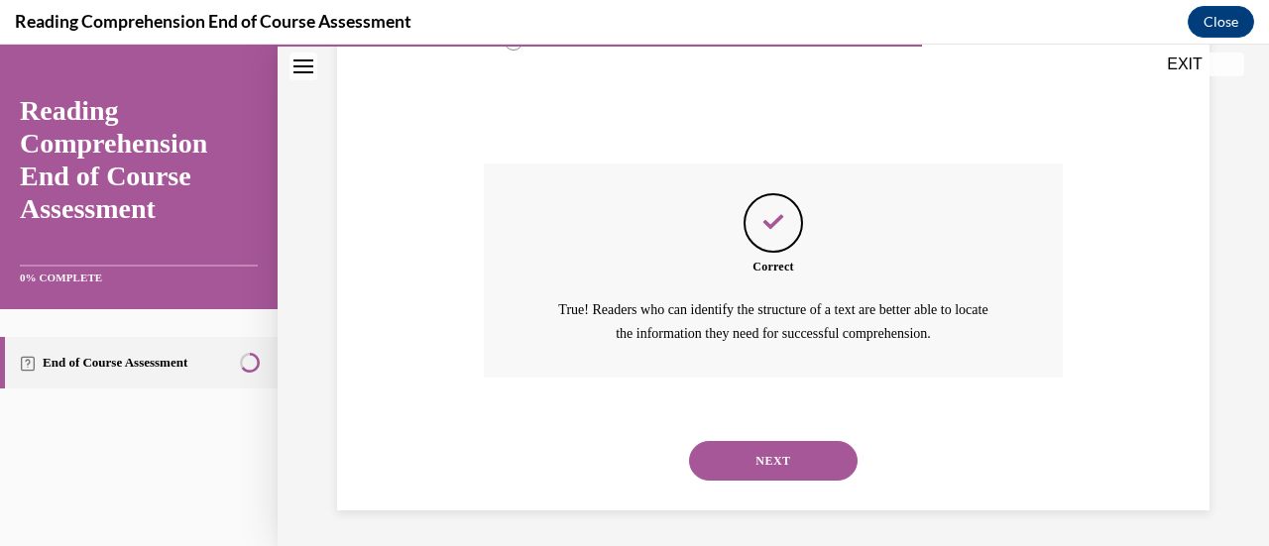
scroll to position [608, 0]
click at [759, 463] on button "NEXT" at bounding box center [773, 459] width 168 height 40
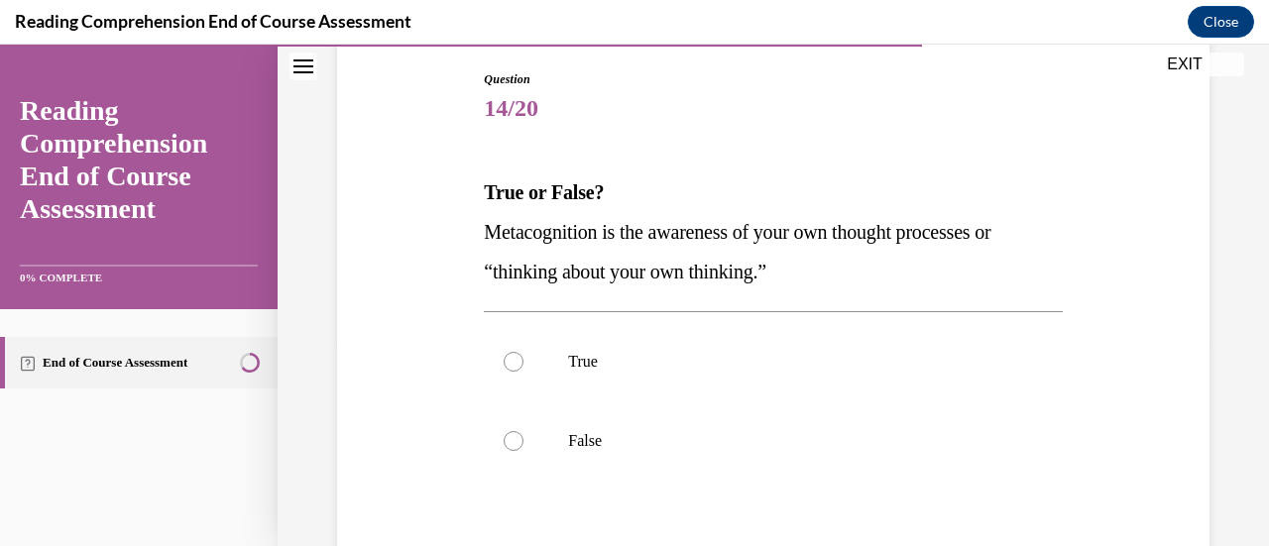
scroll to position [207, 0]
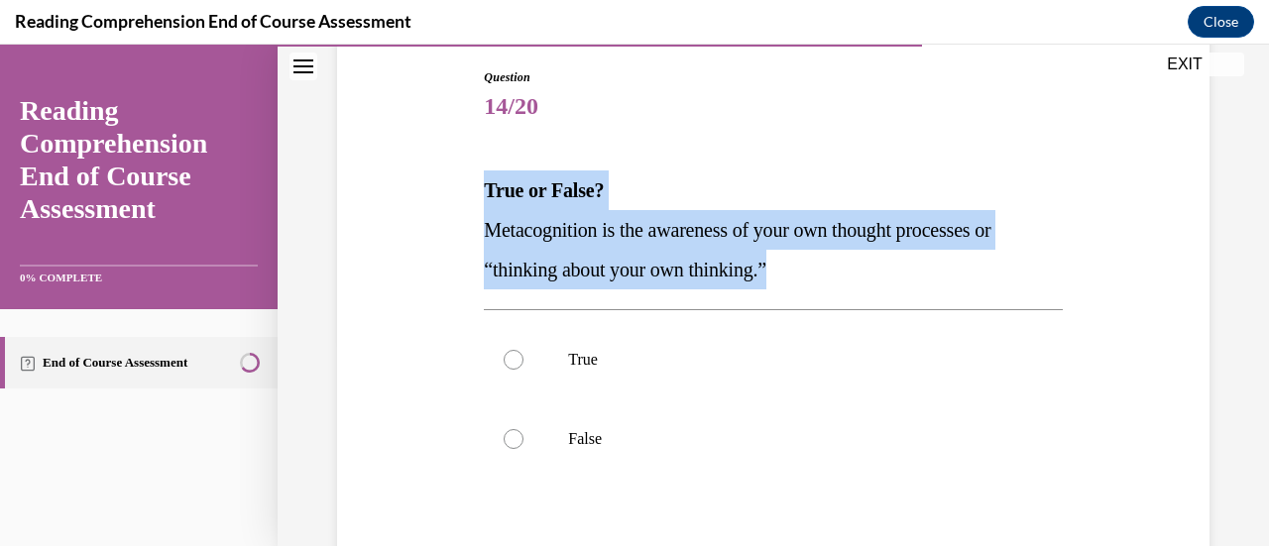
drag, startPoint x: 472, startPoint y: 177, endPoint x: 834, endPoint y: 261, distance: 372.2
click at [834, 261] on div "Question 14/20 True or False? Metacognition is the awareness of your own though…" at bounding box center [773, 367] width 882 height 716
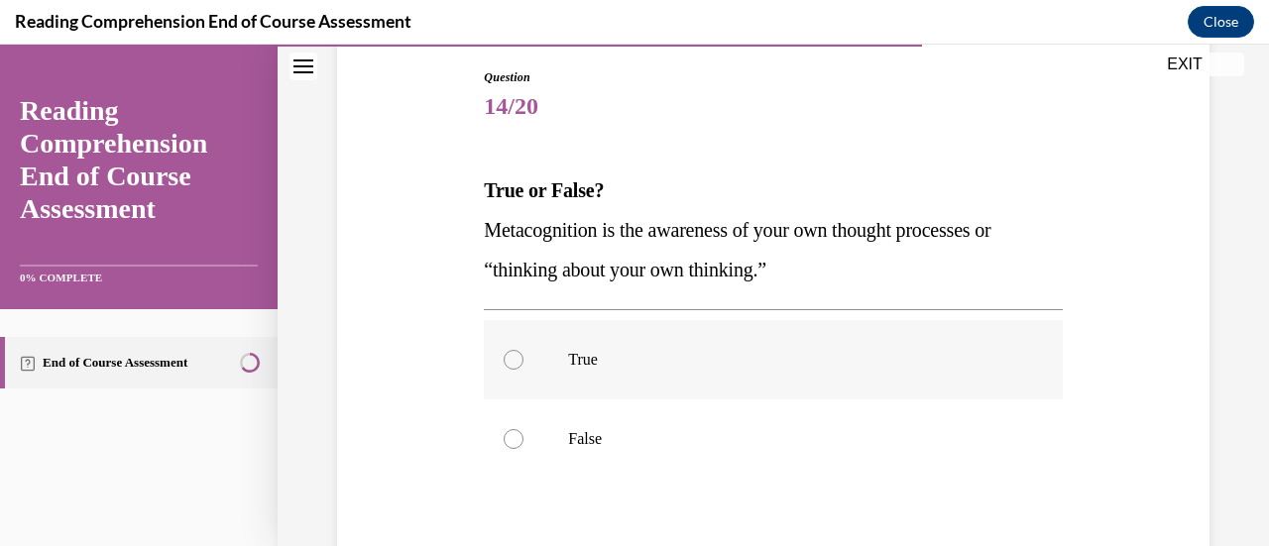
click at [555, 352] on label "True" at bounding box center [773, 359] width 578 height 79
click at [523, 352] on input "True" at bounding box center [513, 360] width 20 height 20
radio input "true"
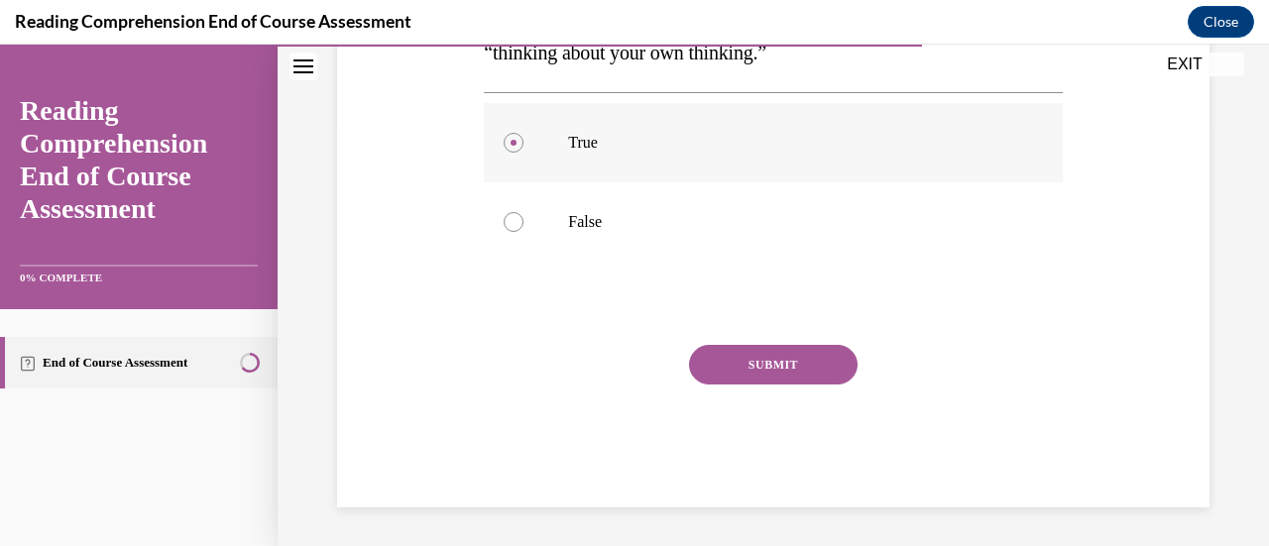
click at [751, 379] on button "SUBMIT" at bounding box center [773, 365] width 168 height 40
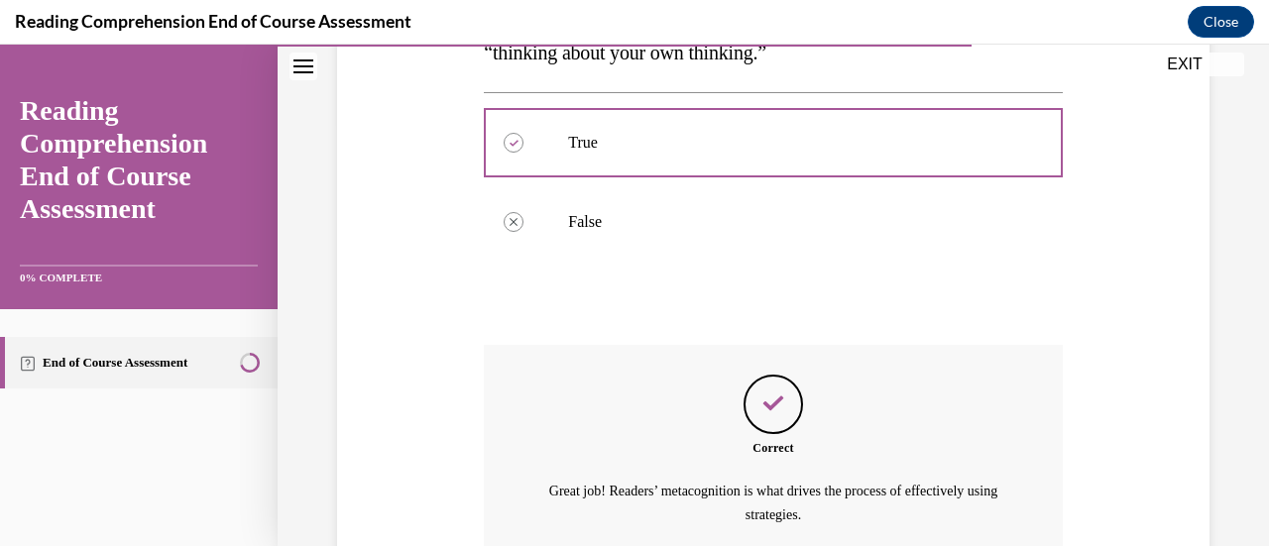
scroll to position [608, 0]
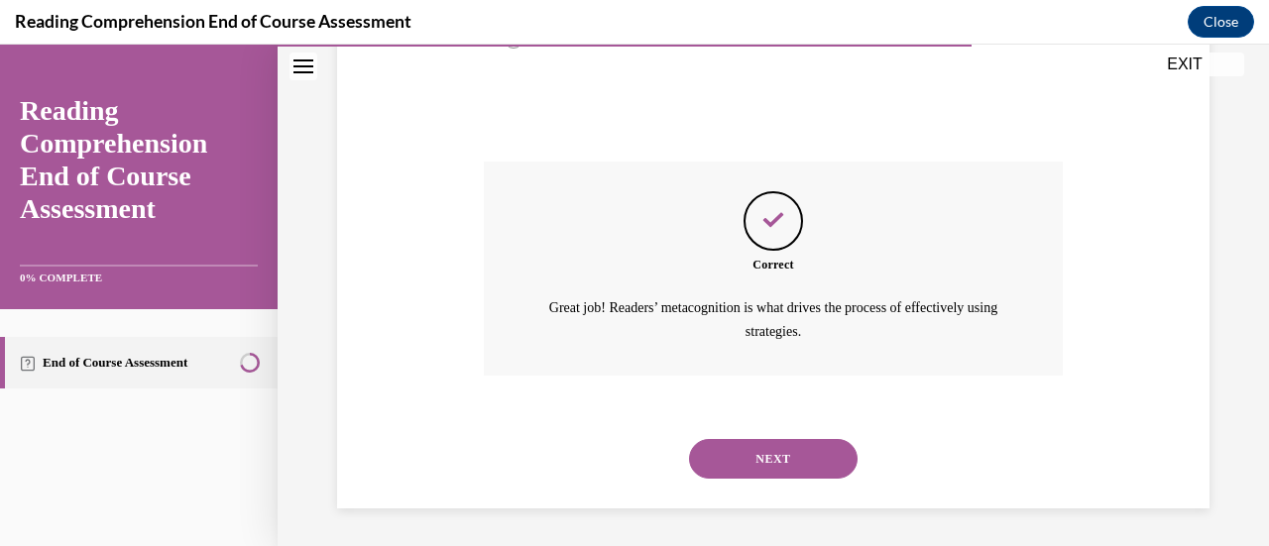
click at [783, 452] on button "NEXT" at bounding box center [773, 459] width 168 height 40
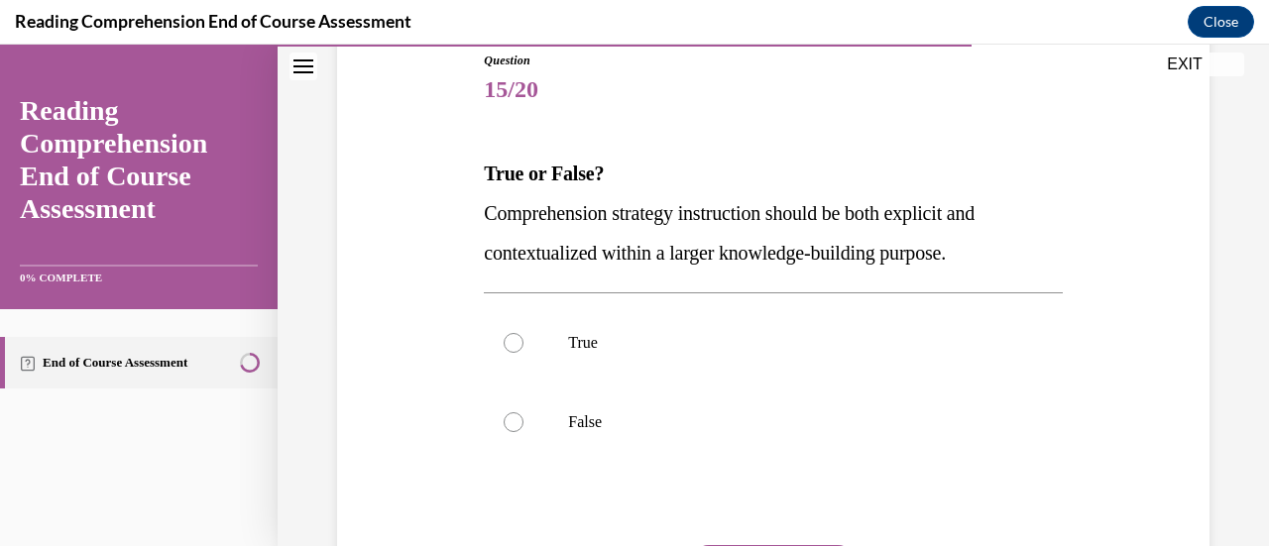
scroll to position [226, 0]
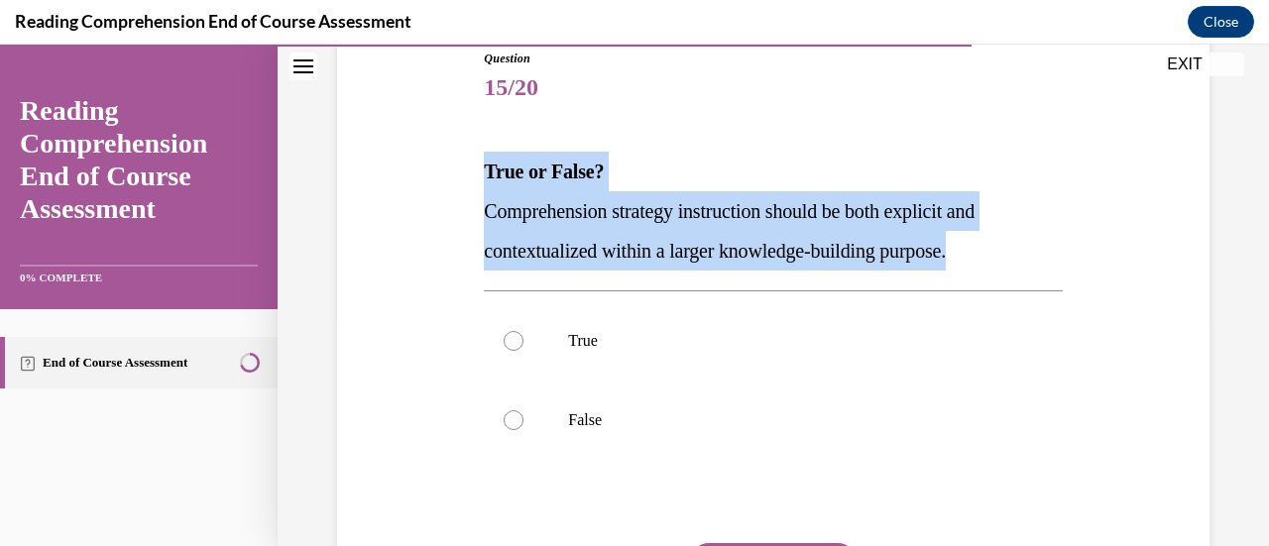
drag, startPoint x: 472, startPoint y: 166, endPoint x: 1000, endPoint y: 243, distance: 533.9
click at [1000, 243] on div "Question 15/20 True or False? Comprehension strategy instruction should be both…" at bounding box center [773, 348] width 882 height 716
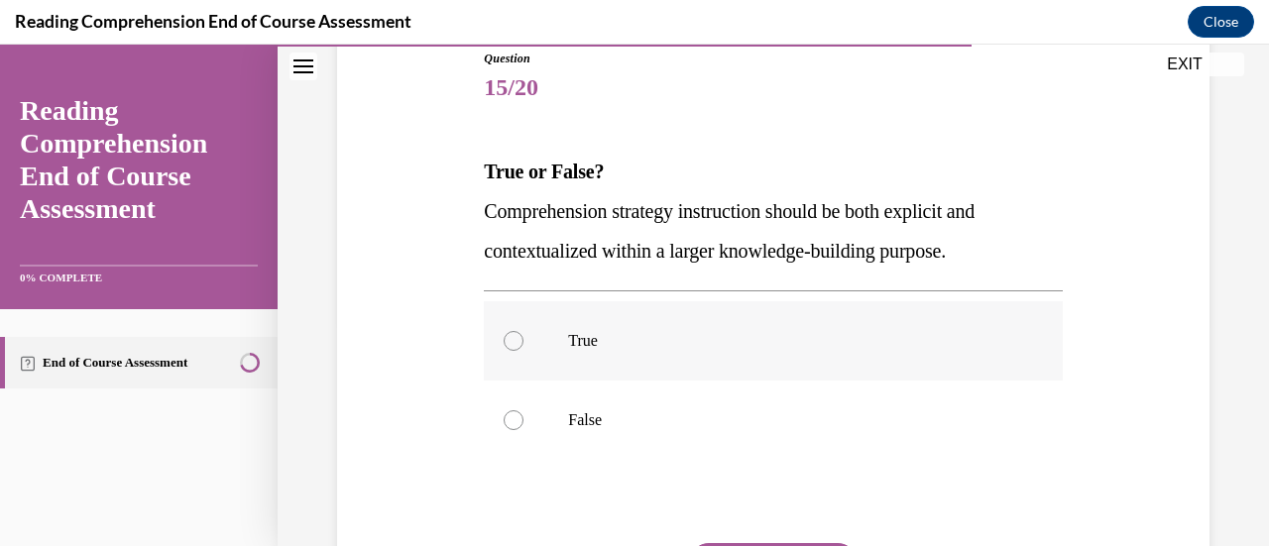
click at [514, 359] on label "True" at bounding box center [773, 340] width 578 height 79
click at [514, 351] on input "True" at bounding box center [513, 341] width 20 height 20
radio input "true"
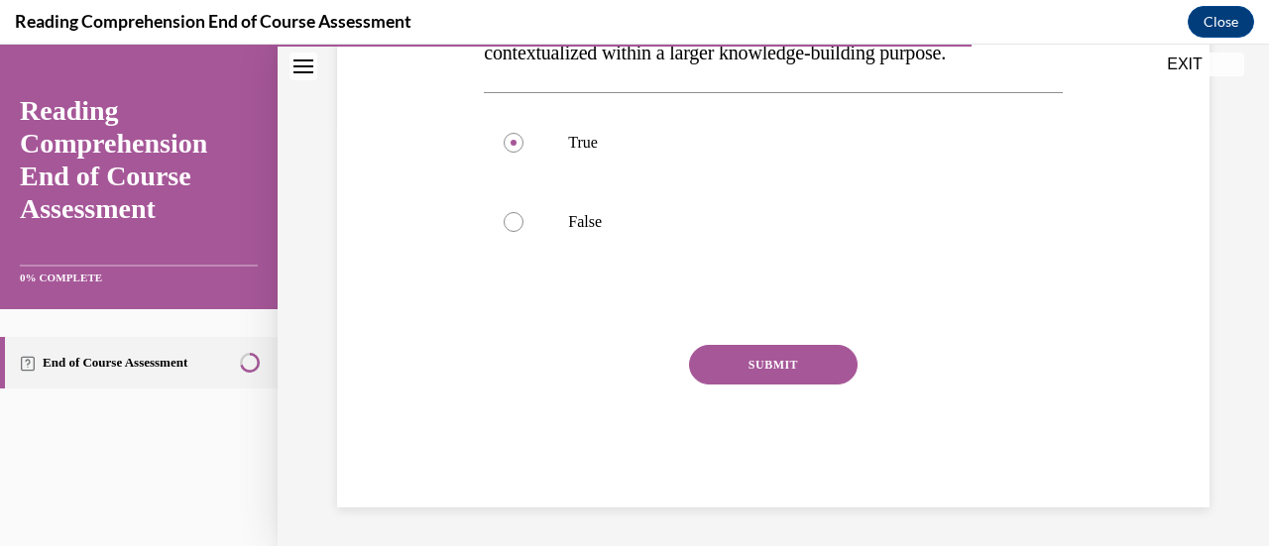
click at [770, 343] on div "Question 15/20 True or False? Comprehension strategy instruction should be both…" at bounding box center [773, 179] width 578 height 656
click at [777, 362] on button "SUBMIT" at bounding box center [773, 365] width 168 height 40
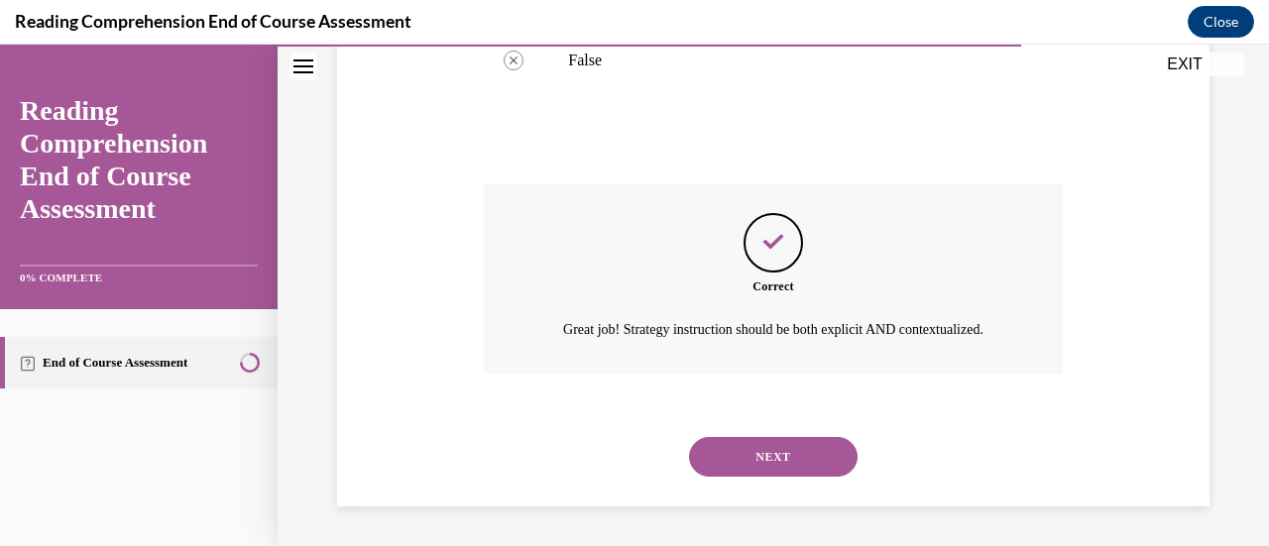
scroll to position [608, 0]
click at [766, 442] on button "NEXT" at bounding box center [773, 457] width 168 height 40
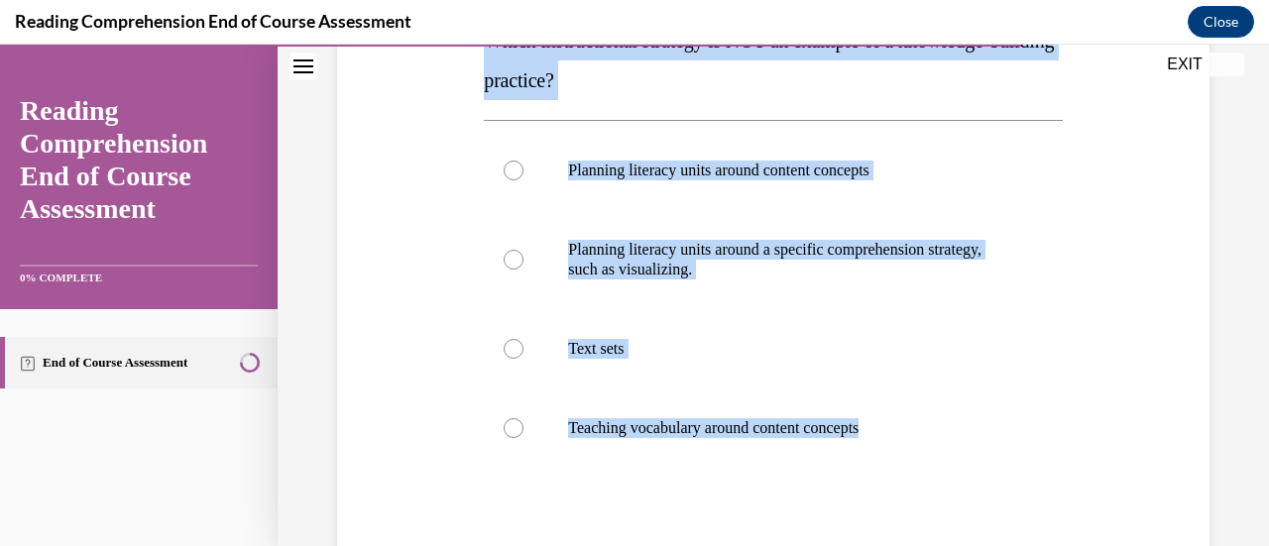
scroll to position [365, 0]
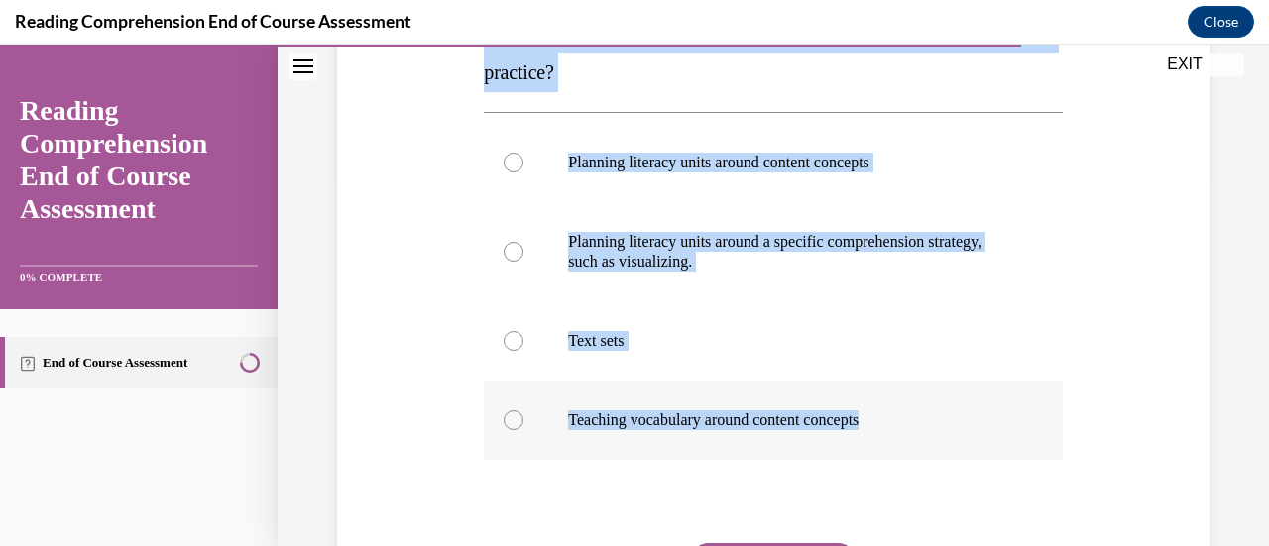
drag, startPoint x: 482, startPoint y: 179, endPoint x: 929, endPoint y: 403, distance: 500.0
click at [929, 403] on div "Question 16/20 Which instructional strategy is NOT an example of a knowledge-bu…" at bounding box center [773, 308] width 578 height 795
click at [609, 255] on p "Planning literacy units around a specific comprehension strategy, such as visua…" at bounding box center [790, 252] width 444 height 40
click at [523, 255] on input "Planning literacy units around a specific comprehension strategy, such as visua…" at bounding box center [513, 252] width 20 height 20
radio input "true"
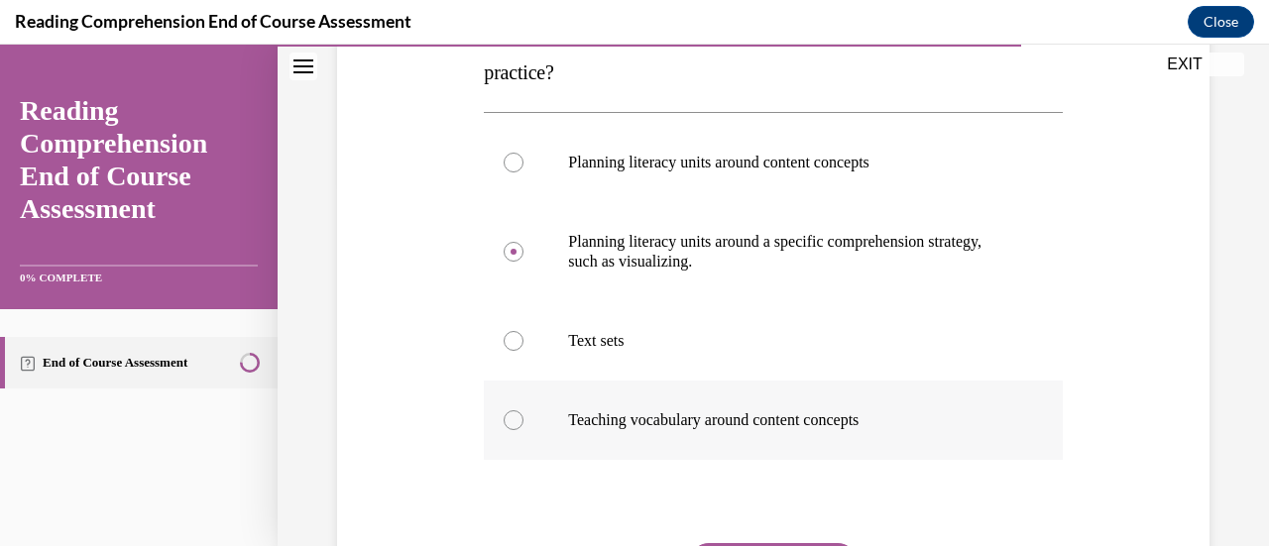
scroll to position [563, 0]
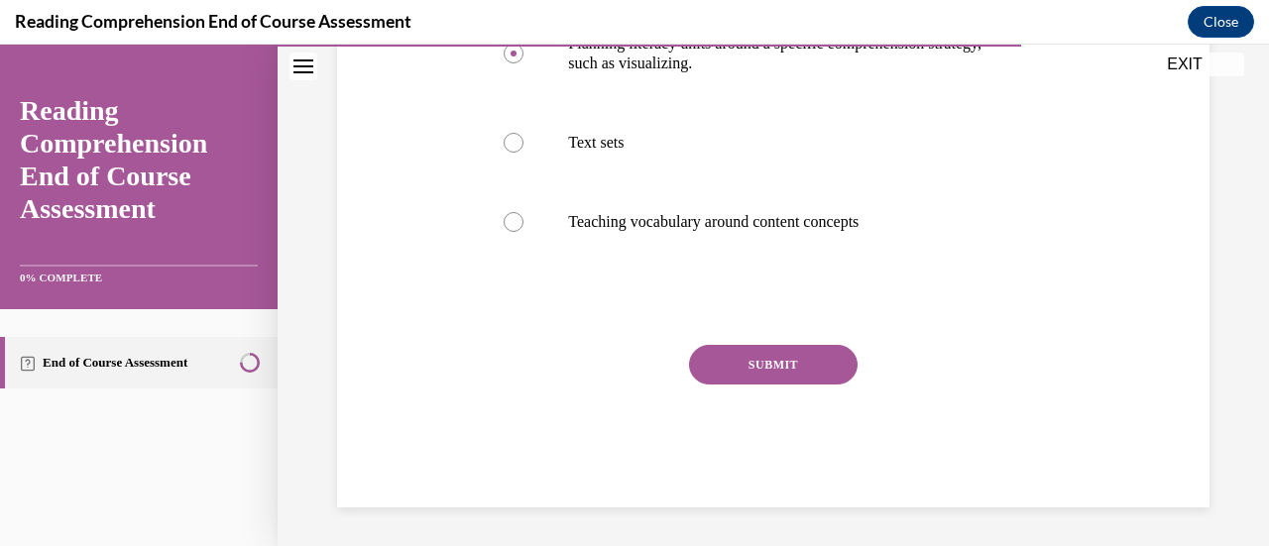
click at [805, 376] on button "SUBMIT" at bounding box center [773, 365] width 168 height 40
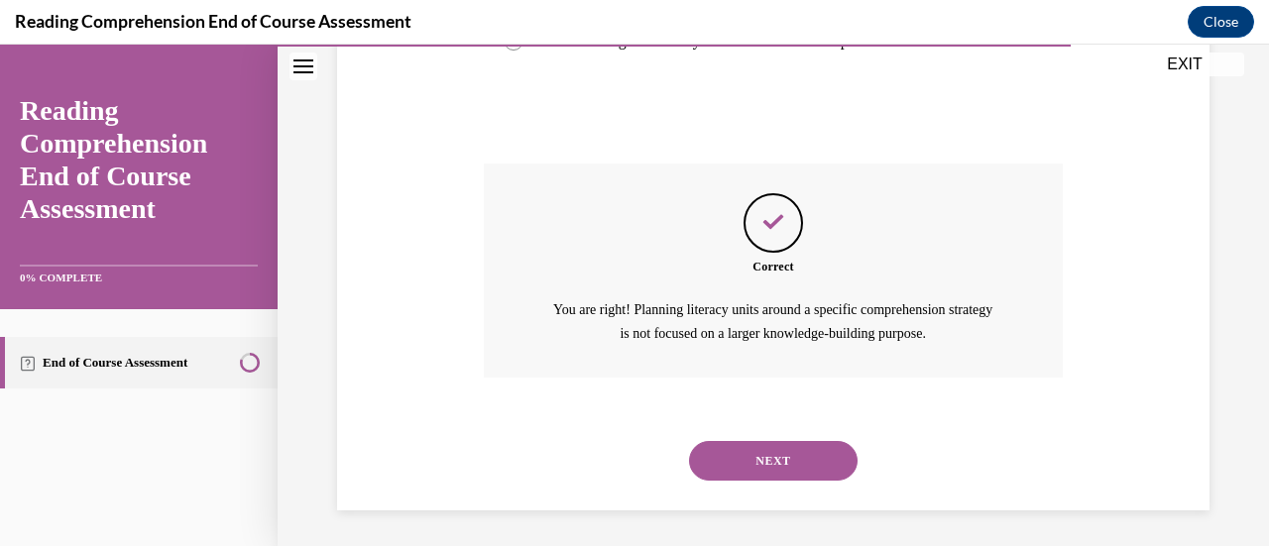
scroll to position [746, 0]
click at [780, 450] on button "NEXT" at bounding box center [773, 459] width 168 height 40
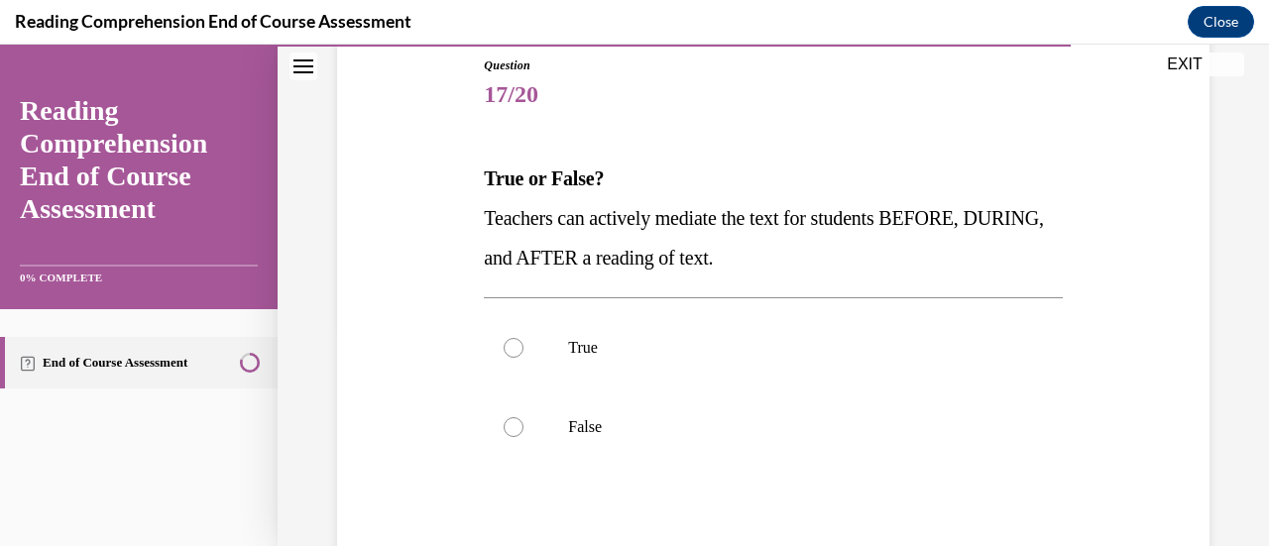
scroll to position [236, 0]
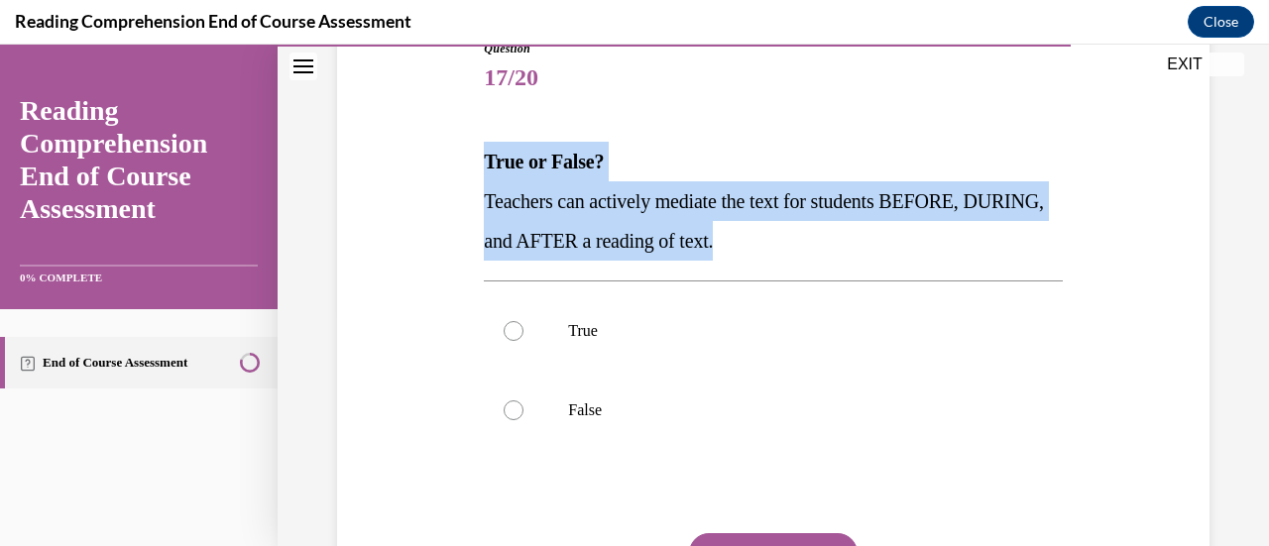
drag, startPoint x: 477, startPoint y: 164, endPoint x: 869, endPoint y: 255, distance: 402.9
click at [869, 255] on div "Question 17/20 True or False? Teachers can actively mediate the text for studen…" at bounding box center [773, 353] width 588 height 686
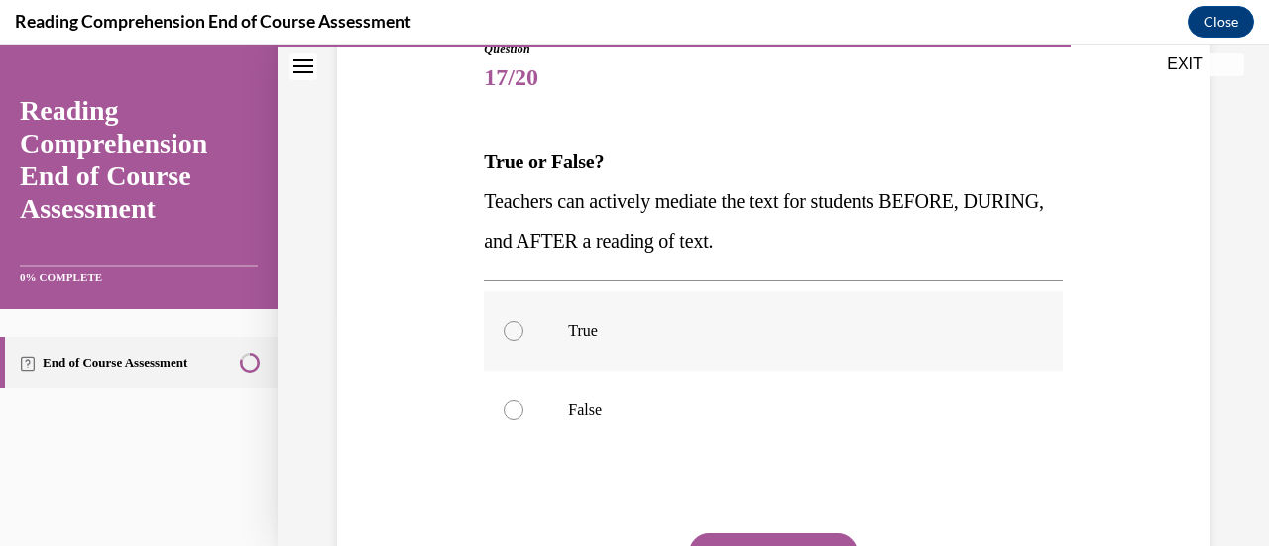
click at [589, 332] on p "True" at bounding box center [790, 331] width 444 height 20
click at [523, 332] on input "True" at bounding box center [513, 331] width 20 height 20
radio input "true"
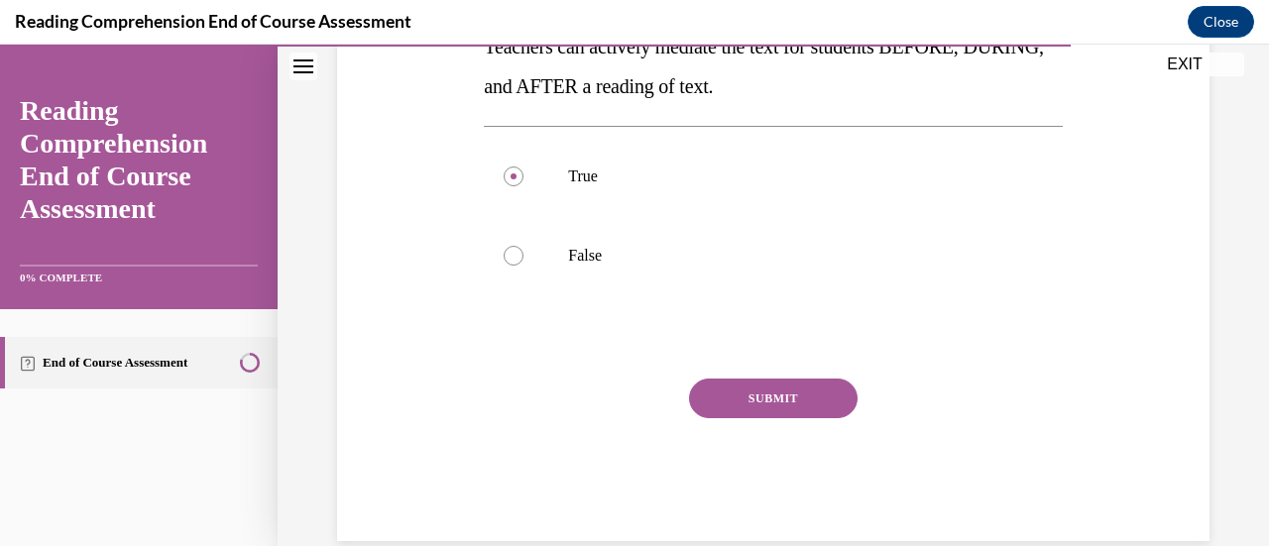
click at [753, 393] on button "SUBMIT" at bounding box center [773, 399] width 168 height 40
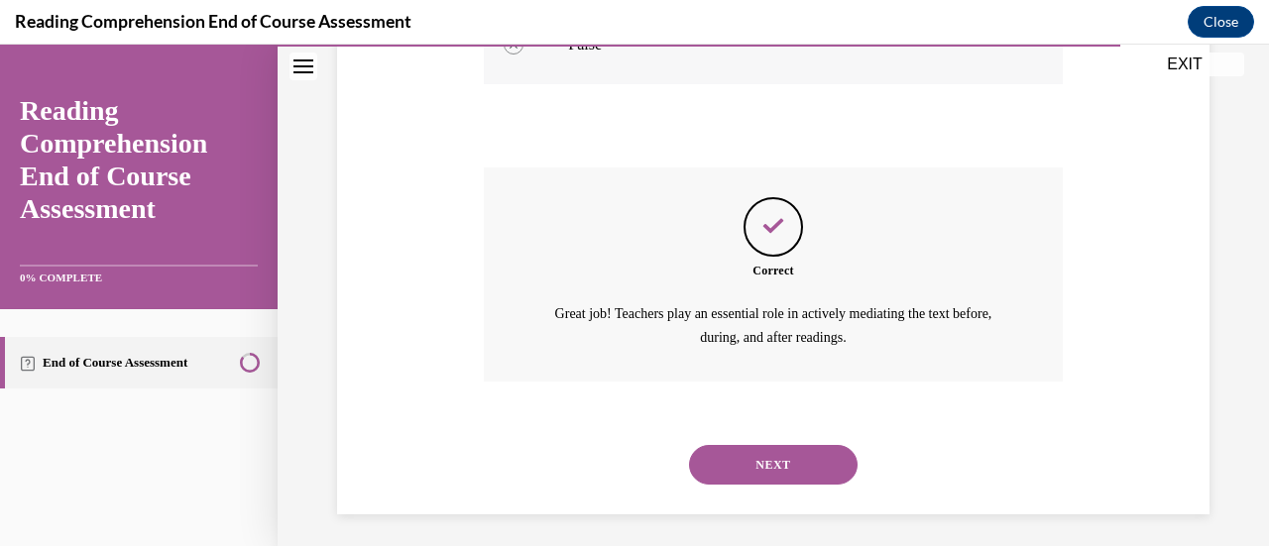
scroll to position [608, 0]
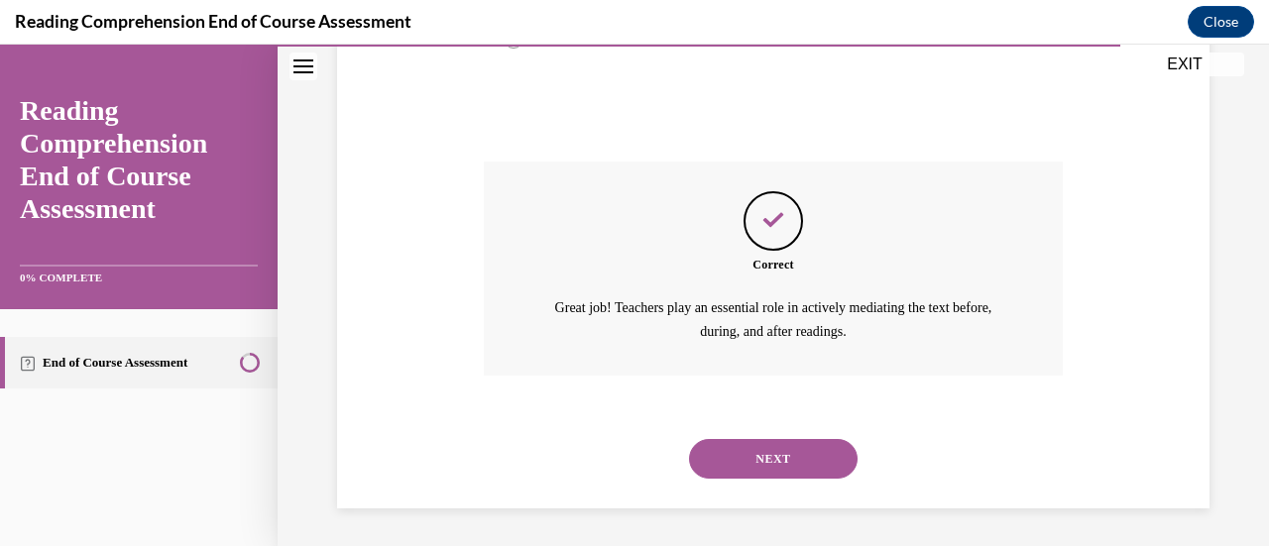
click at [747, 437] on div "NEXT" at bounding box center [773, 458] width 578 height 79
click at [755, 447] on button "NEXT" at bounding box center [773, 459] width 168 height 40
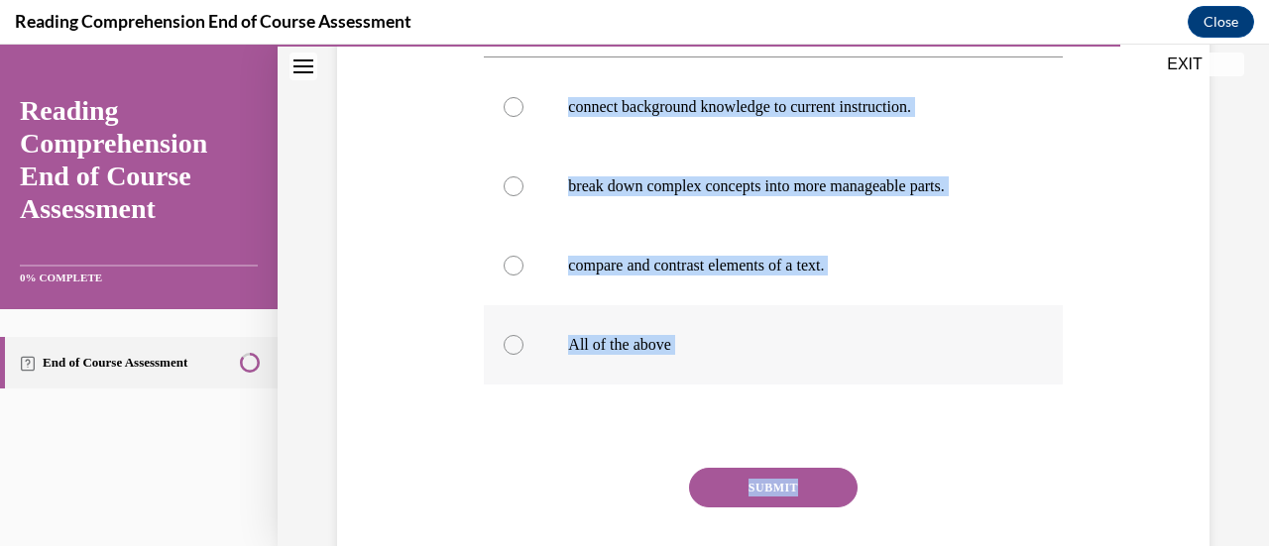
scroll to position [389, 0]
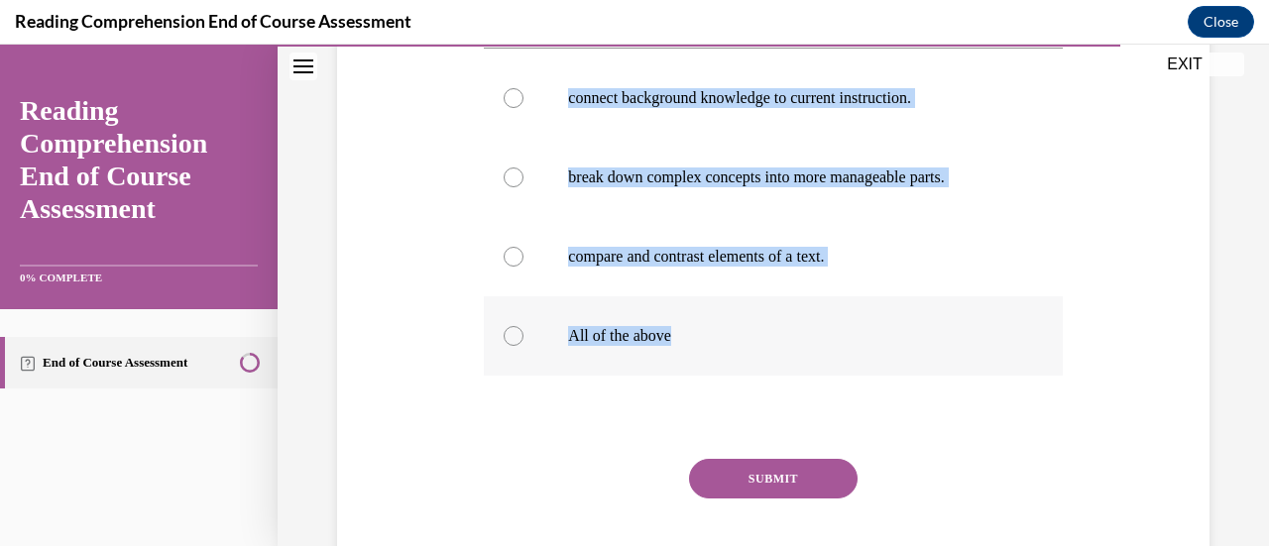
drag, startPoint x: 481, startPoint y: 262, endPoint x: 738, endPoint y: 350, distance: 272.4
click at [738, 350] on div "Question 18/20 Graphic Organizers help readers to _______________. connect back…" at bounding box center [773, 253] width 578 height 735
click at [603, 334] on p "All of the above" at bounding box center [790, 336] width 444 height 20
click at [523, 334] on input "All of the above" at bounding box center [513, 336] width 20 height 20
radio input "true"
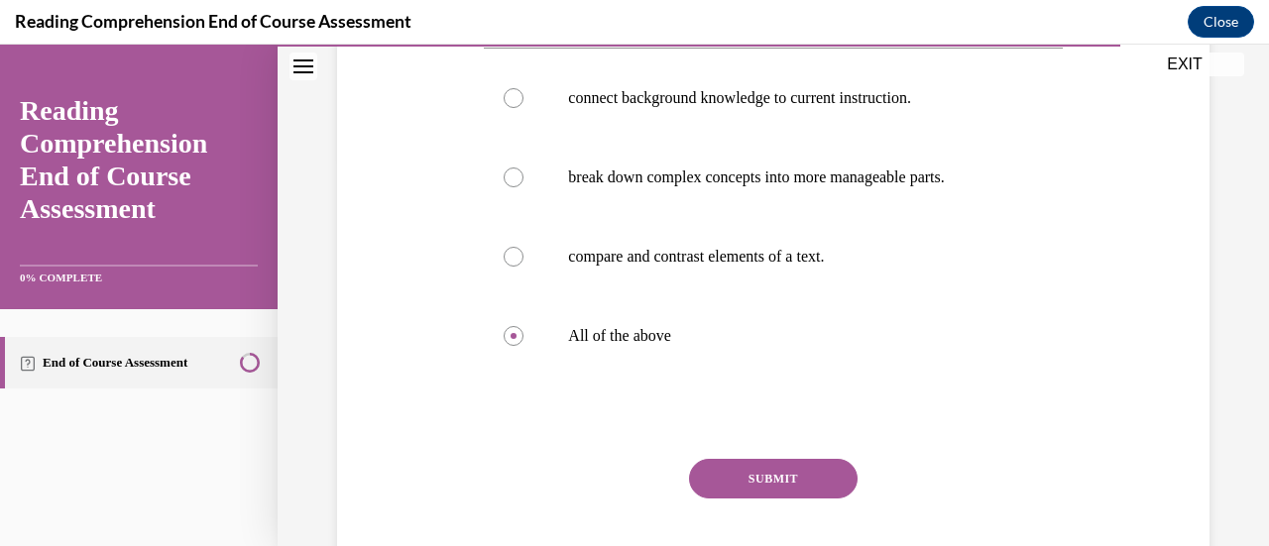
click at [817, 460] on button "SUBMIT" at bounding box center [773, 479] width 168 height 40
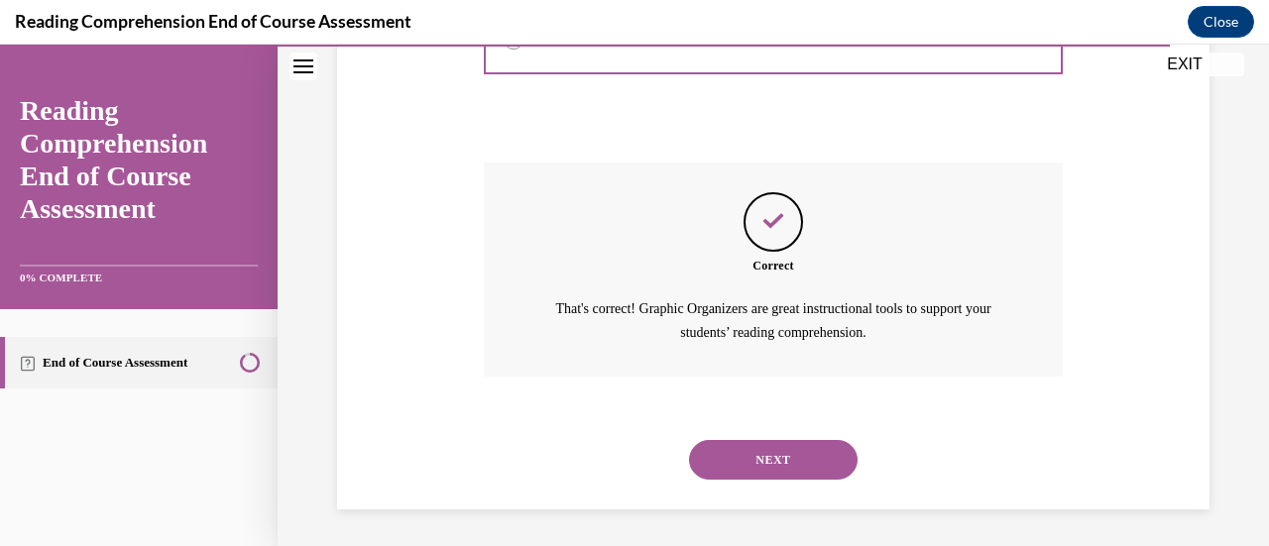
scroll to position [687, 0]
click at [773, 459] on button "NEXT" at bounding box center [773, 459] width 168 height 40
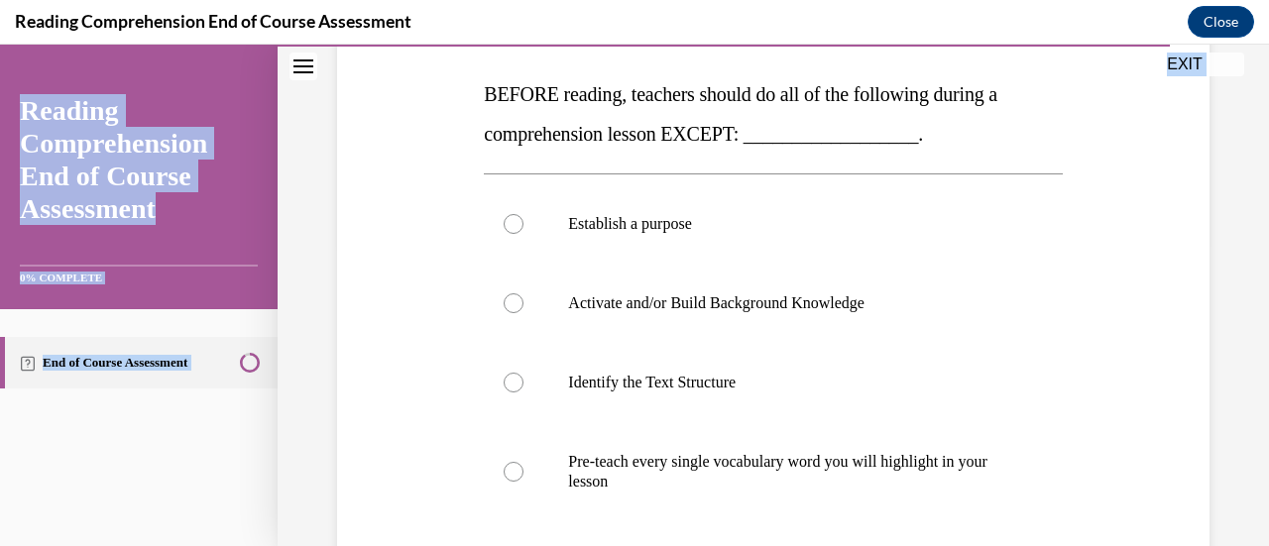
scroll to position [563, 0]
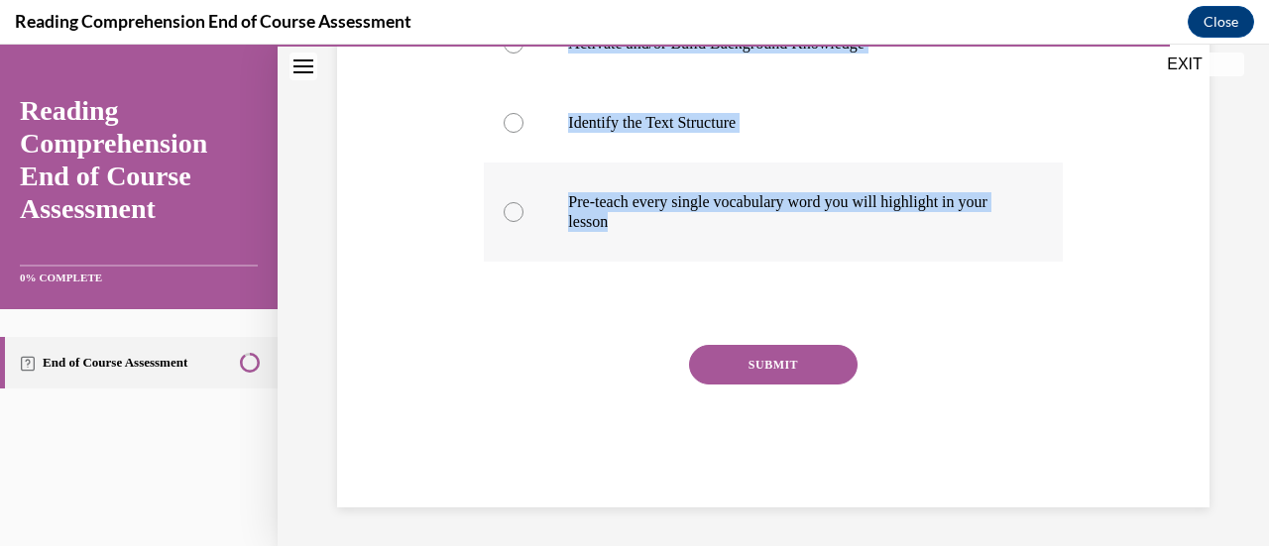
drag, startPoint x: 468, startPoint y: 278, endPoint x: 690, endPoint y: 247, distance: 224.3
click at [690, 247] on div "Question 19/20 BEFORE reading, teachers should do all of the following during a…" at bounding box center [773, 80] width 882 height 854
click at [583, 197] on p "Pre-teach every single vocabulary word you will highlight in your lesson" at bounding box center [790, 212] width 444 height 40
click at [523, 202] on input "Pre-teach every single vocabulary word you will highlight in your lesson" at bounding box center [513, 212] width 20 height 20
radio input "true"
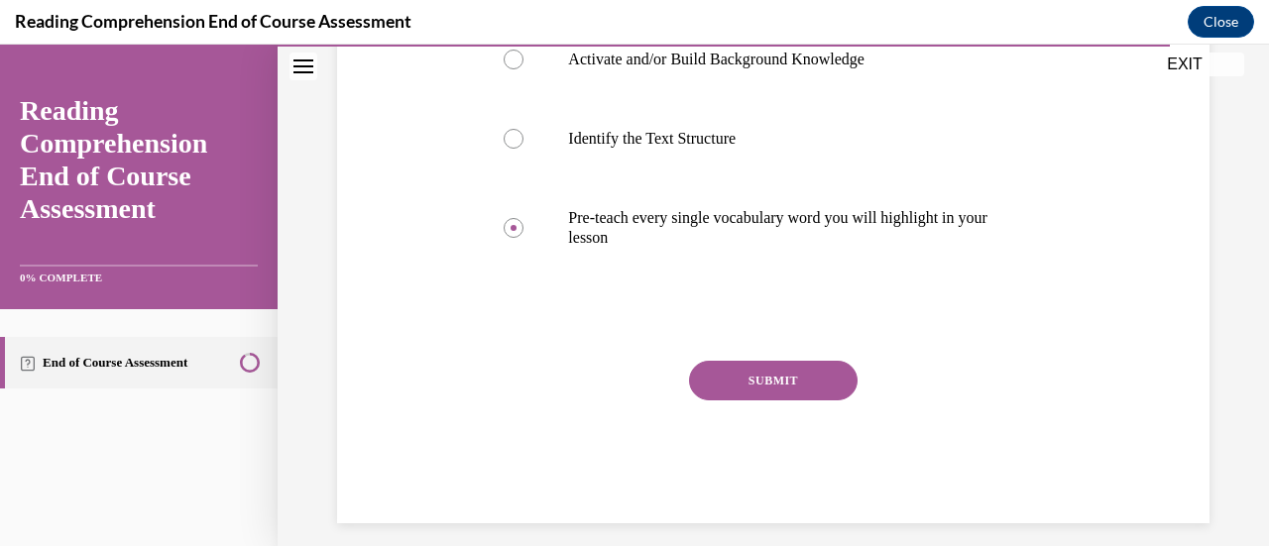
click at [781, 389] on button "SUBMIT" at bounding box center [773, 381] width 168 height 40
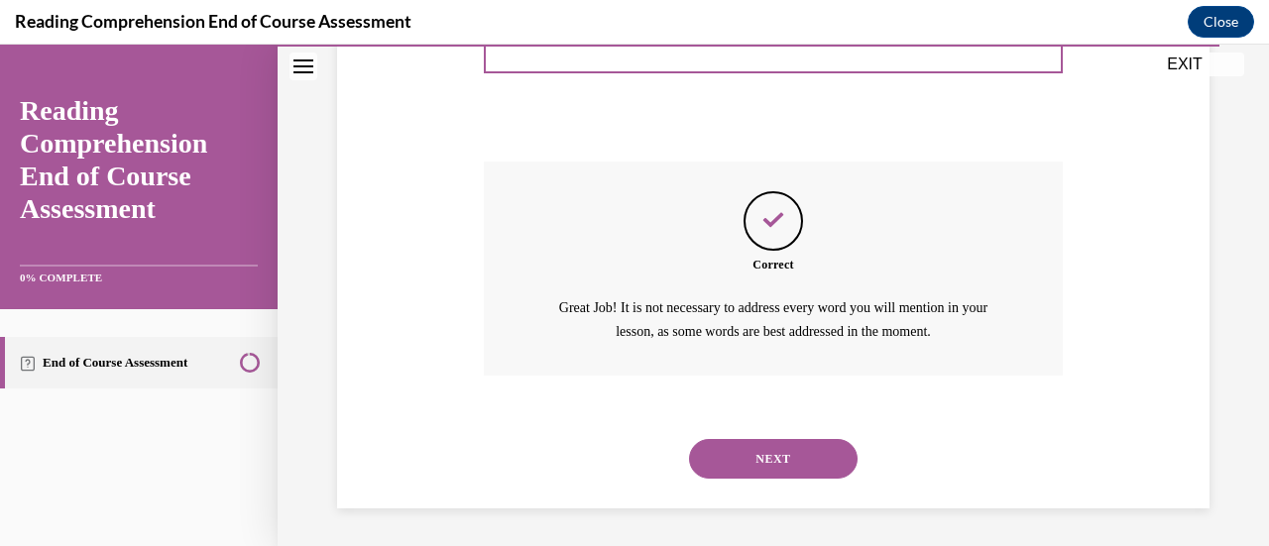
scroll to position [746, 0]
click at [784, 456] on button "NEXT" at bounding box center [773, 459] width 168 height 40
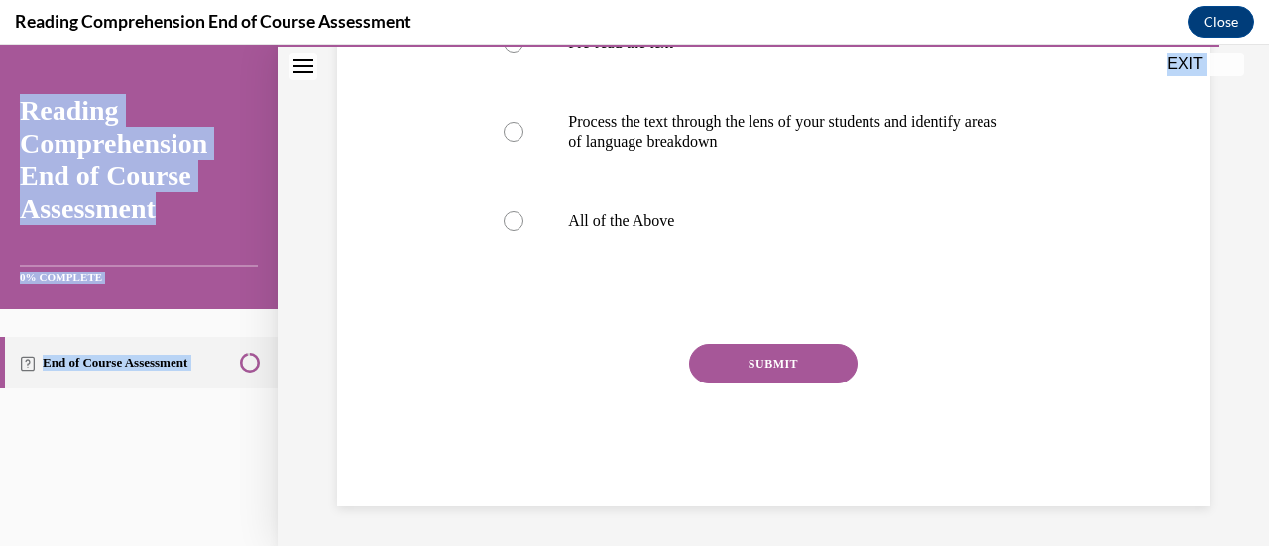
scroll to position [563, 0]
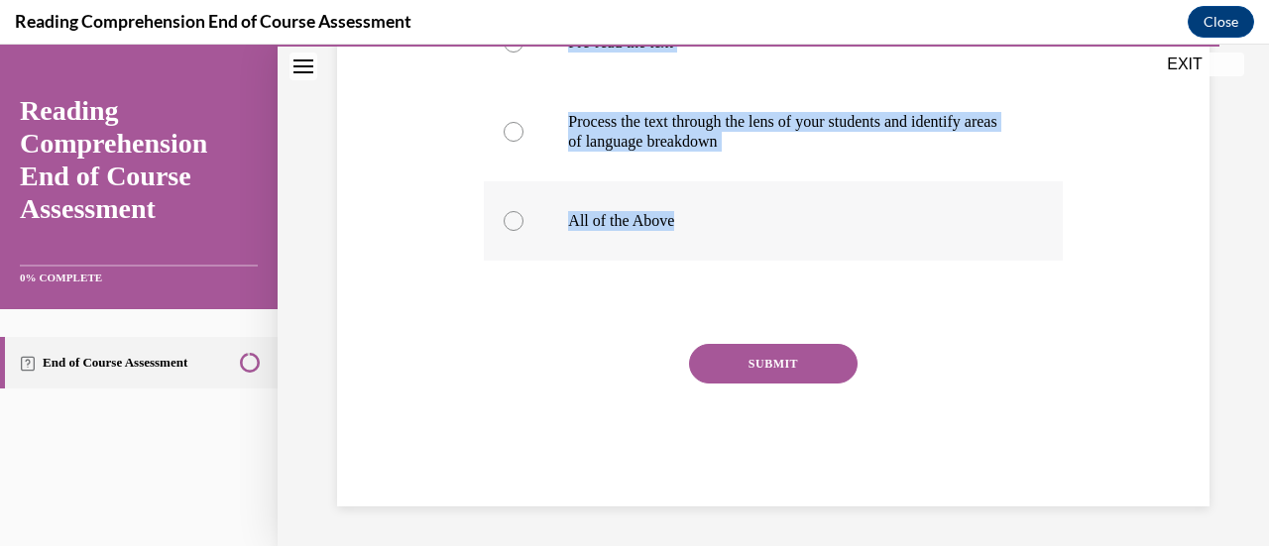
drag, startPoint x: 478, startPoint y: 205, endPoint x: 723, endPoint y: 233, distance: 247.4
click at [723, 233] on div "Question 20/20 When planning comprehension lessons it is important to: ________…" at bounding box center [773, 114] width 588 height 785
click at [615, 217] on p "All of the Above" at bounding box center [790, 221] width 444 height 20
click at [523, 217] on input "All of the Above" at bounding box center [513, 221] width 20 height 20
radio input "true"
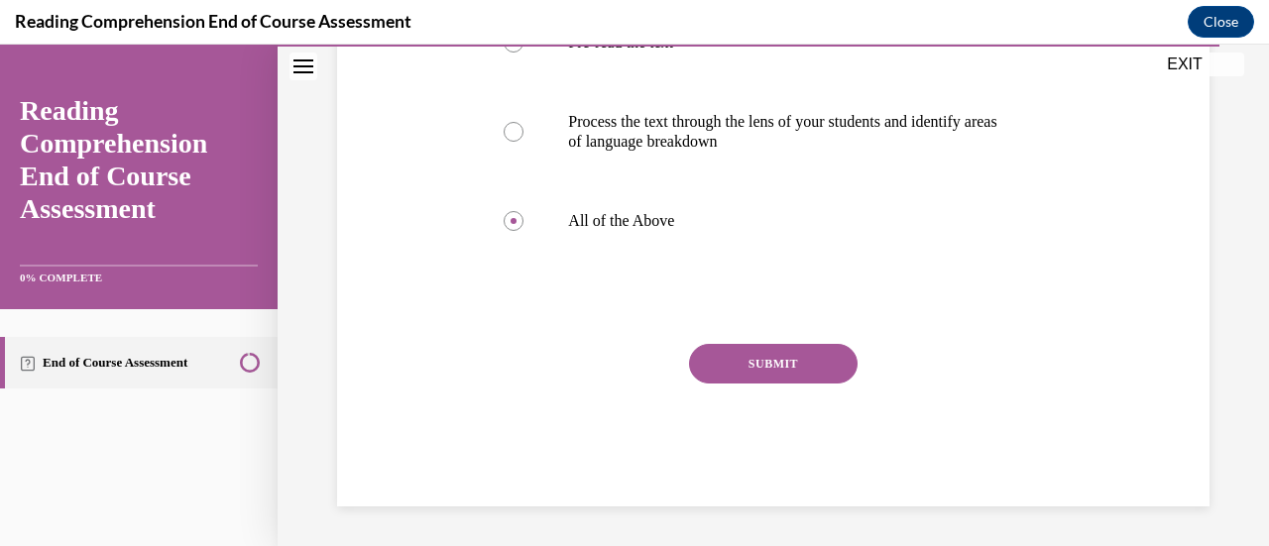
click at [817, 364] on button "SUBMIT" at bounding box center [773, 364] width 168 height 40
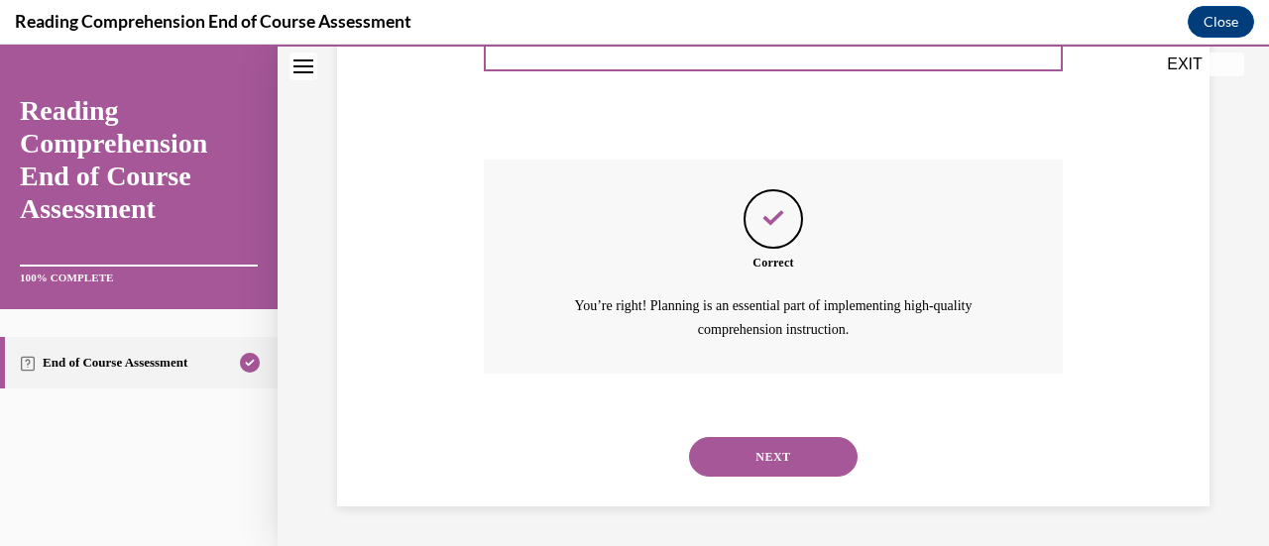
scroll to position [746, 0]
click at [759, 461] on button "NEXT" at bounding box center [773, 457] width 168 height 40
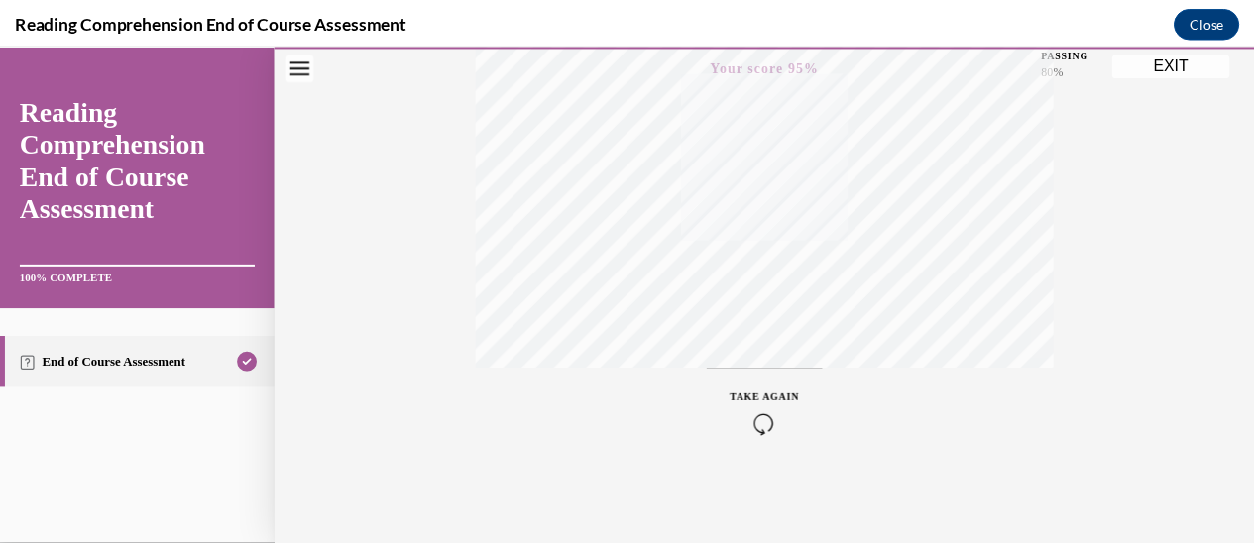
scroll to position [0, 0]
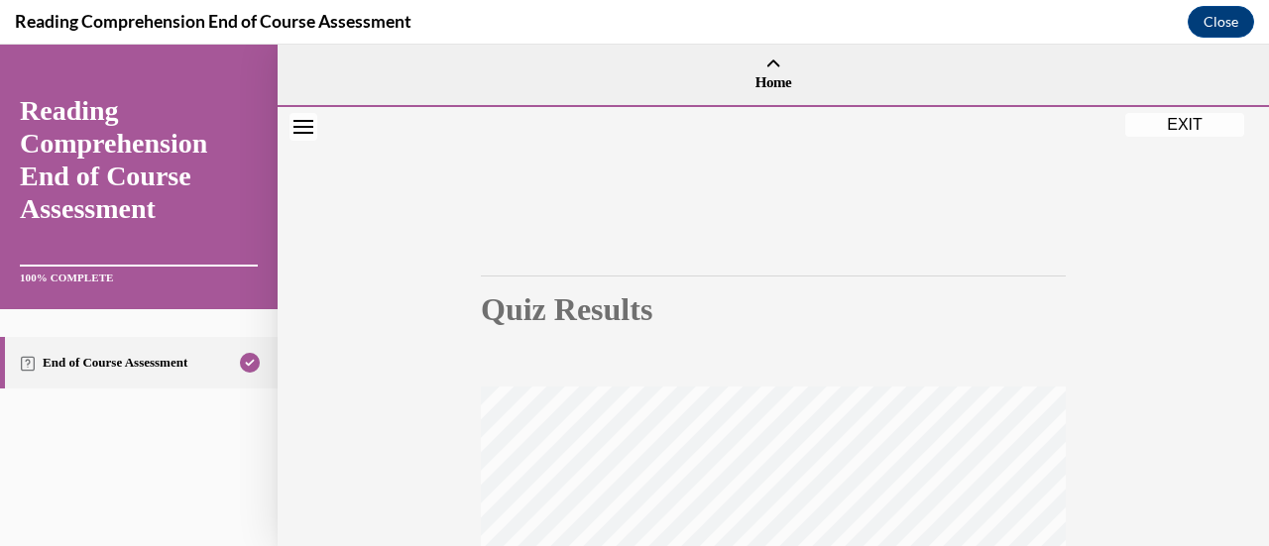
click at [1173, 133] on button "EXIT" at bounding box center [1184, 125] width 119 height 24
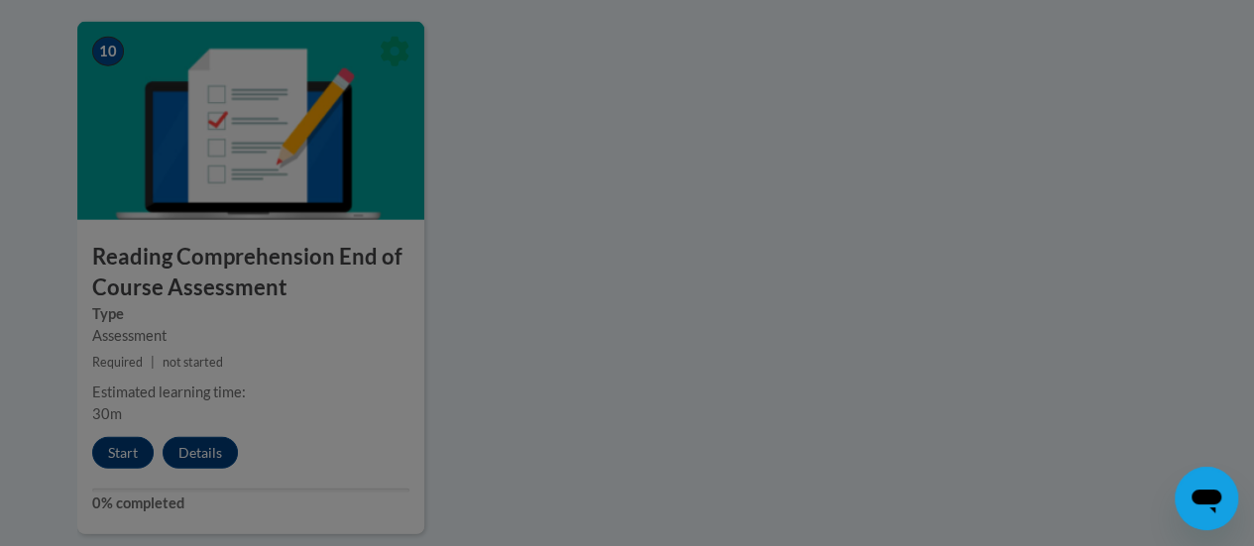
click at [569, 521] on div at bounding box center [627, 273] width 1254 height 546
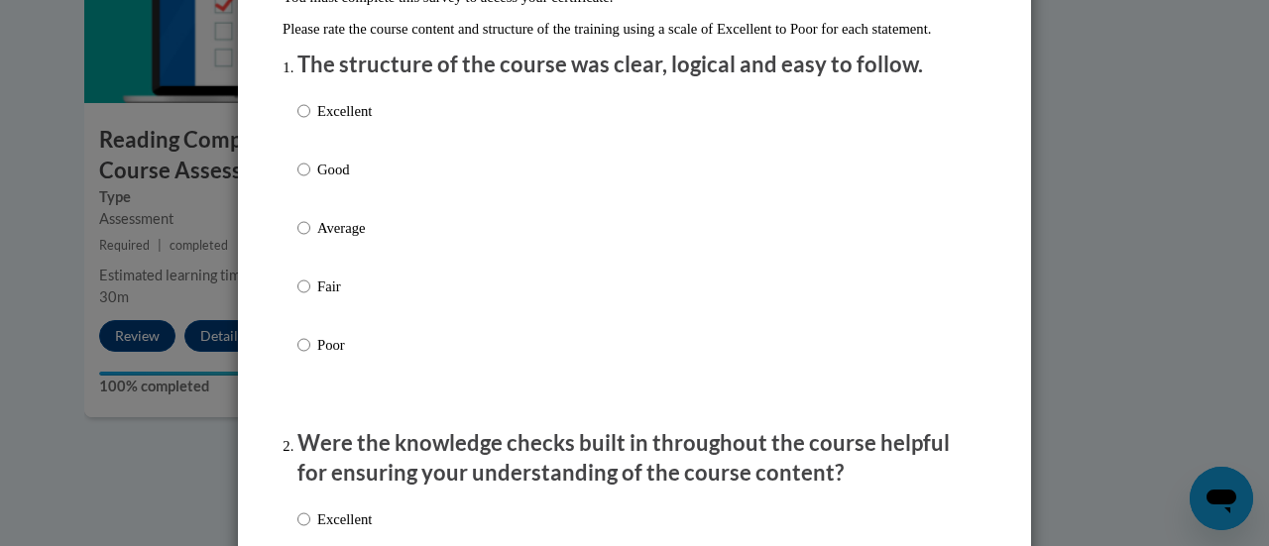
scroll to position [279, 0]
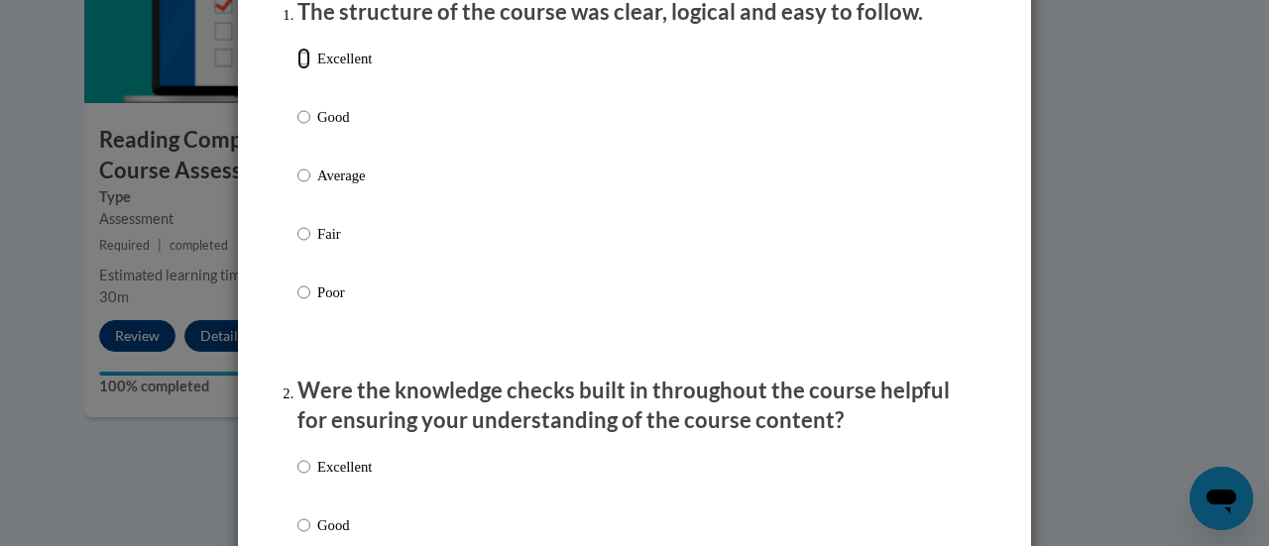
click at [297, 69] on input "Excellent" at bounding box center [303, 59] width 13 height 22
radio input "true"
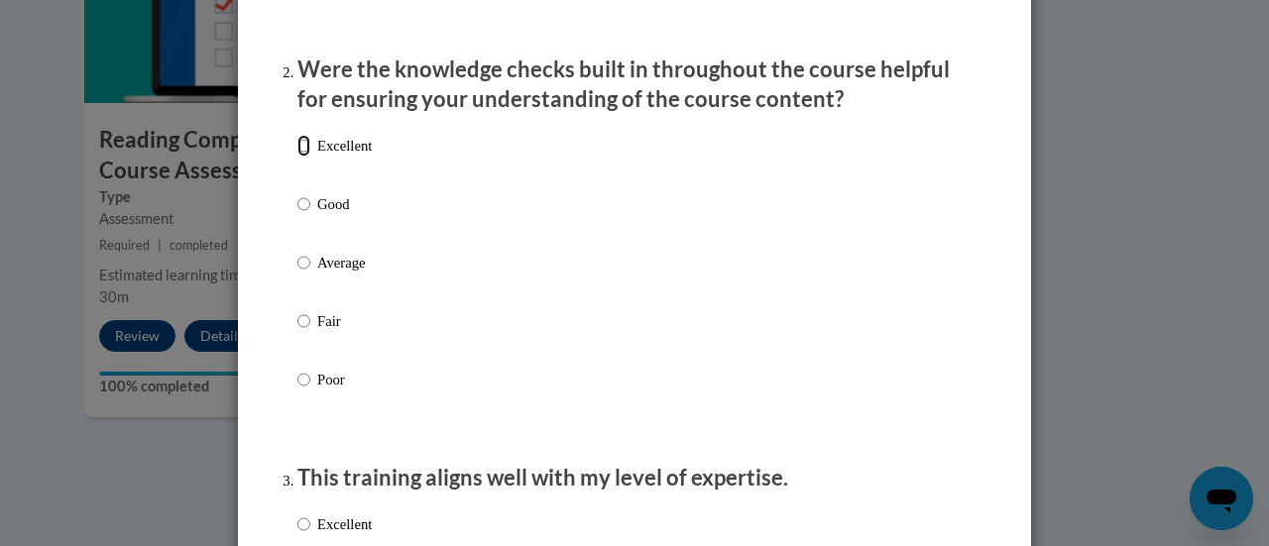
click at [297, 157] on input "Excellent" at bounding box center [303, 146] width 13 height 22
radio input "true"
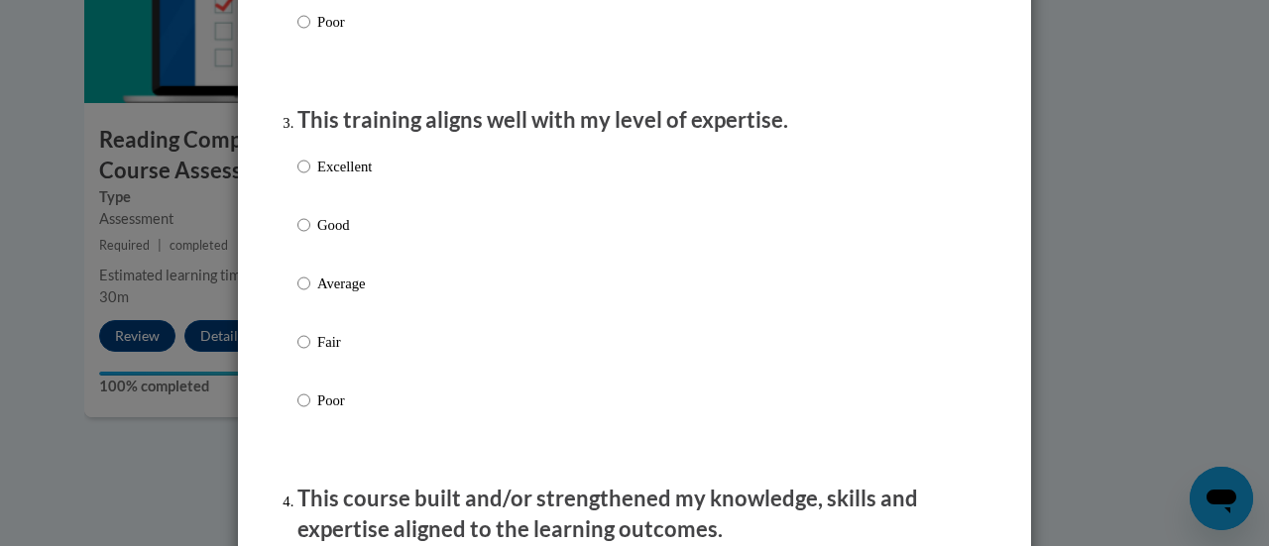
scroll to position [959, 0]
click at [297, 176] on input "Excellent" at bounding box center [303, 166] width 13 height 22
radio input "true"
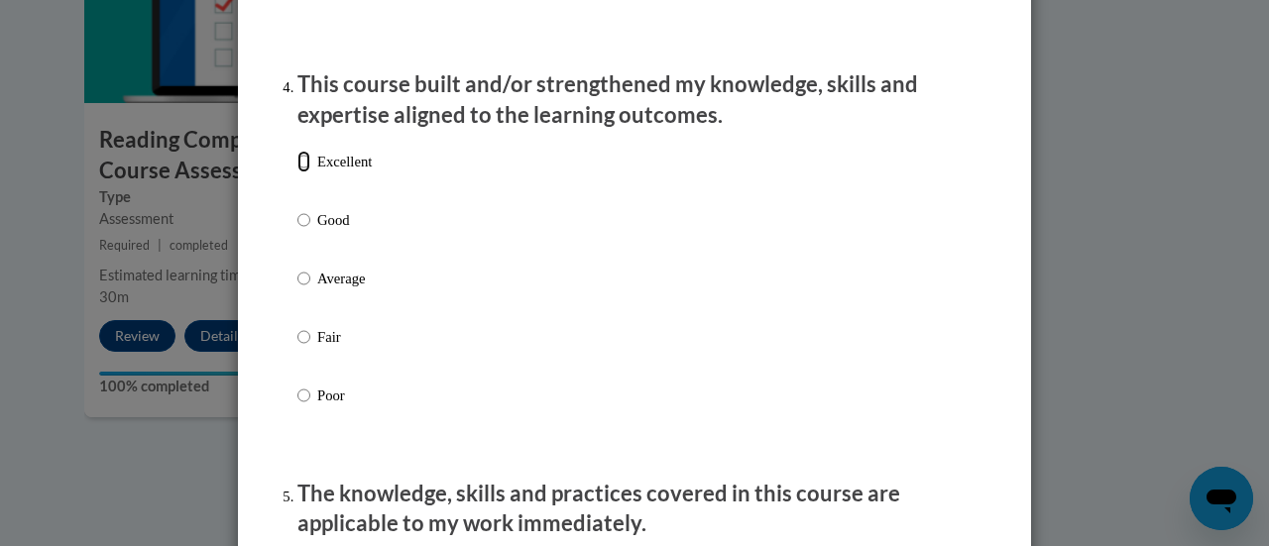
click at [297, 172] on input "Excellent" at bounding box center [303, 162] width 13 height 22
radio input "true"
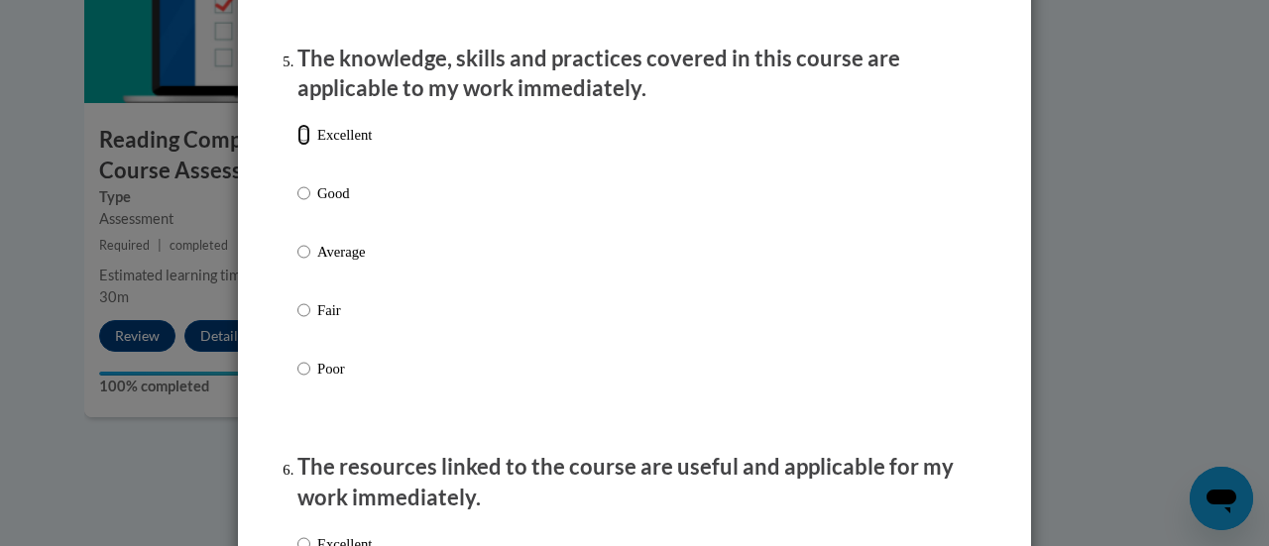
click at [297, 146] on input "Excellent" at bounding box center [303, 135] width 13 height 22
radio input "true"
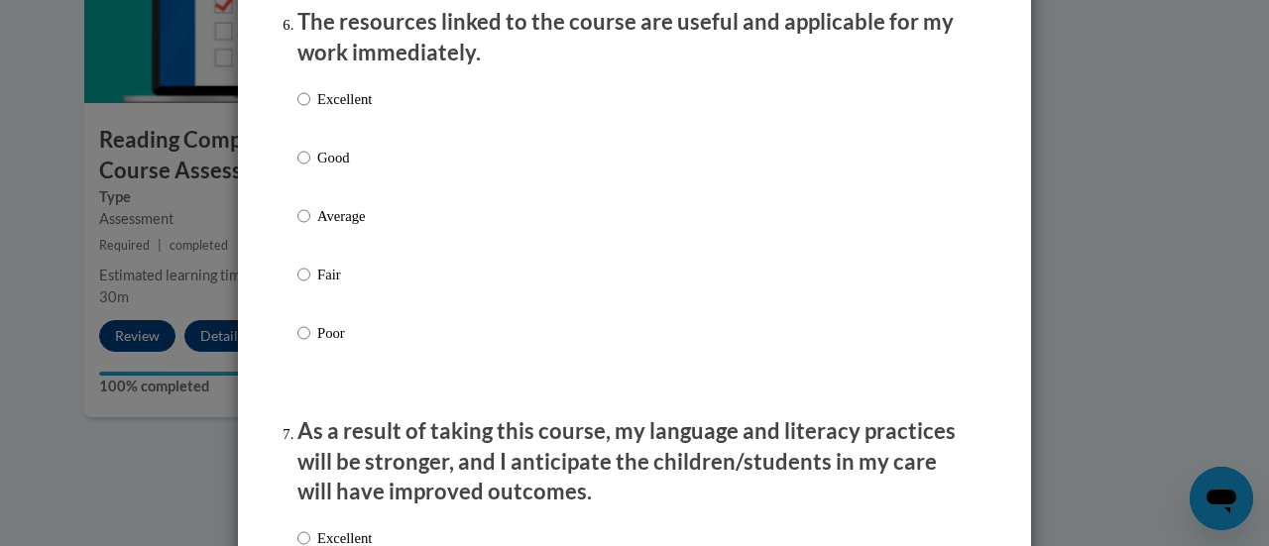
scroll to position [2254, 0]
click at [299, 109] on input "Excellent" at bounding box center [303, 98] width 13 height 22
radio input "true"
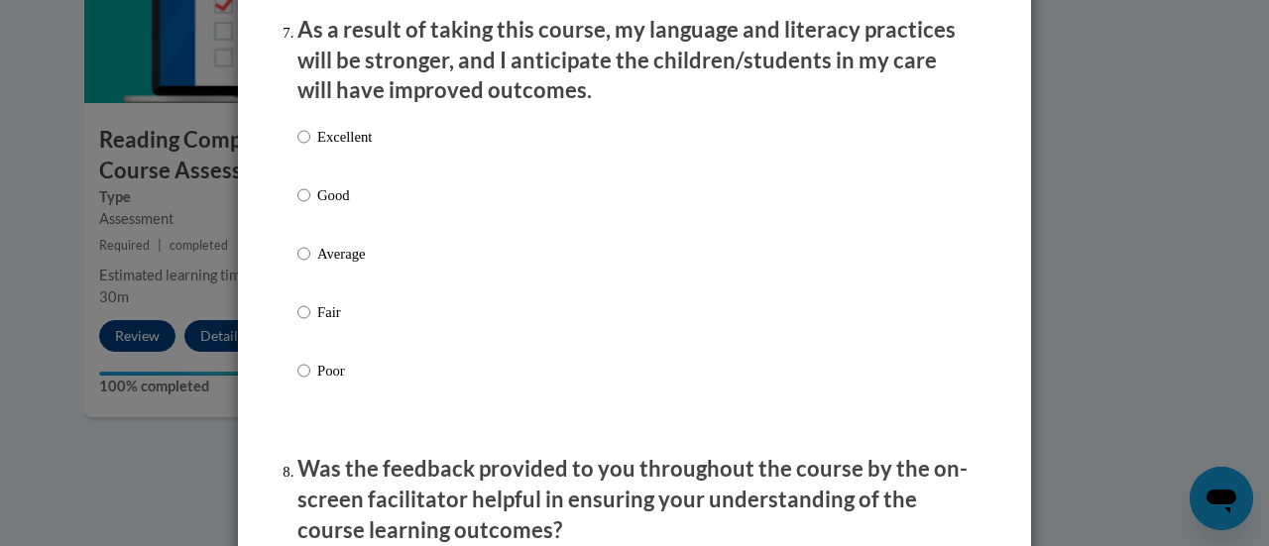
scroll to position [2700, 0]
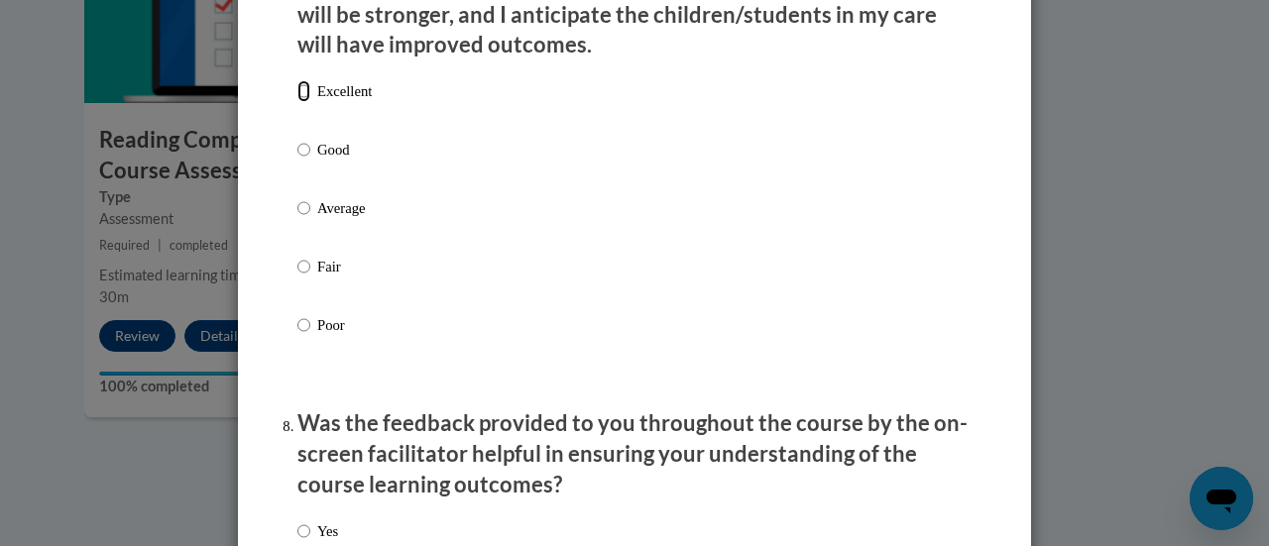
click at [297, 102] on input "Excellent" at bounding box center [303, 91] width 13 height 22
radio input "true"
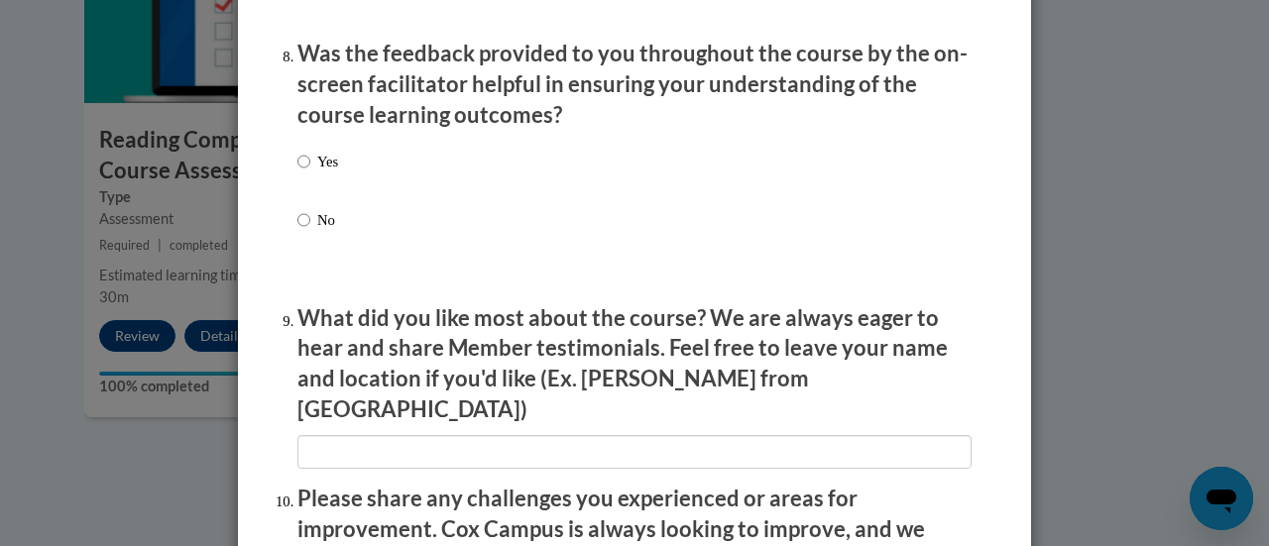
scroll to position [3072, 0]
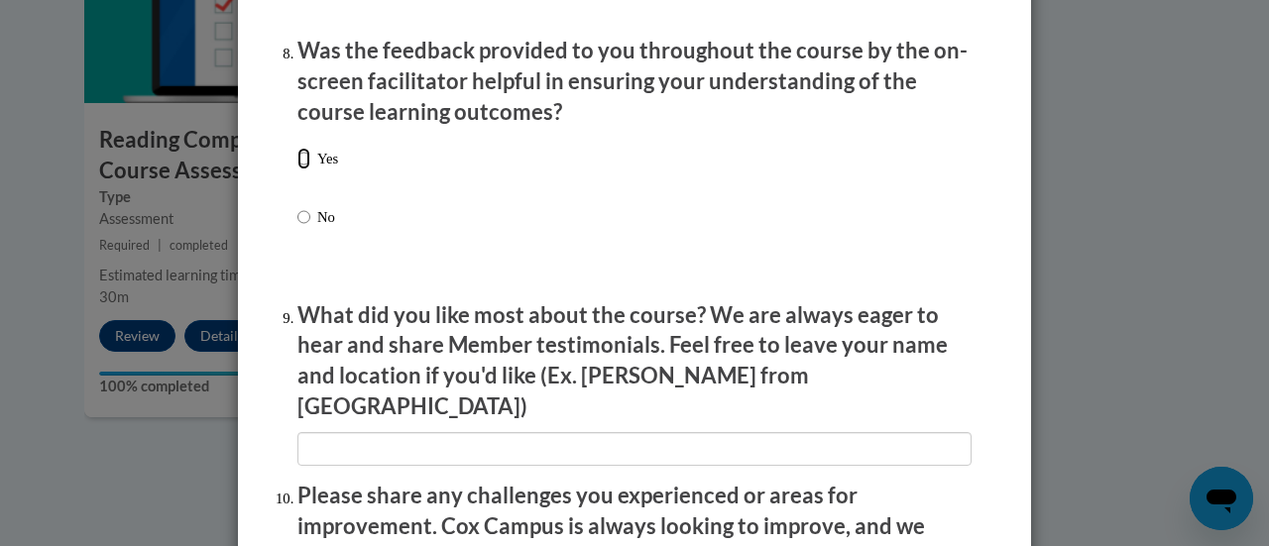
click at [297, 169] on input "Yes" at bounding box center [303, 159] width 13 height 22
radio input "true"
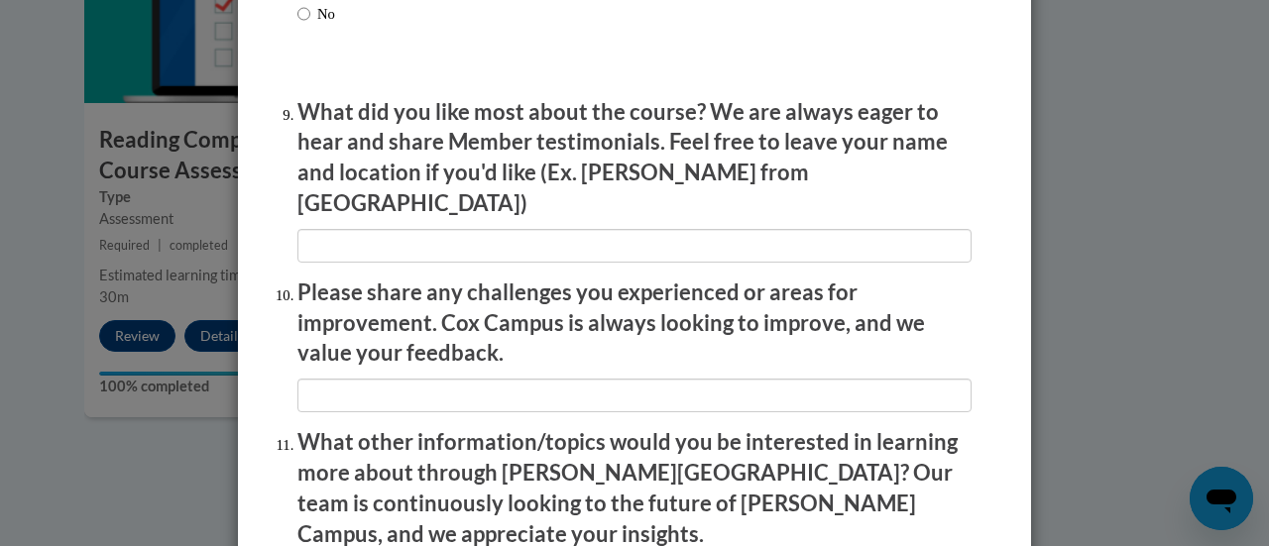
scroll to position [3308, 0]
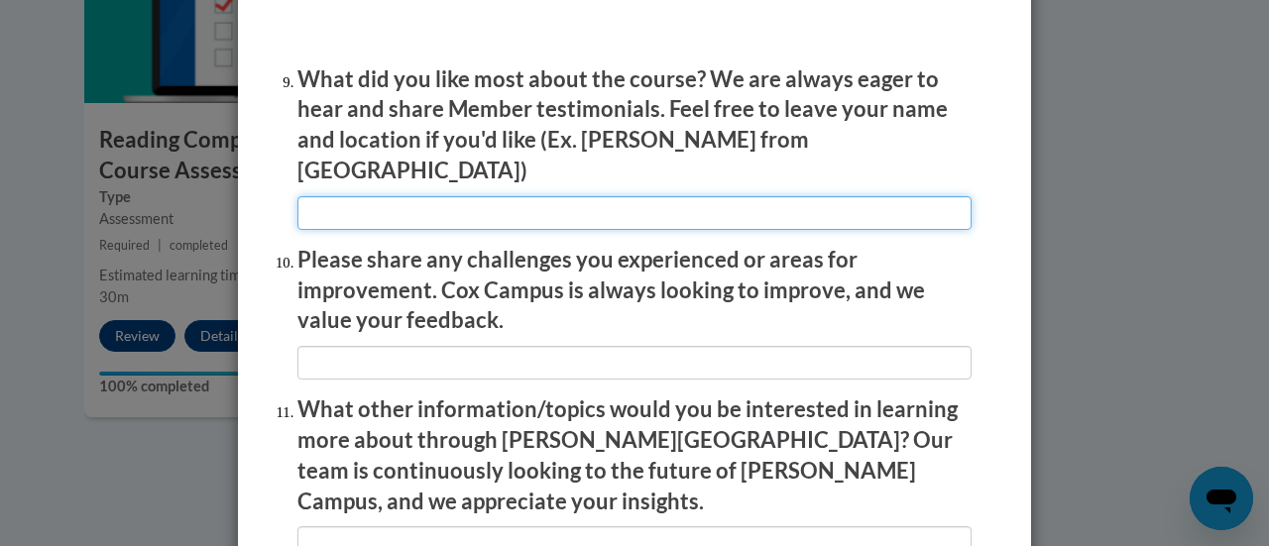
click at [331, 209] on input "textbox" at bounding box center [634, 213] width 674 height 34
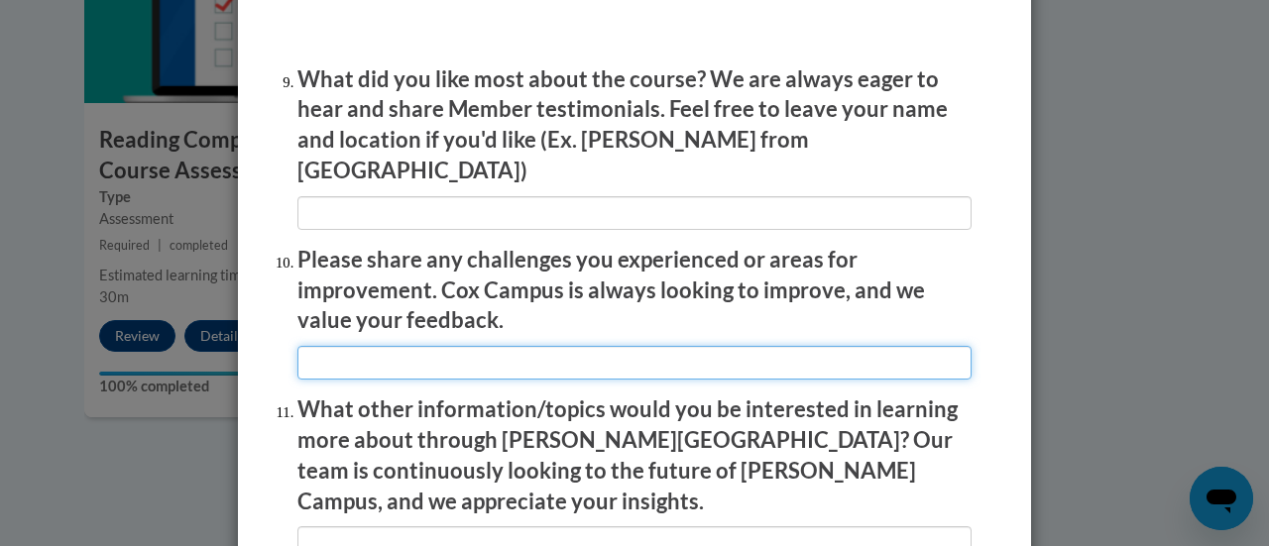
click at [375, 350] on input "textbox" at bounding box center [634, 363] width 674 height 34
type input "n/a"
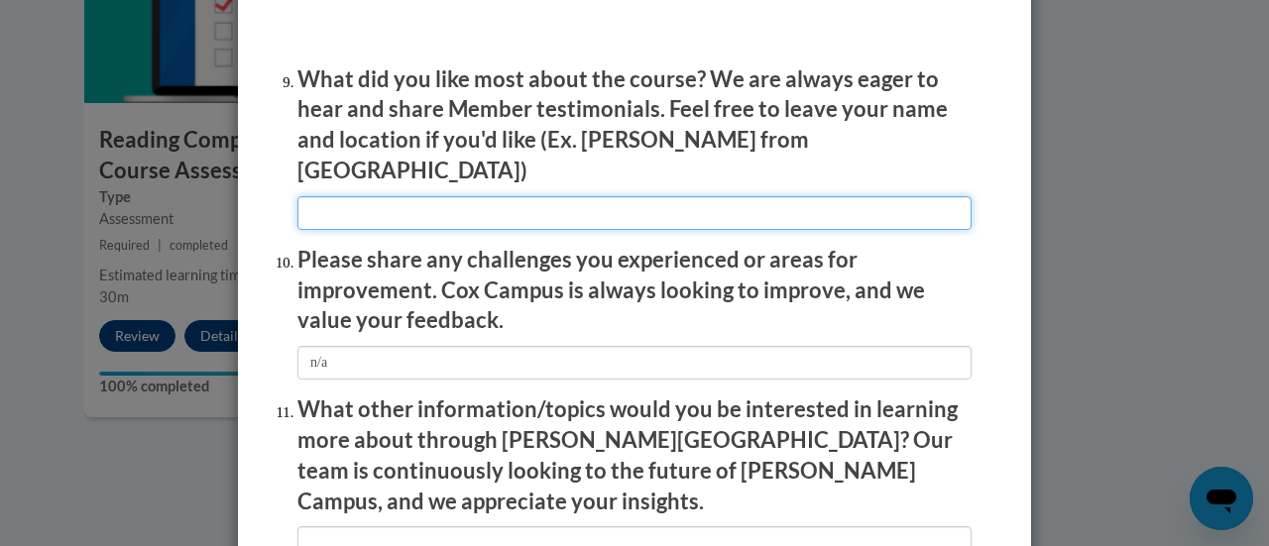
click at [341, 196] on input "textbox" at bounding box center [634, 213] width 674 height 34
type input "N/a"
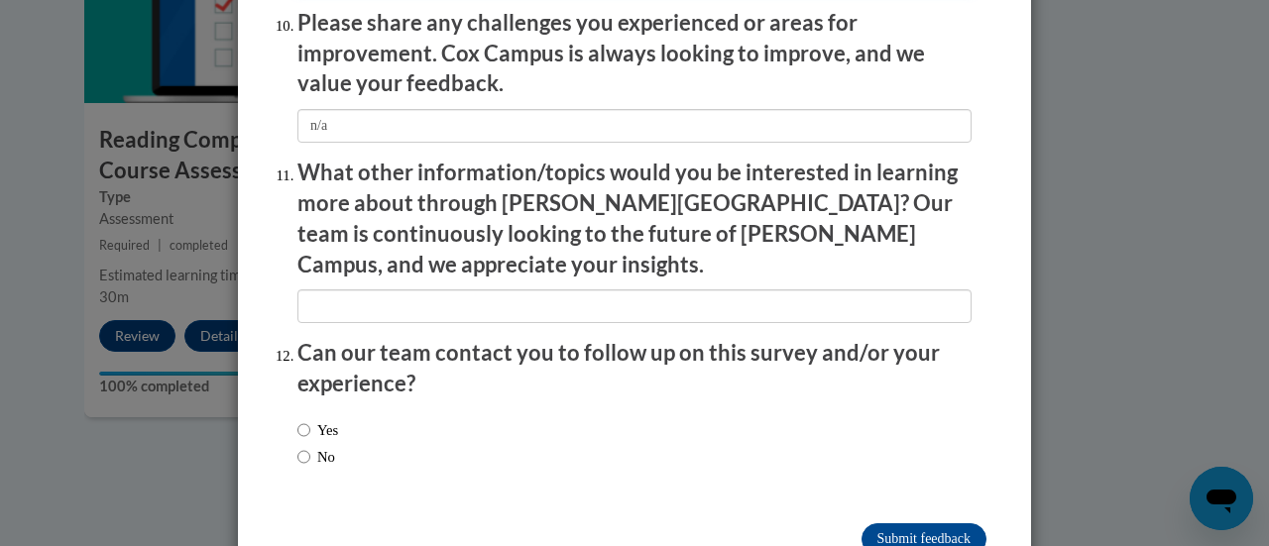
scroll to position [3575, 0]
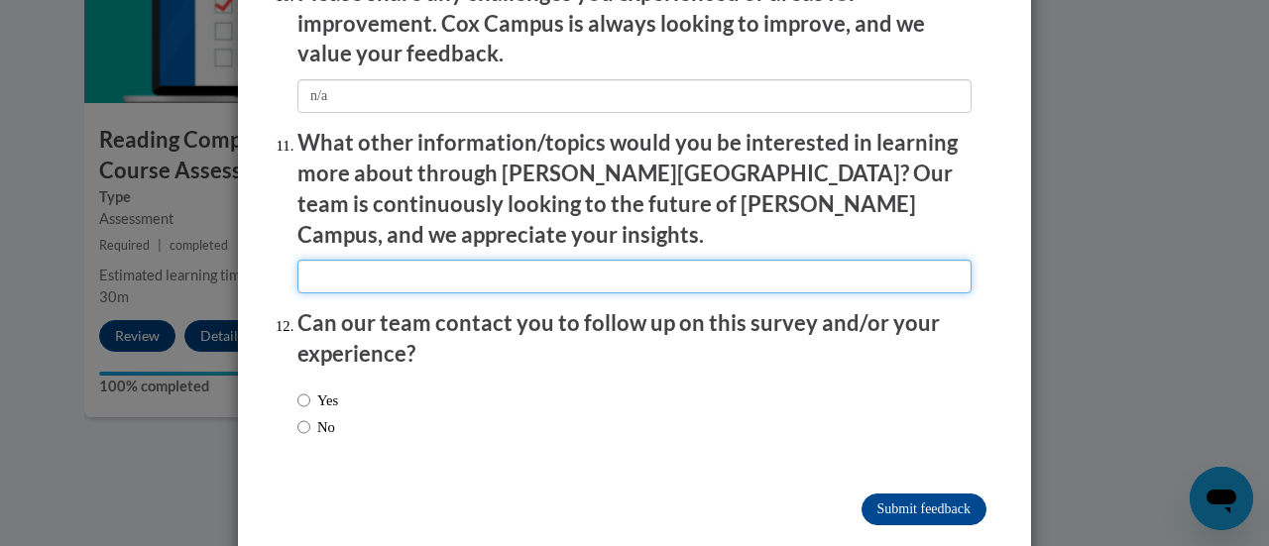
click at [338, 260] on input "textbox" at bounding box center [634, 277] width 674 height 34
type input "n/a"
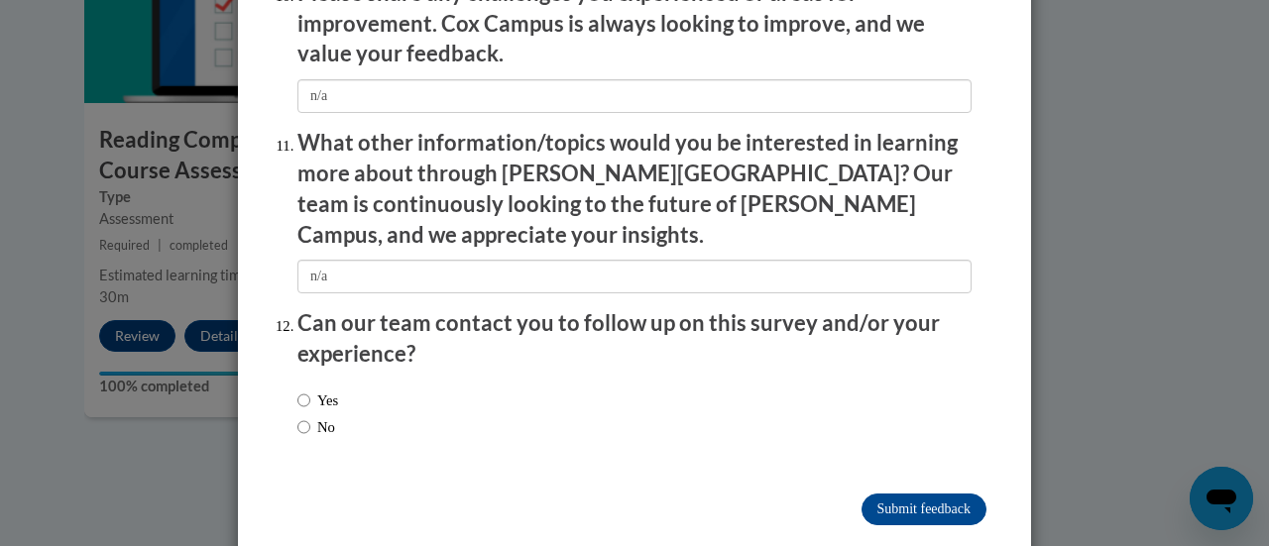
click at [297, 416] on input "No" at bounding box center [303, 427] width 13 height 22
radio input "true"
click at [899, 494] on input "Submit feedback" at bounding box center [923, 510] width 125 height 32
